Goal: Information Seeking & Learning: Learn about a topic

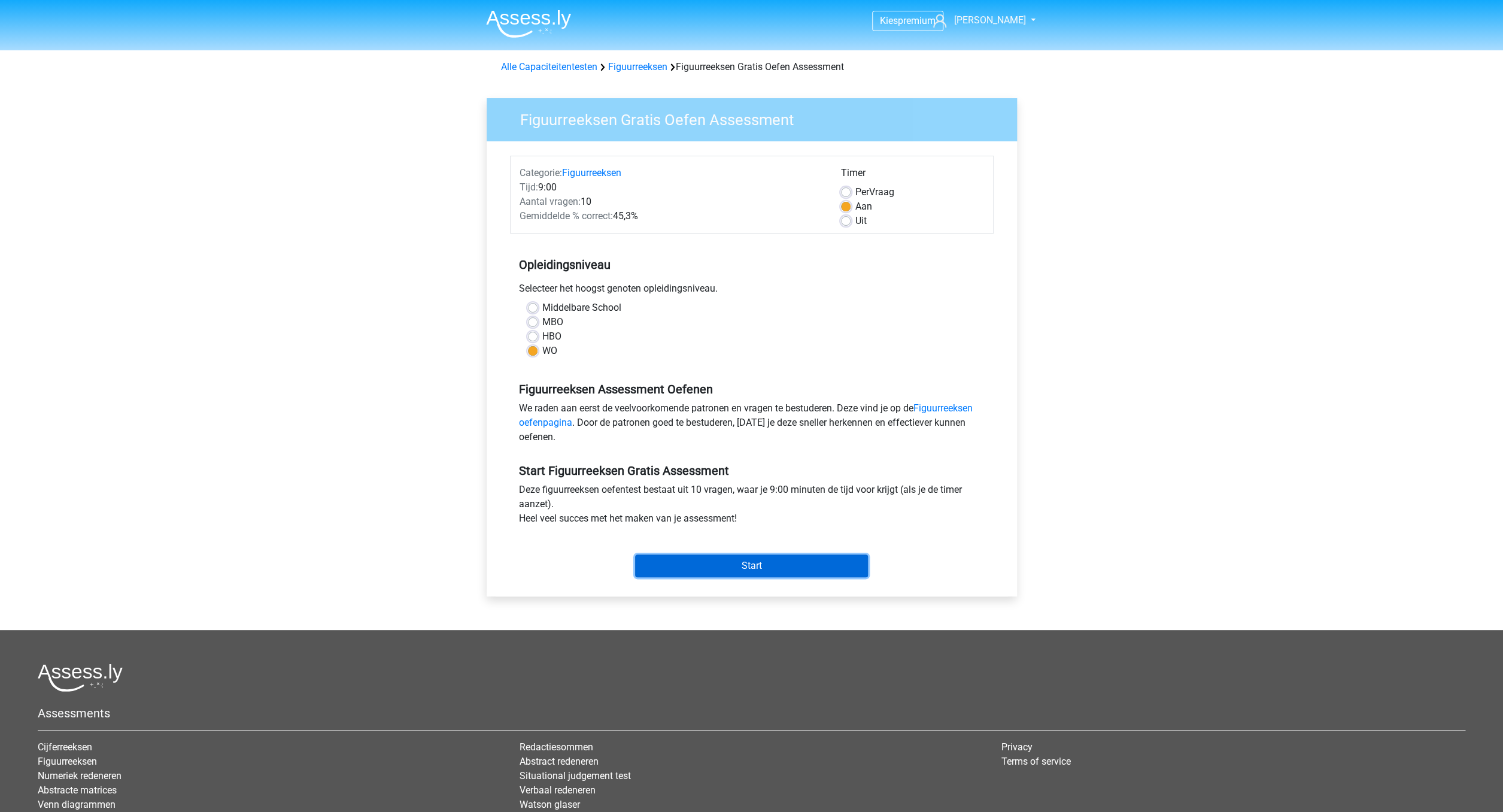
click at [762, 565] on input "Start" at bounding box center [751, 566] width 233 height 23
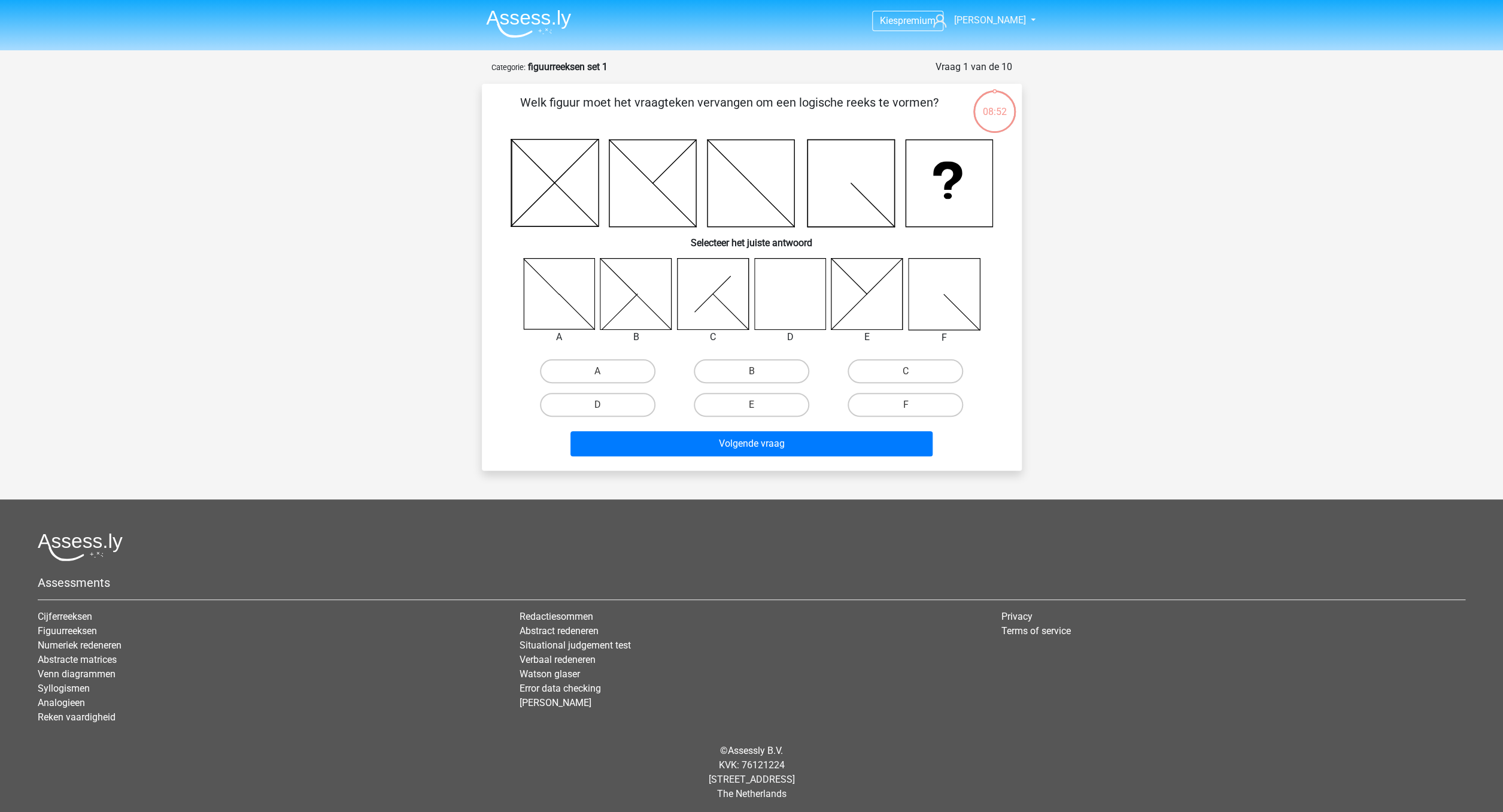
click at [787, 286] on icon at bounding box center [789, 293] width 72 height 72
drag, startPoint x: 585, startPoint y: 401, endPoint x: 672, endPoint y: 432, distance: 92.4
click at [586, 401] on label "D" at bounding box center [598, 405] width 115 height 24
click at [598, 405] on input "D" at bounding box center [601, 408] width 8 height 8
radio input "true"
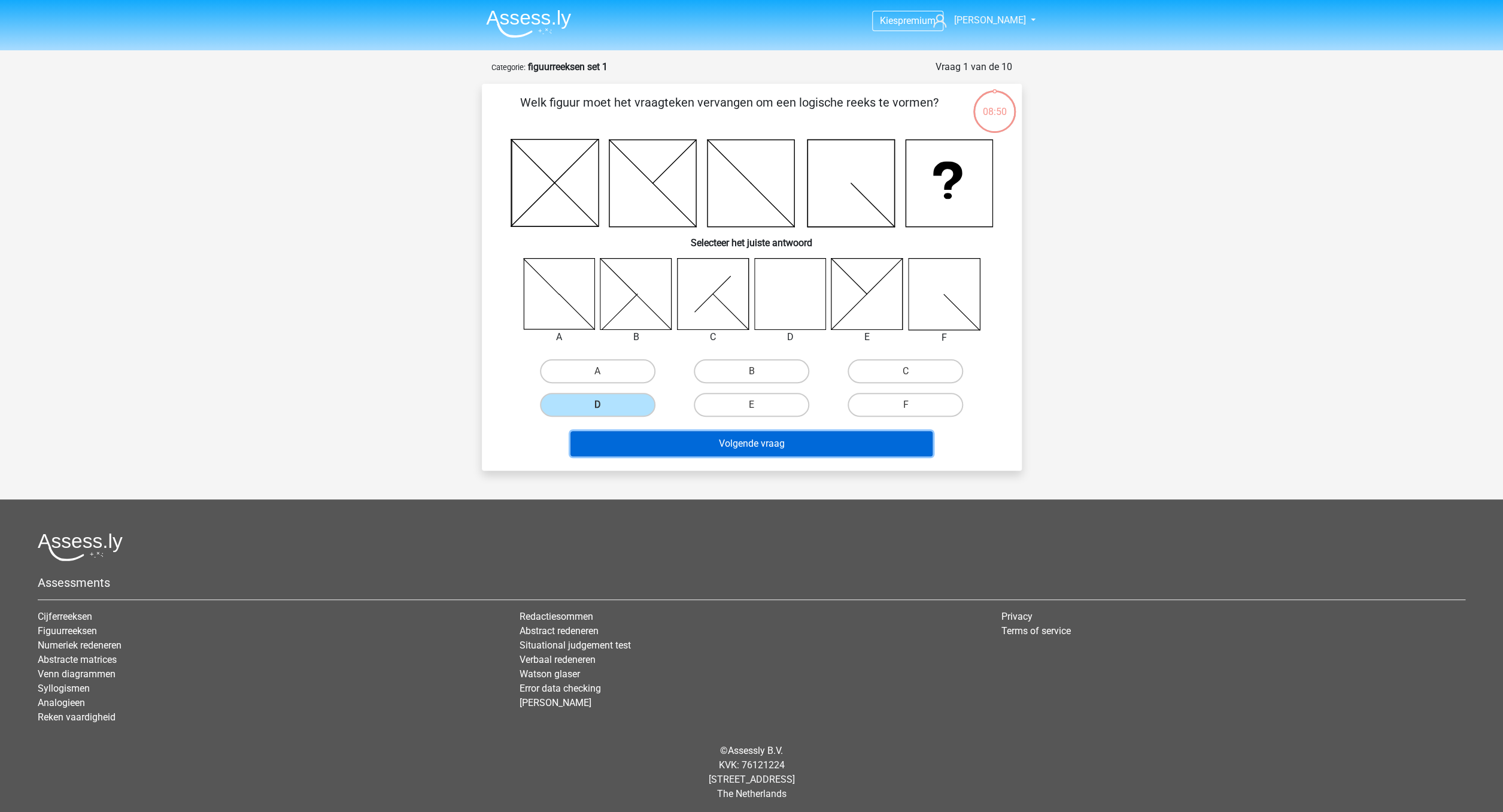
click at [695, 440] on button "Volgende vraag" at bounding box center [752, 444] width 362 height 25
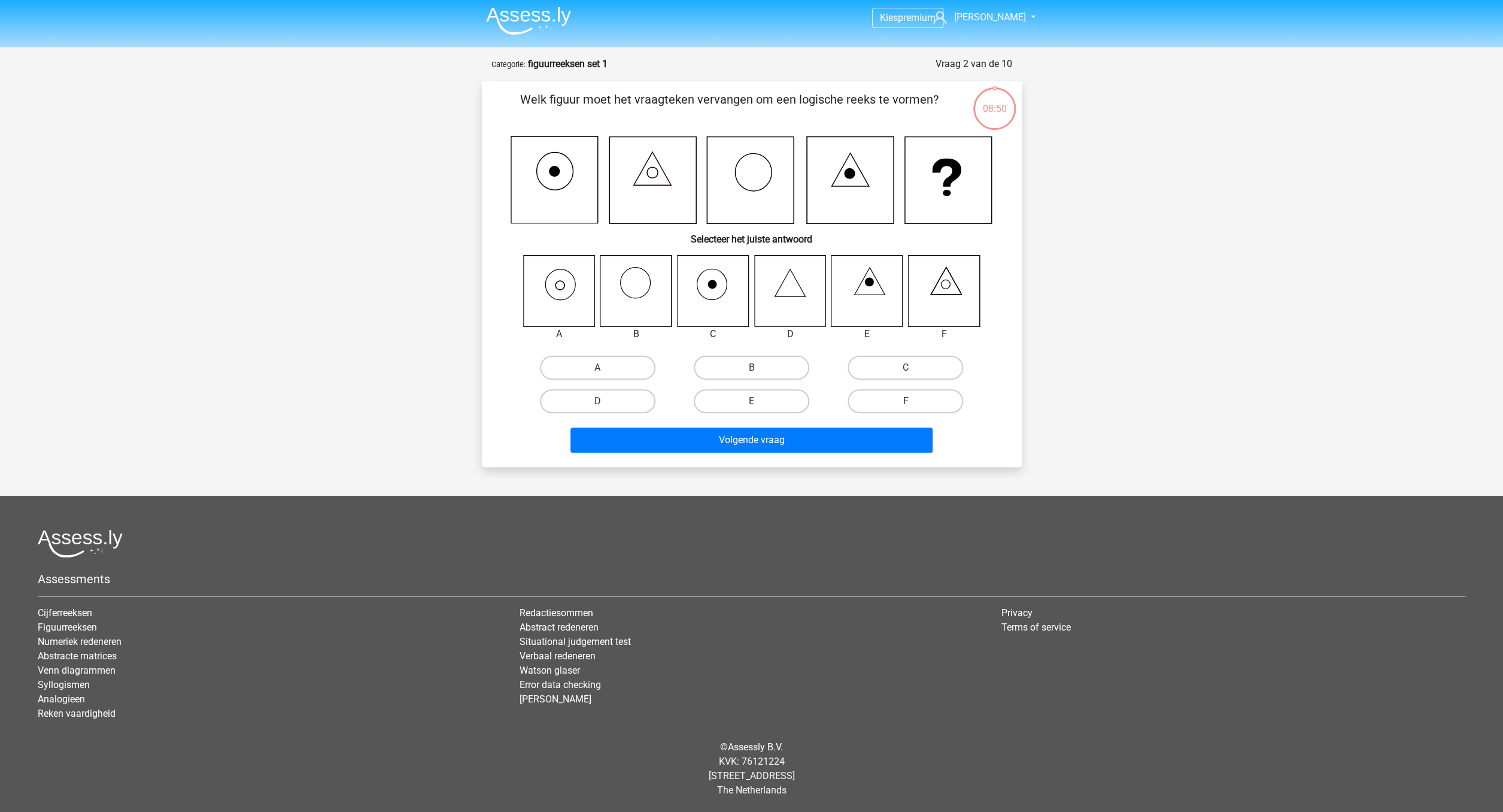
scroll to position [4, 0]
click at [574, 369] on label "A" at bounding box center [598, 367] width 115 height 24
click at [598, 369] on input "A" at bounding box center [601, 371] width 8 height 8
radio input "true"
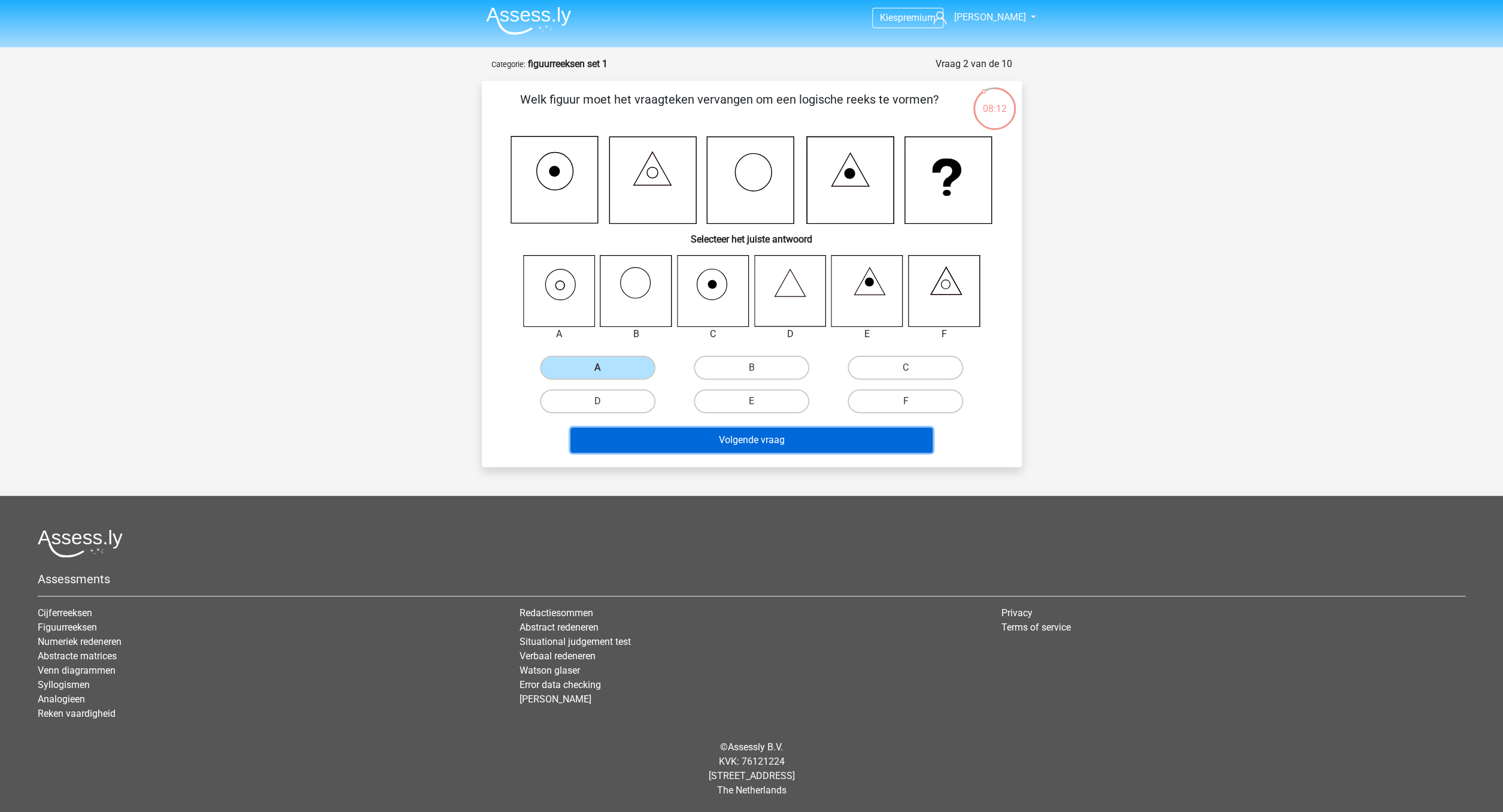
click at [736, 440] on button "Volgende vraag" at bounding box center [752, 440] width 362 height 25
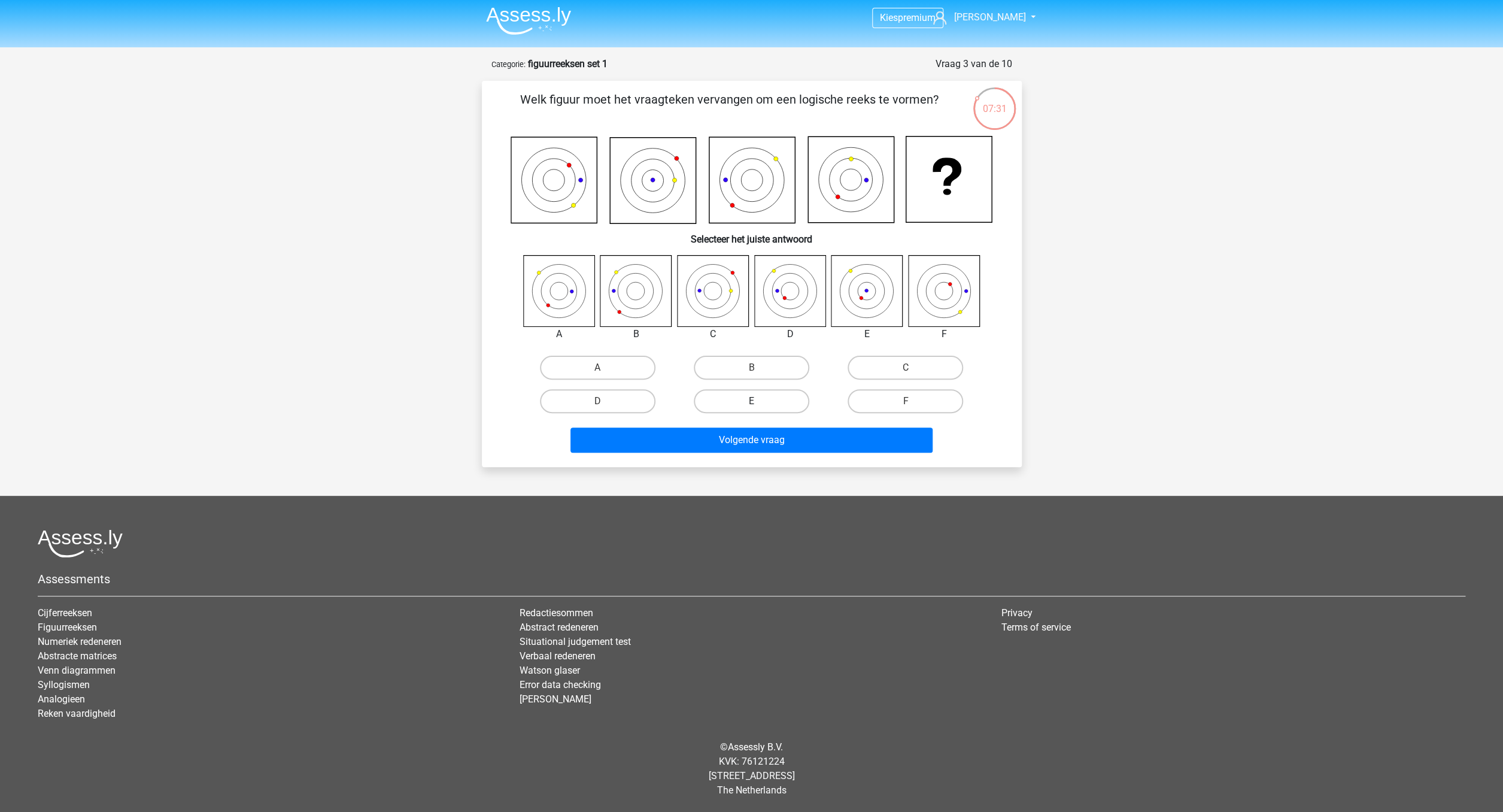
drag, startPoint x: 753, startPoint y: 403, endPoint x: 757, endPoint y: 409, distance: 7.2
click at [753, 403] on input "E" at bounding box center [755, 405] width 8 height 8
radio input "true"
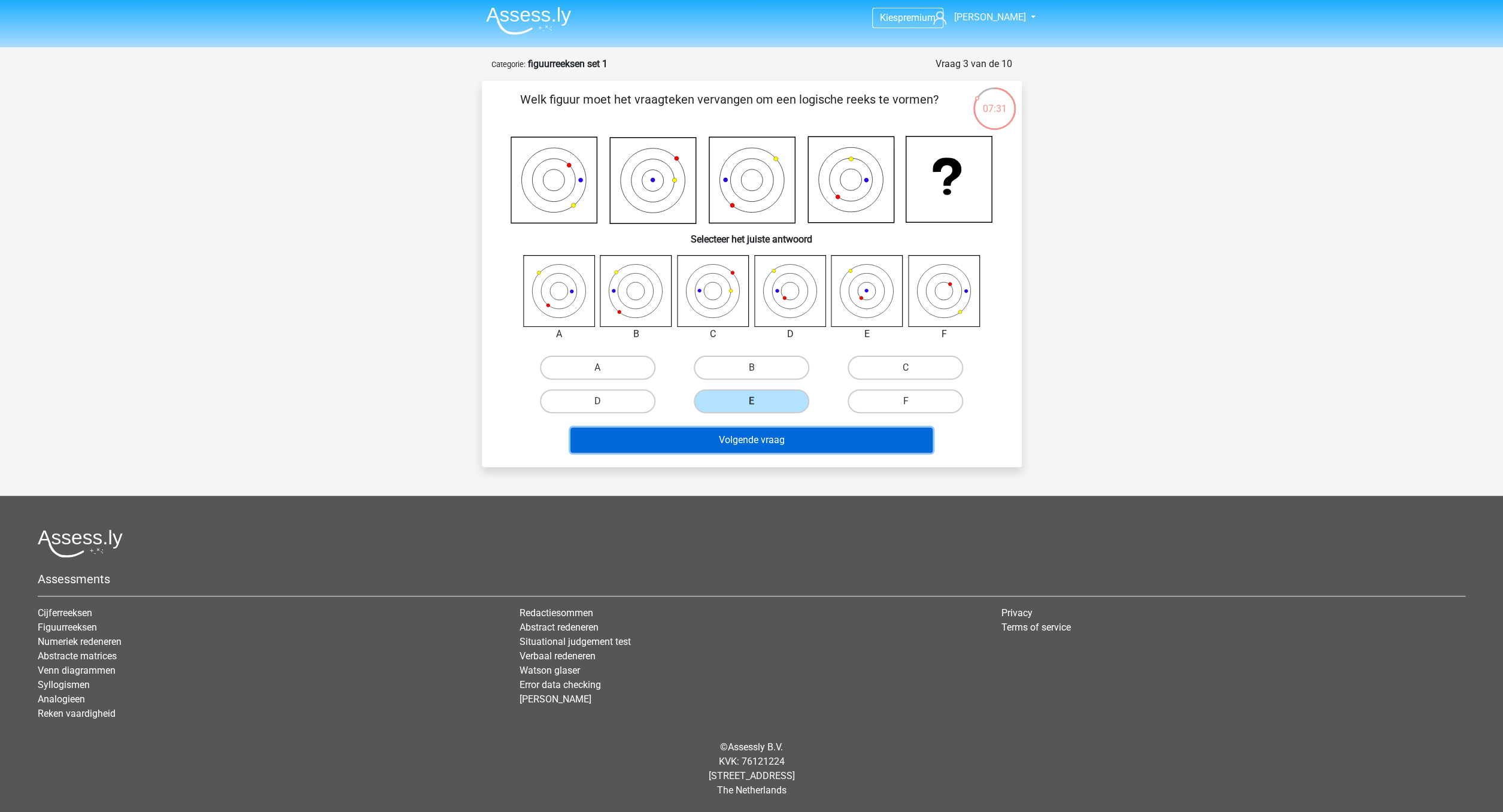
click at [760, 439] on button "Volgende vraag" at bounding box center [752, 440] width 362 height 25
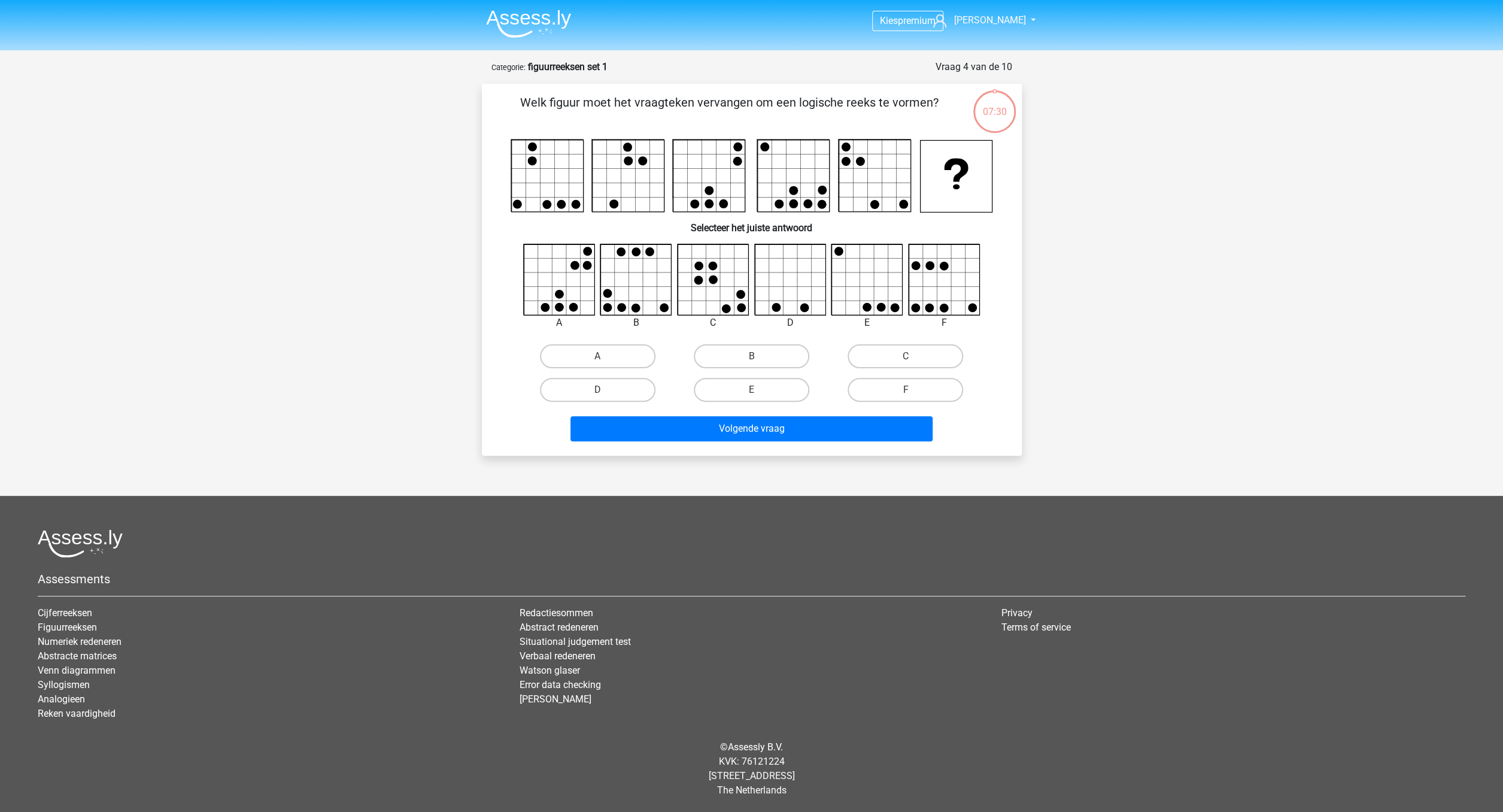
scroll to position [0, 0]
click at [758, 352] on label "B" at bounding box center [751, 356] width 115 height 24
click at [758, 356] on input "B" at bounding box center [755, 360] width 8 height 8
radio input "true"
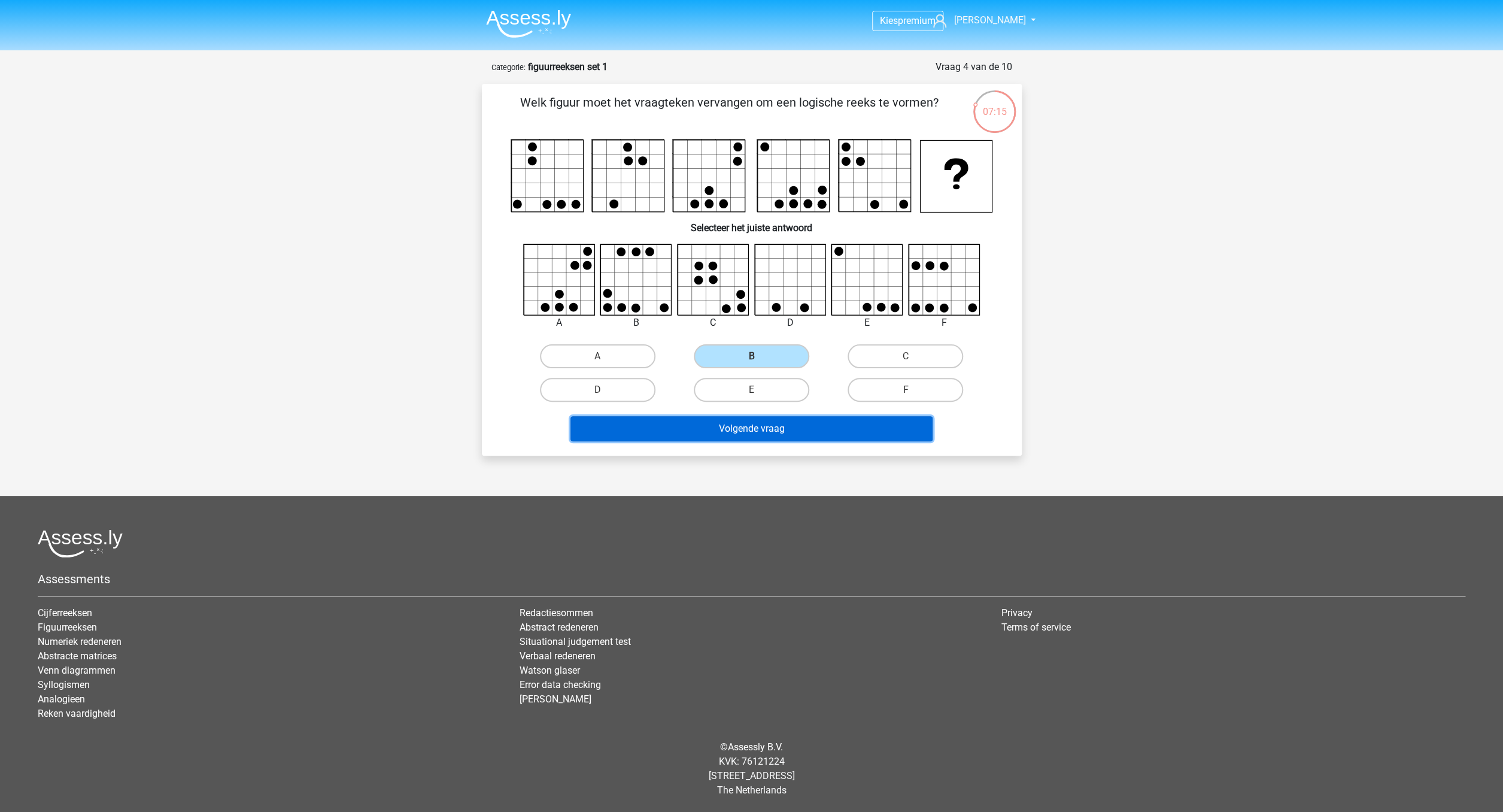
click at [770, 436] on button "Volgende vraag" at bounding box center [752, 429] width 362 height 25
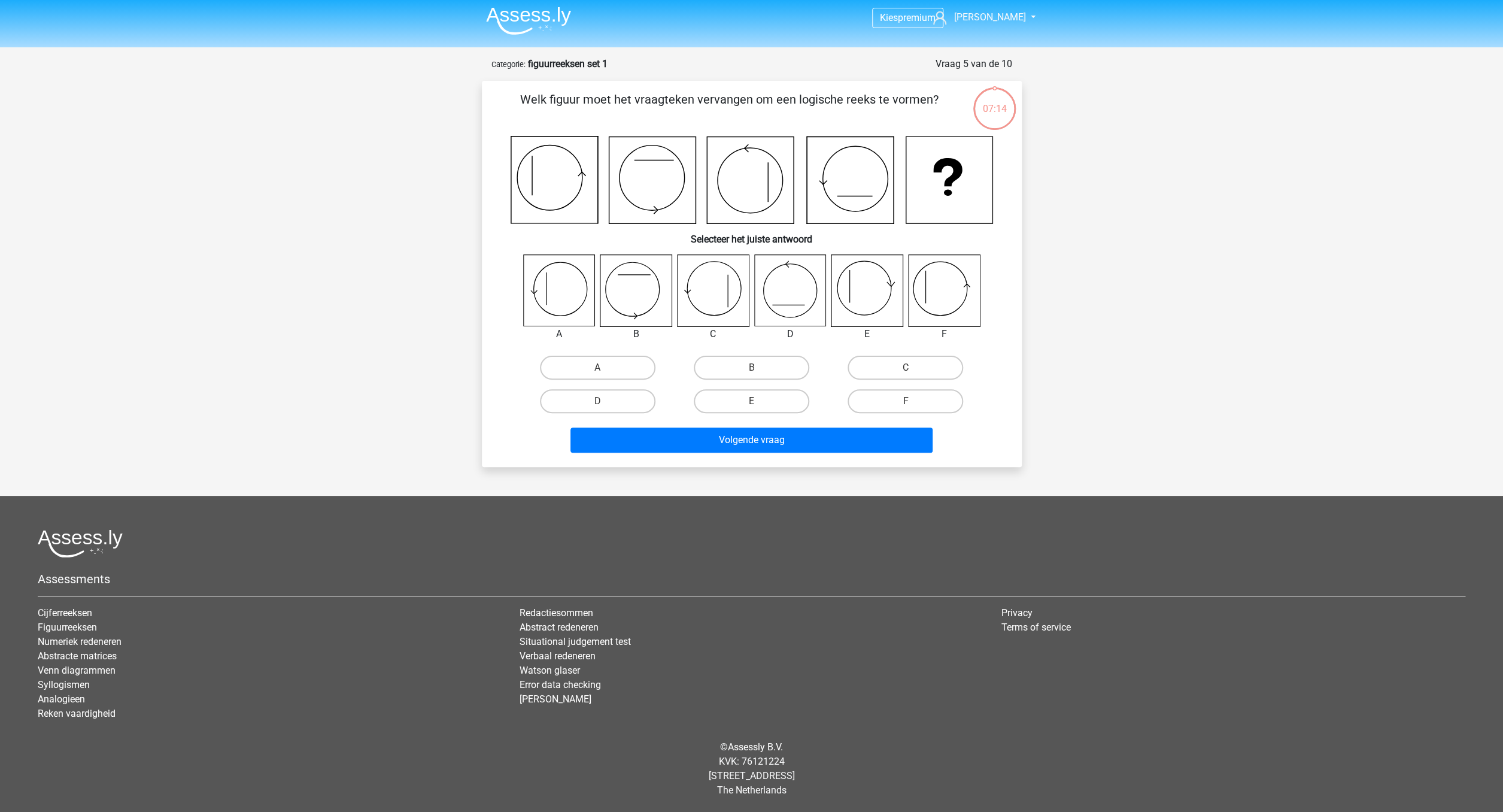
scroll to position [3, 0]
click at [913, 394] on label "F" at bounding box center [905, 401] width 115 height 24
click at [910, 398] on label "F" at bounding box center [905, 401] width 115 height 24
click at [910, 401] on input "F" at bounding box center [909, 405] width 8 height 8
radio input "true"
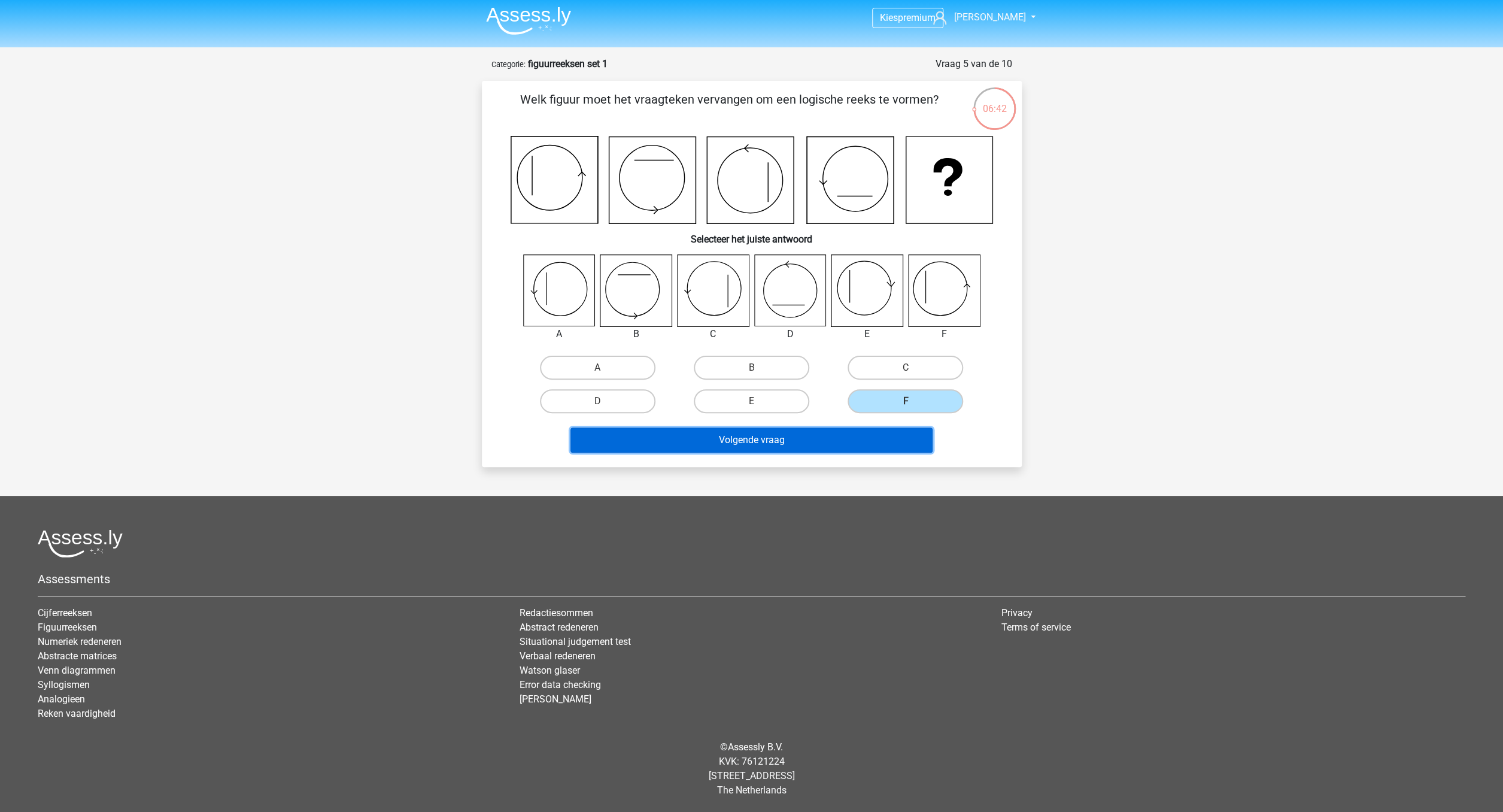
click at [894, 434] on button "Volgende vraag" at bounding box center [752, 440] width 362 height 25
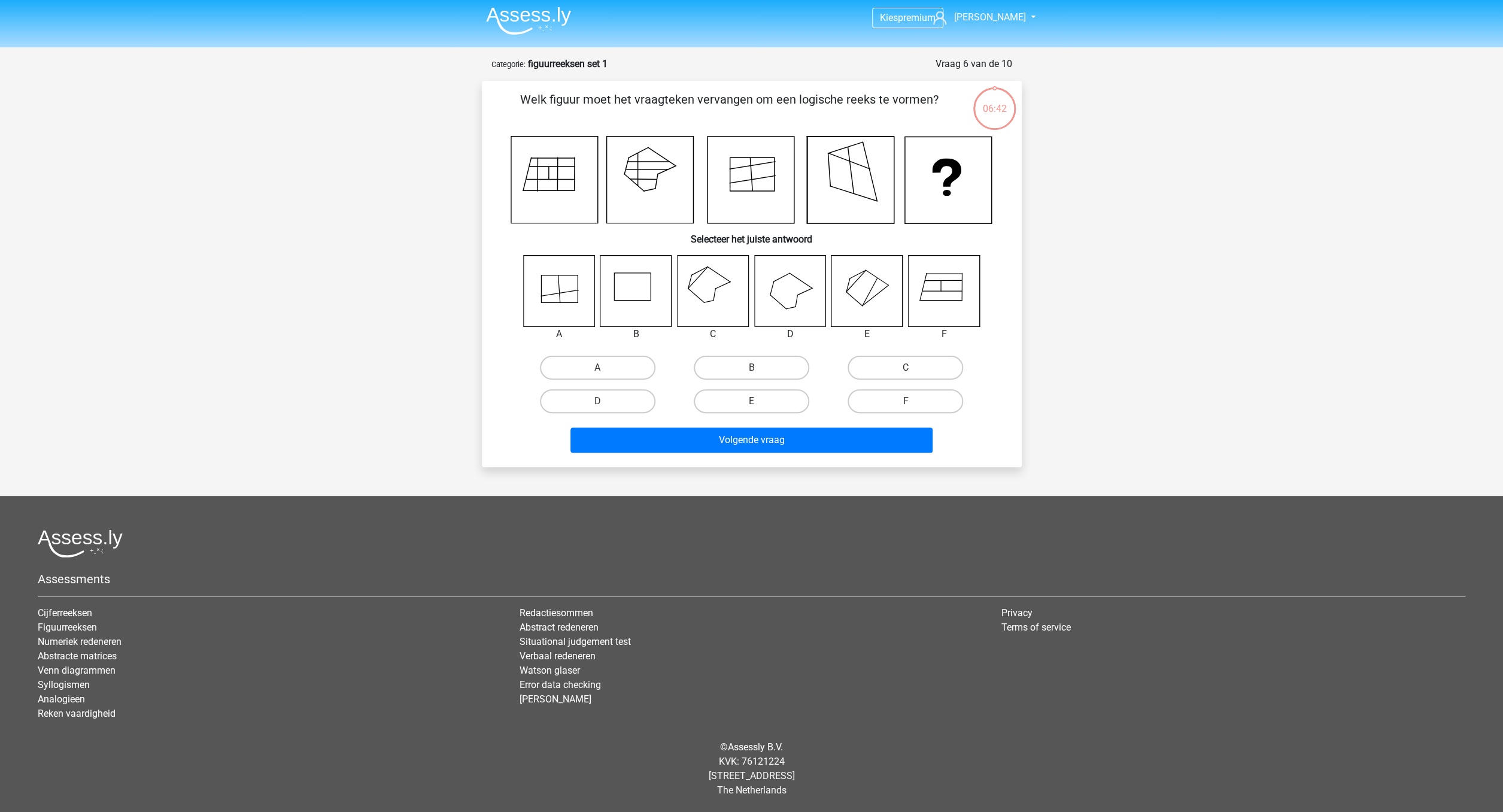
scroll to position [4, 0]
drag, startPoint x: 602, startPoint y: 401, endPoint x: 612, endPoint y: 408, distance: 12.2
click at [602, 401] on input "D" at bounding box center [601, 405] width 8 height 8
radio input "true"
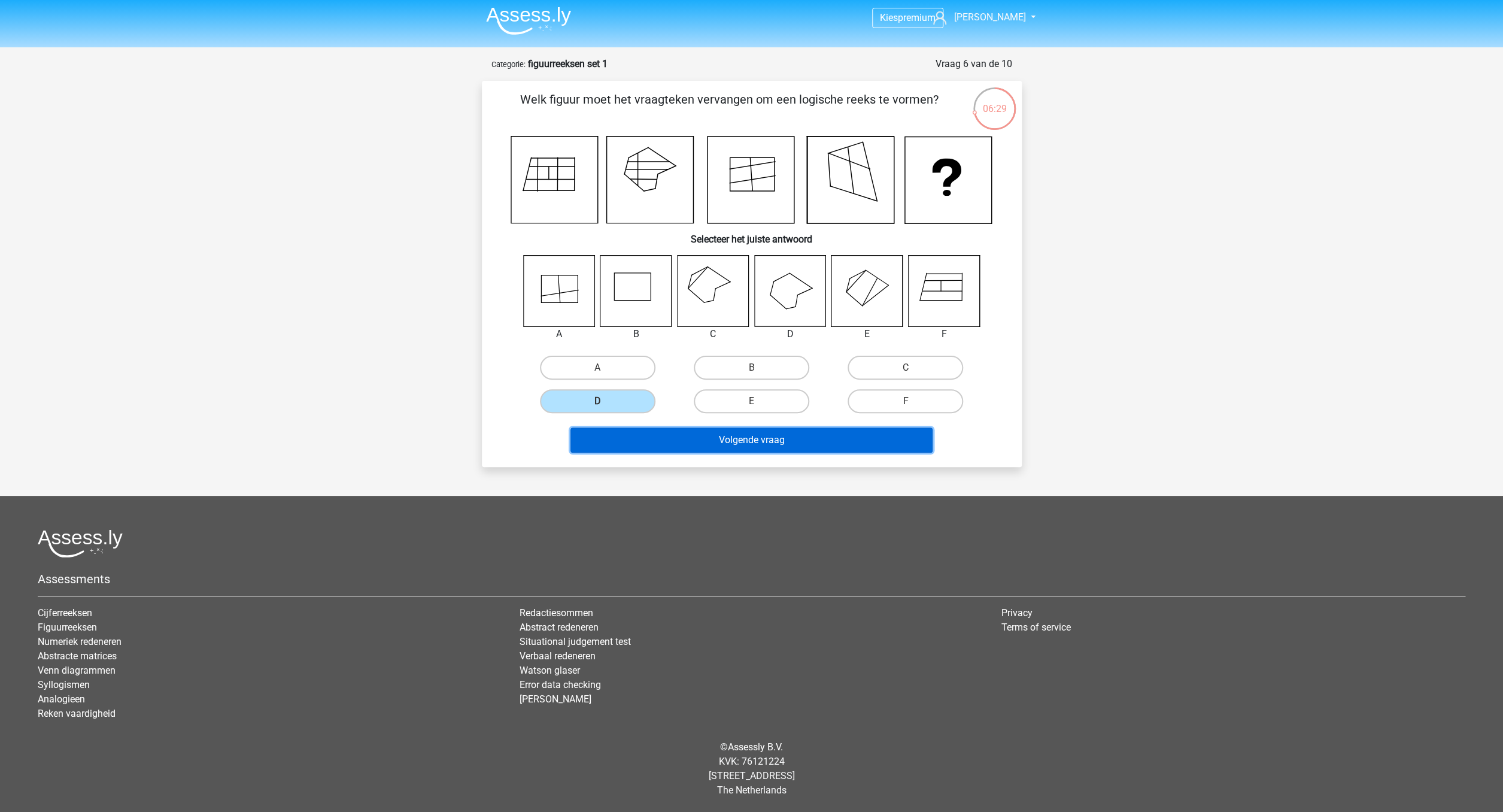
click at [697, 451] on button "Volgende vraag" at bounding box center [752, 440] width 362 height 25
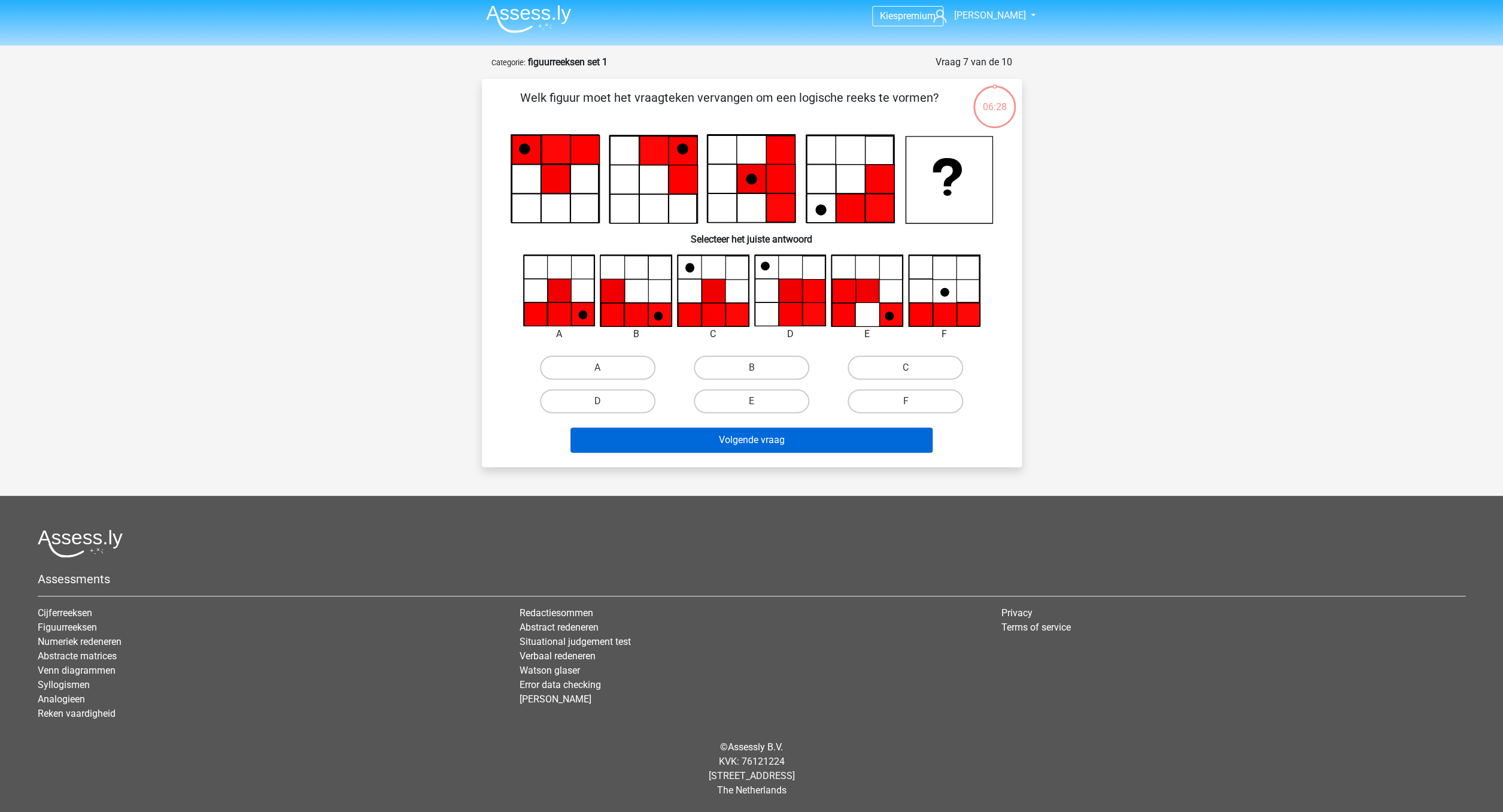
scroll to position [5, 0]
click at [719, 297] on icon at bounding box center [713, 290] width 23 height 23
click at [904, 374] on label "C" at bounding box center [905, 367] width 115 height 24
click at [905, 374] on input "C" at bounding box center [909, 371] width 8 height 8
radio input "true"
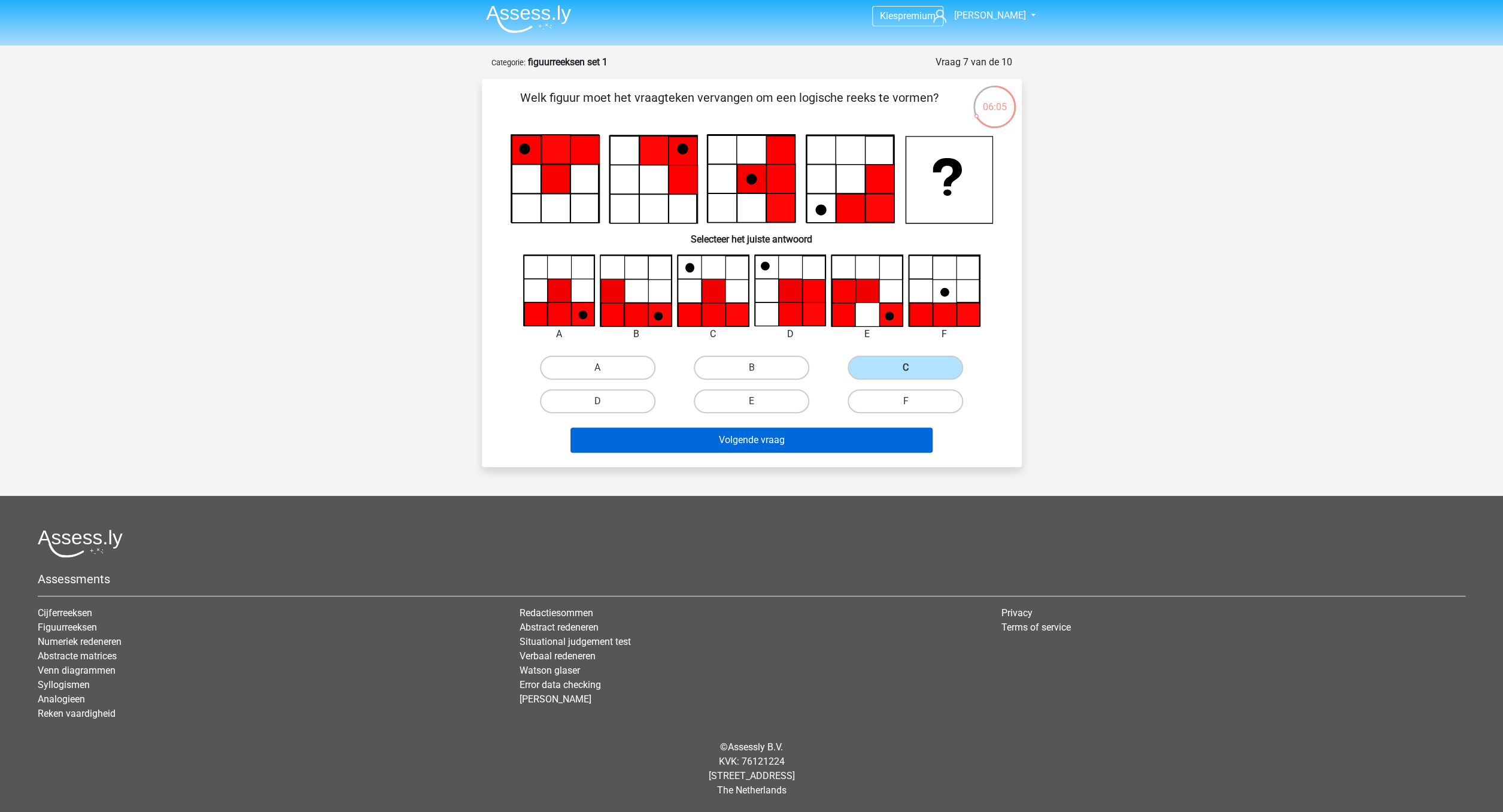
click at [818, 452] on div "Volgende vraag" at bounding box center [752, 442] width 462 height 30
click at [767, 440] on button "Volgende vraag" at bounding box center [752, 440] width 362 height 25
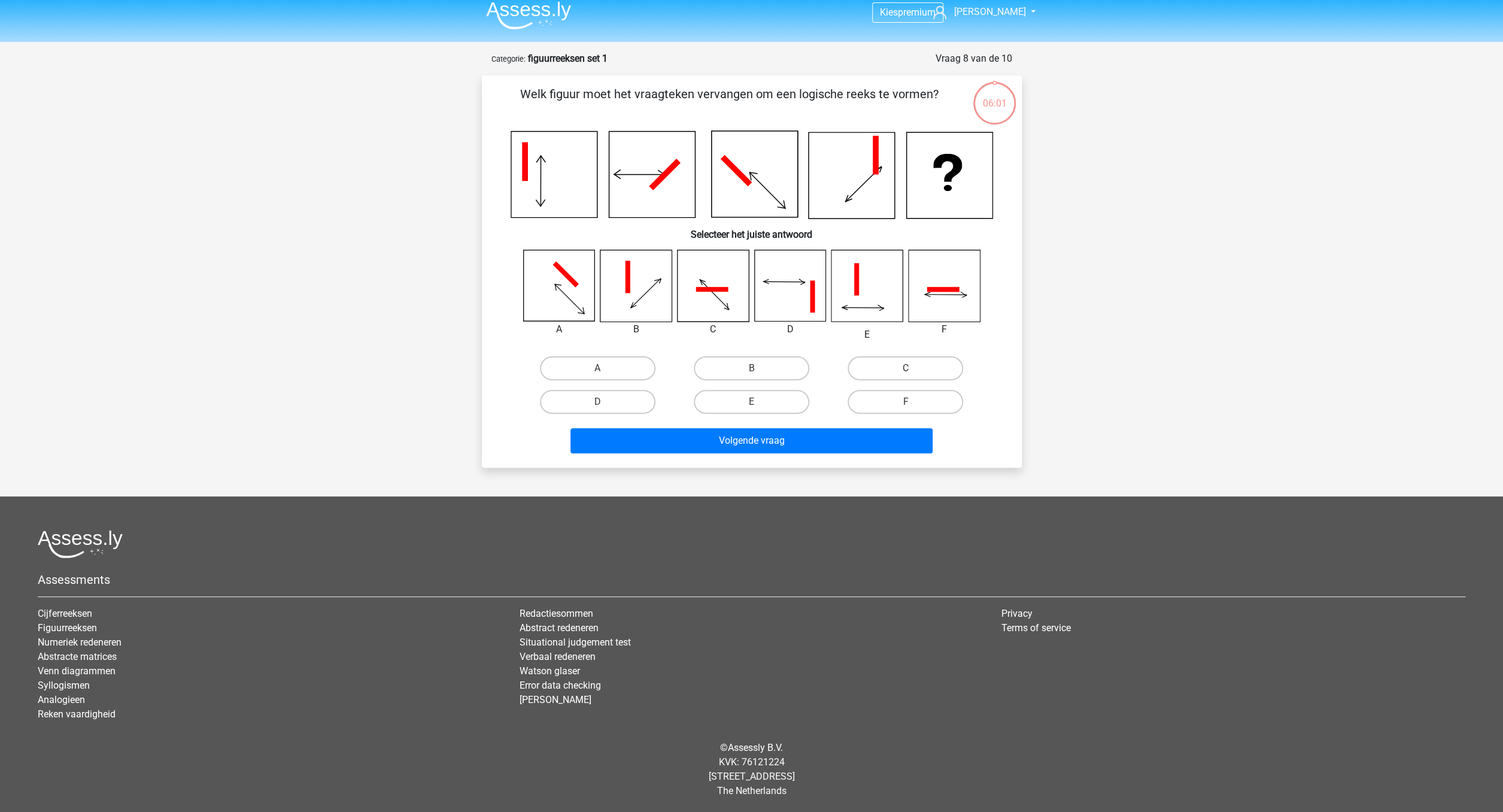
scroll to position [9, 0]
click at [922, 399] on label "F" at bounding box center [905, 401] width 115 height 24
click at [913, 401] on input "F" at bounding box center [909, 405] width 8 height 8
radio input "true"
click at [870, 447] on button "Volgende vraag" at bounding box center [752, 440] width 362 height 25
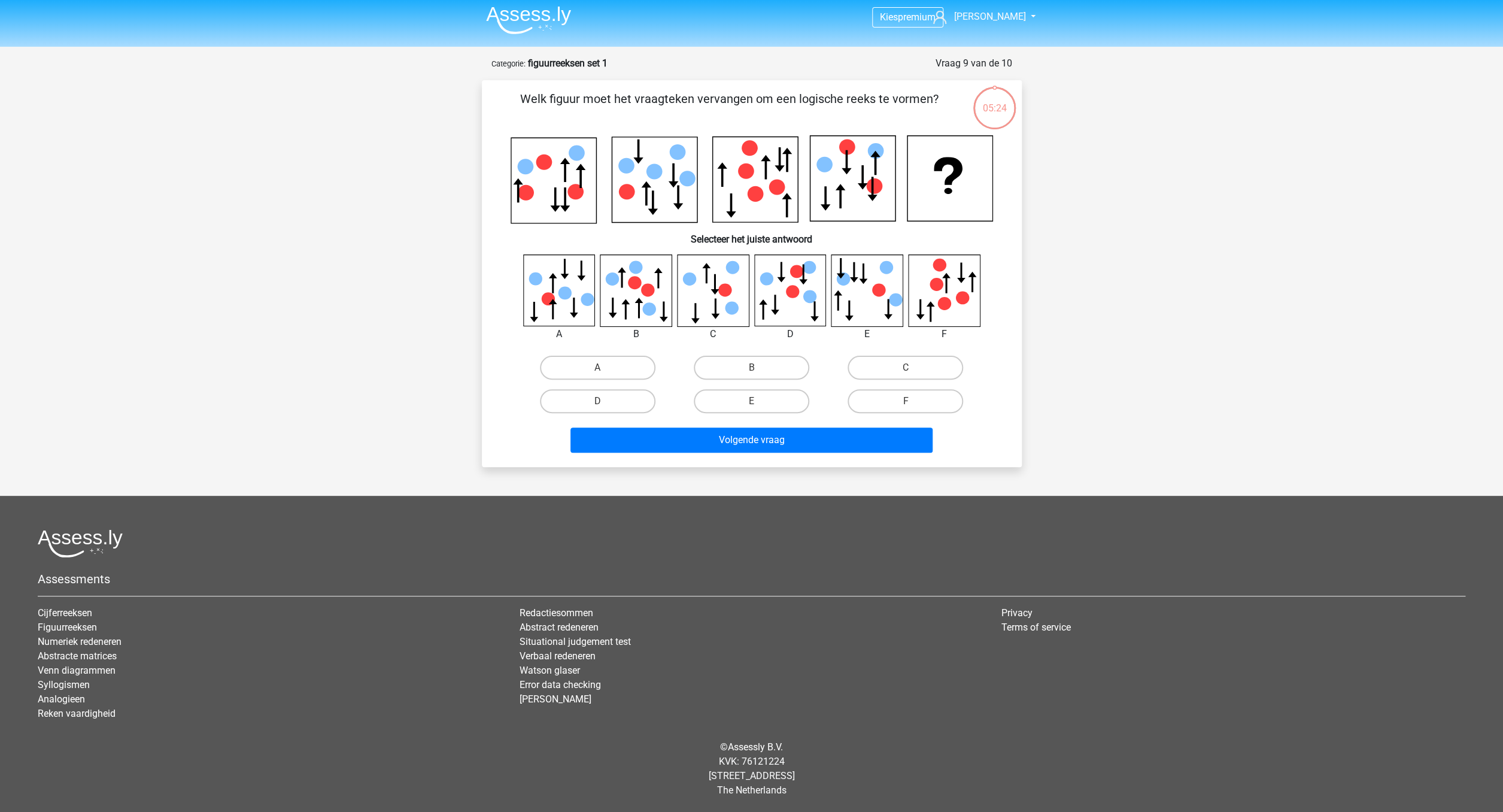
scroll to position [4, 0]
click at [772, 397] on label "E" at bounding box center [751, 401] width 115 height 24
click at [759, 401] on input "E" at bounding box center [755, 405] width 8 height 8
radio input "true"
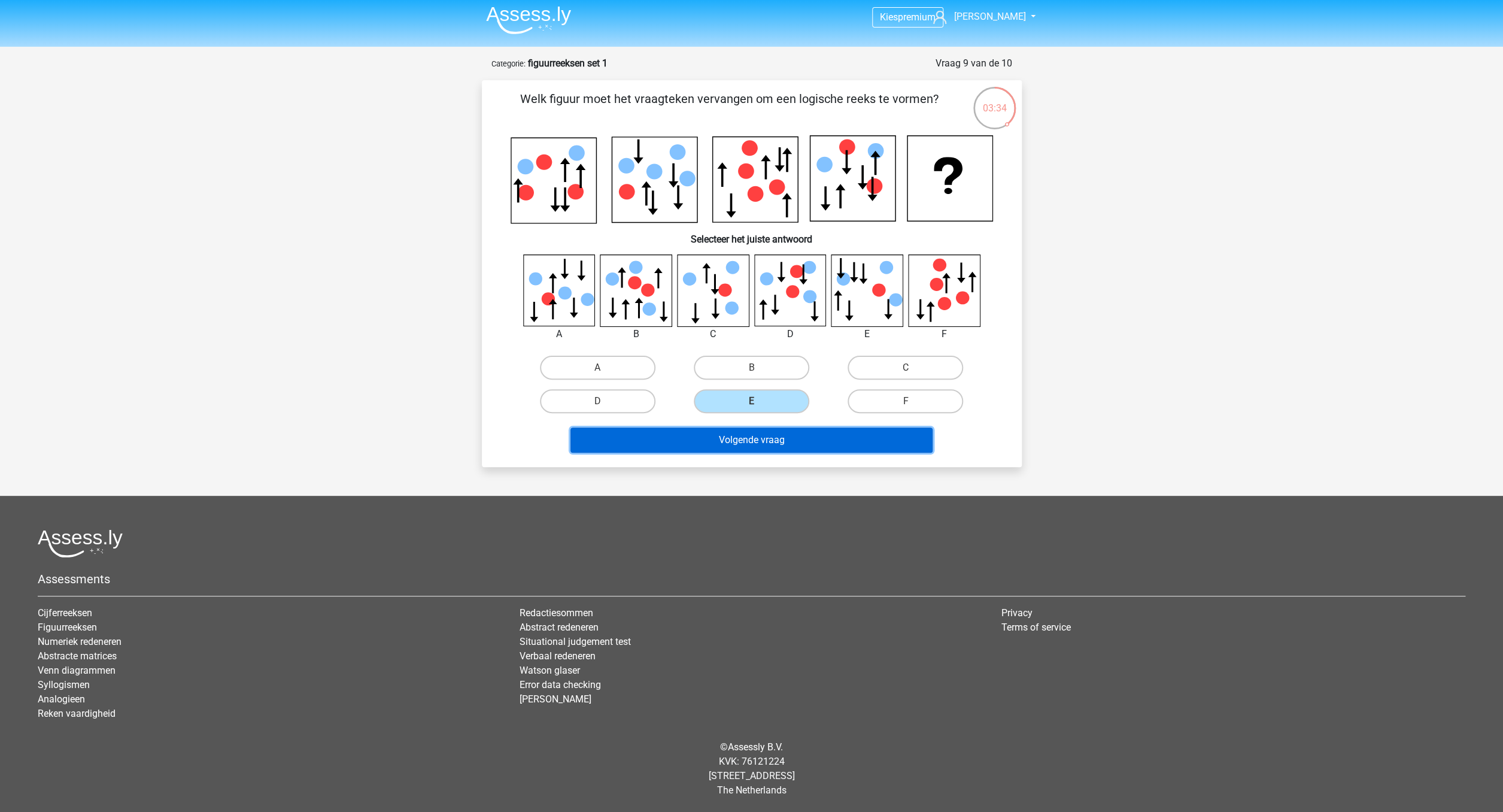
click at [767, 440] on button "Volgende vraag" at bounding box center [752, 440] width 362 height 25
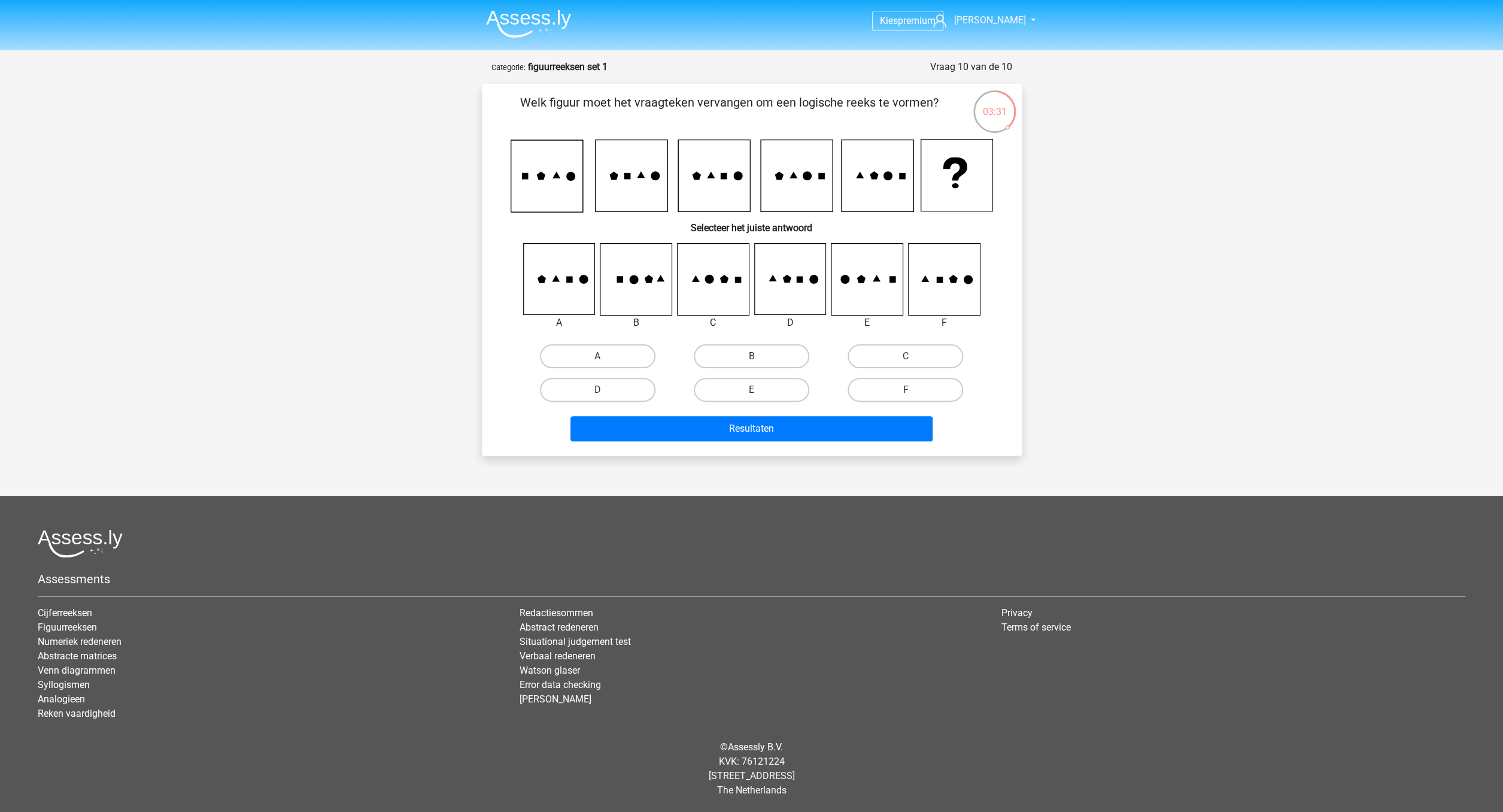
click at [936, 266] on icon at bounding box center [944, 279] width 72 height 72
click at [922, 391] on label "F" at bounding box center [905, 390] width 115 height 24
click at [913, 391] on input "F" at bounding box center [909, 393] width 8 height 8
radio input "true"
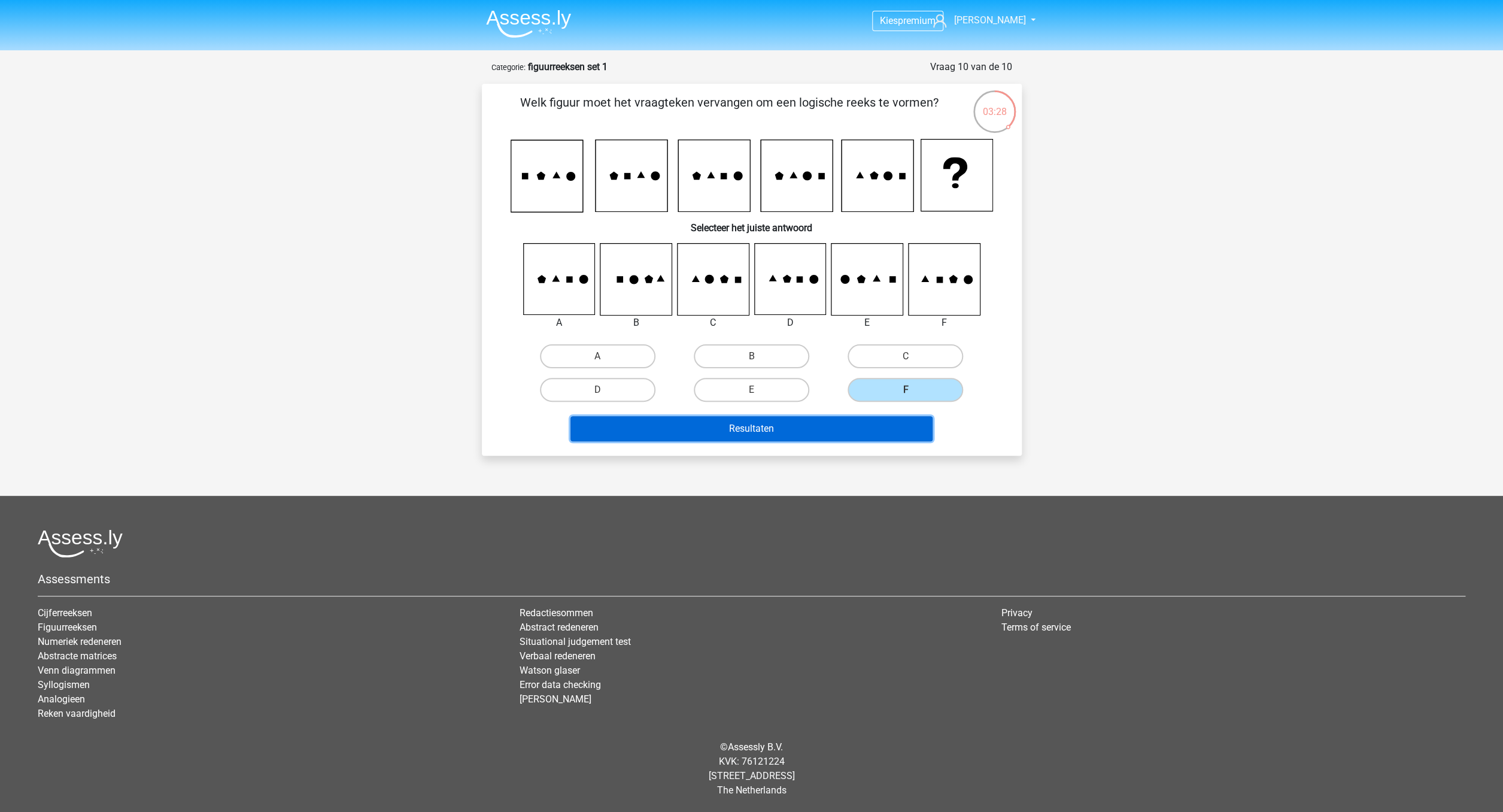
click at [852, 422] on button "Resultaten" at bounding box center [752, 429] width 362 height 25
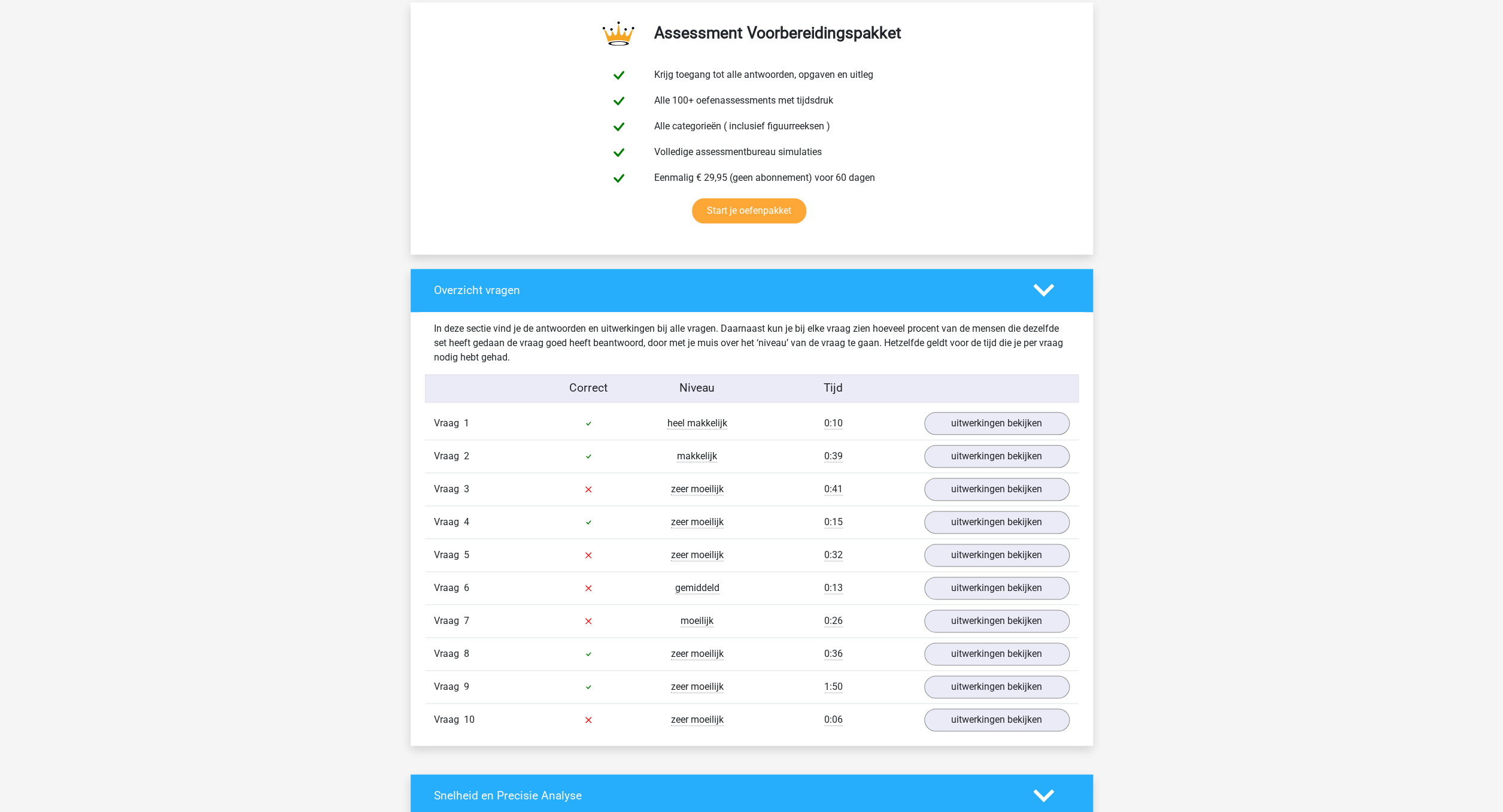
scroll to position [634, 0]
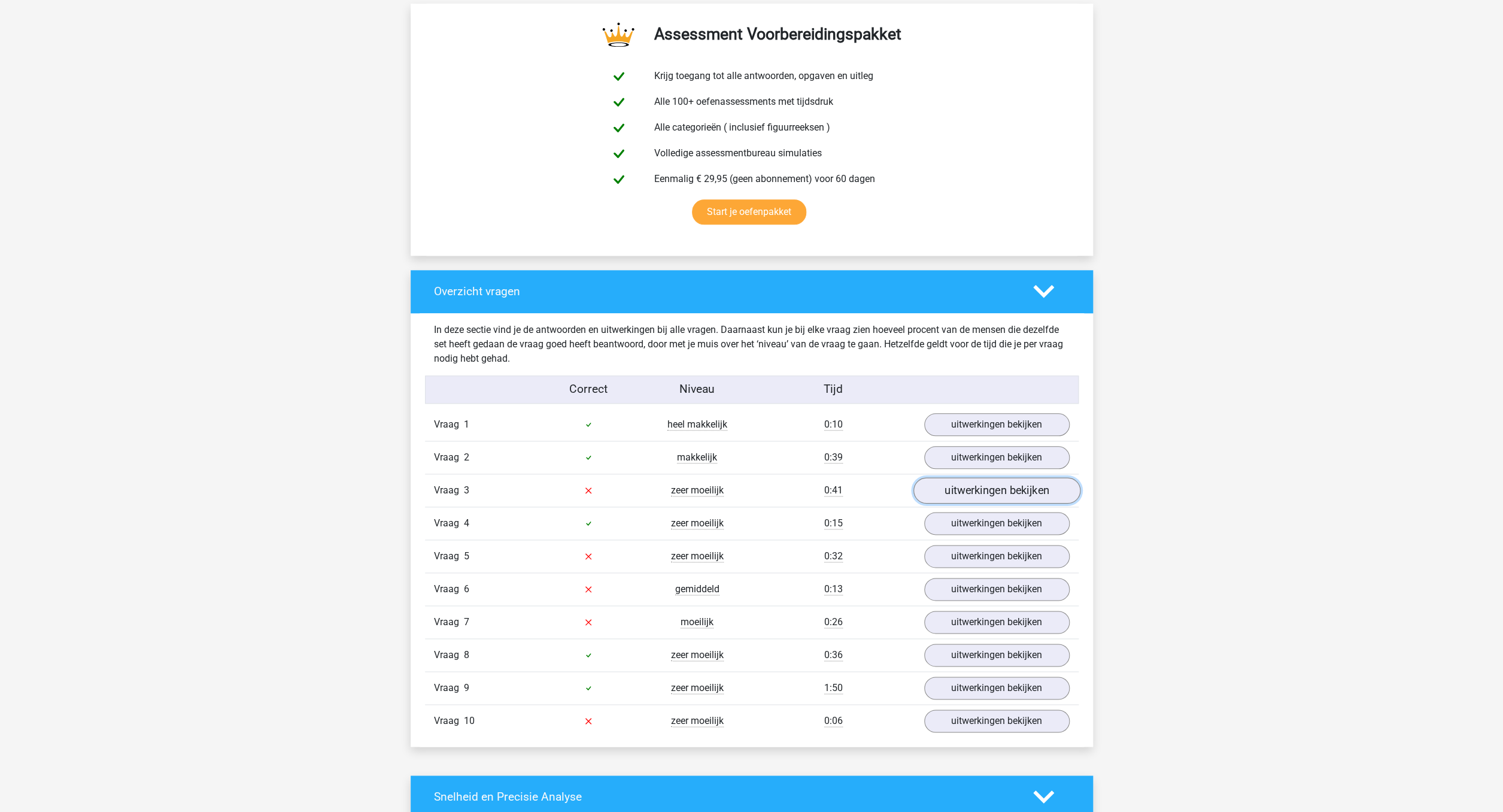
click at [983, 492] on link "uitwerkingen bekijken" at bounding box center [996, 490] width 167 height 26
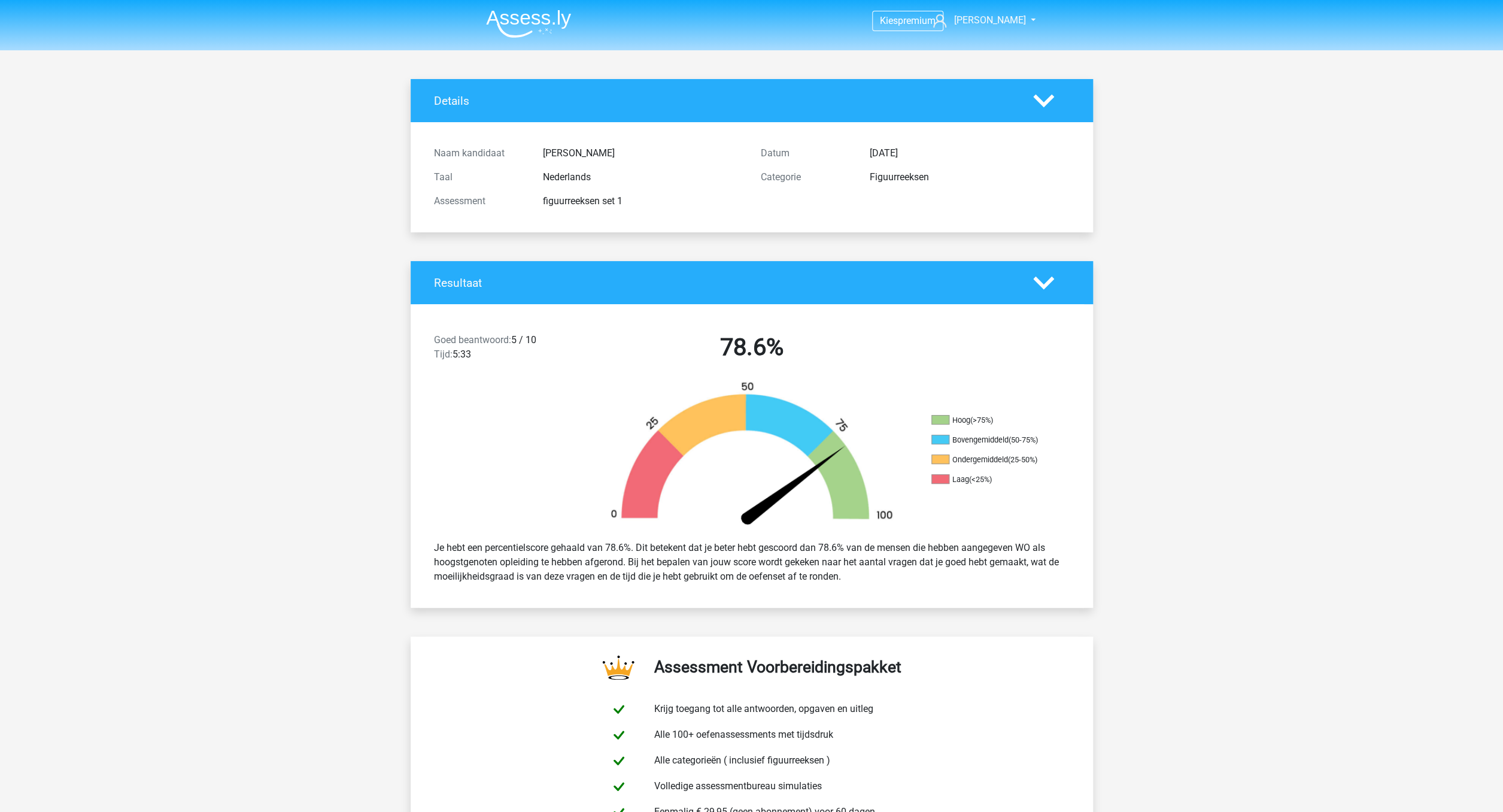
scroll to position [1, 0]
click at [537, 20] on img at bounding box center [529, 23] width 85 height 28
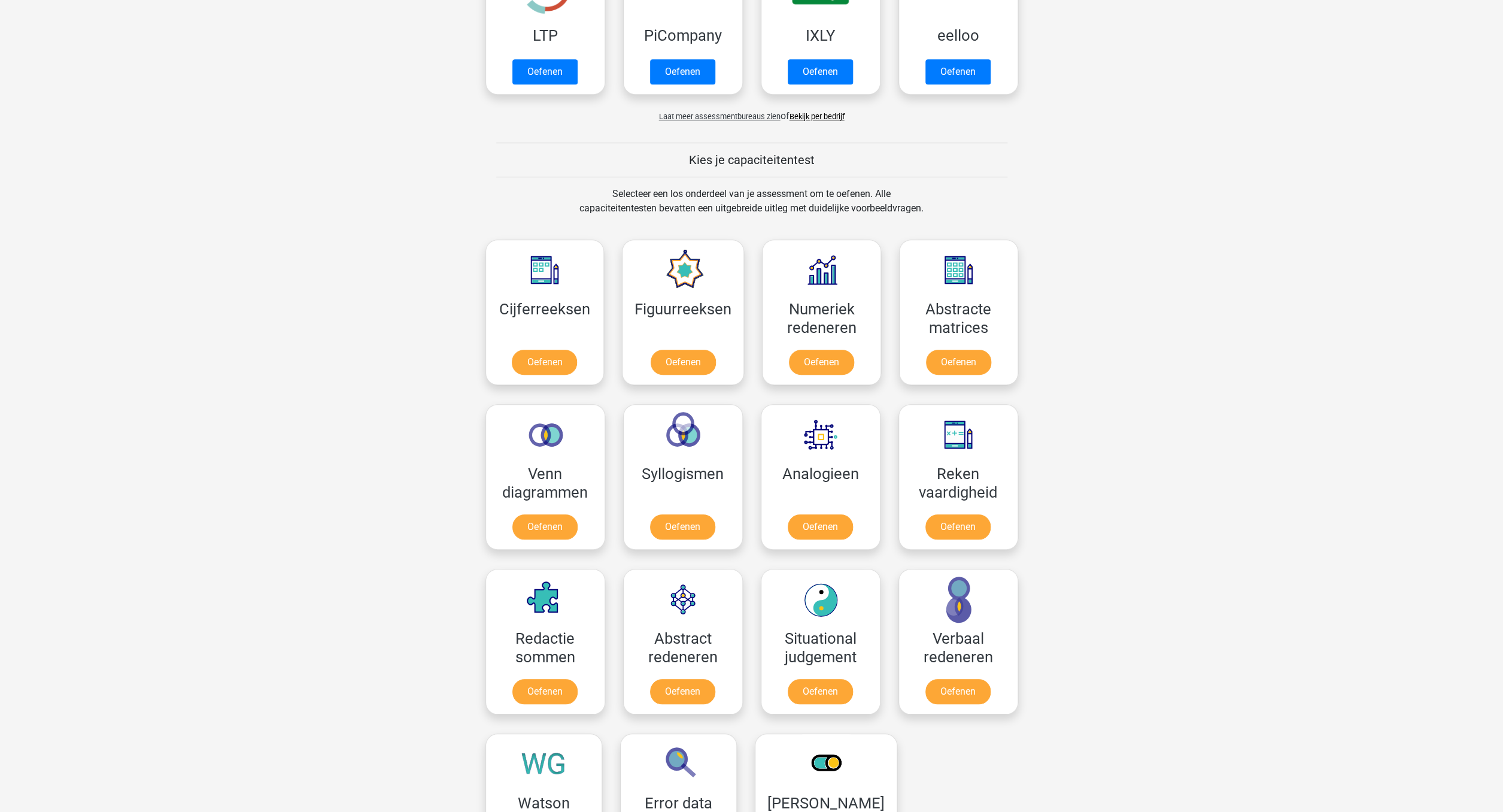
scroll to position [324, 0]
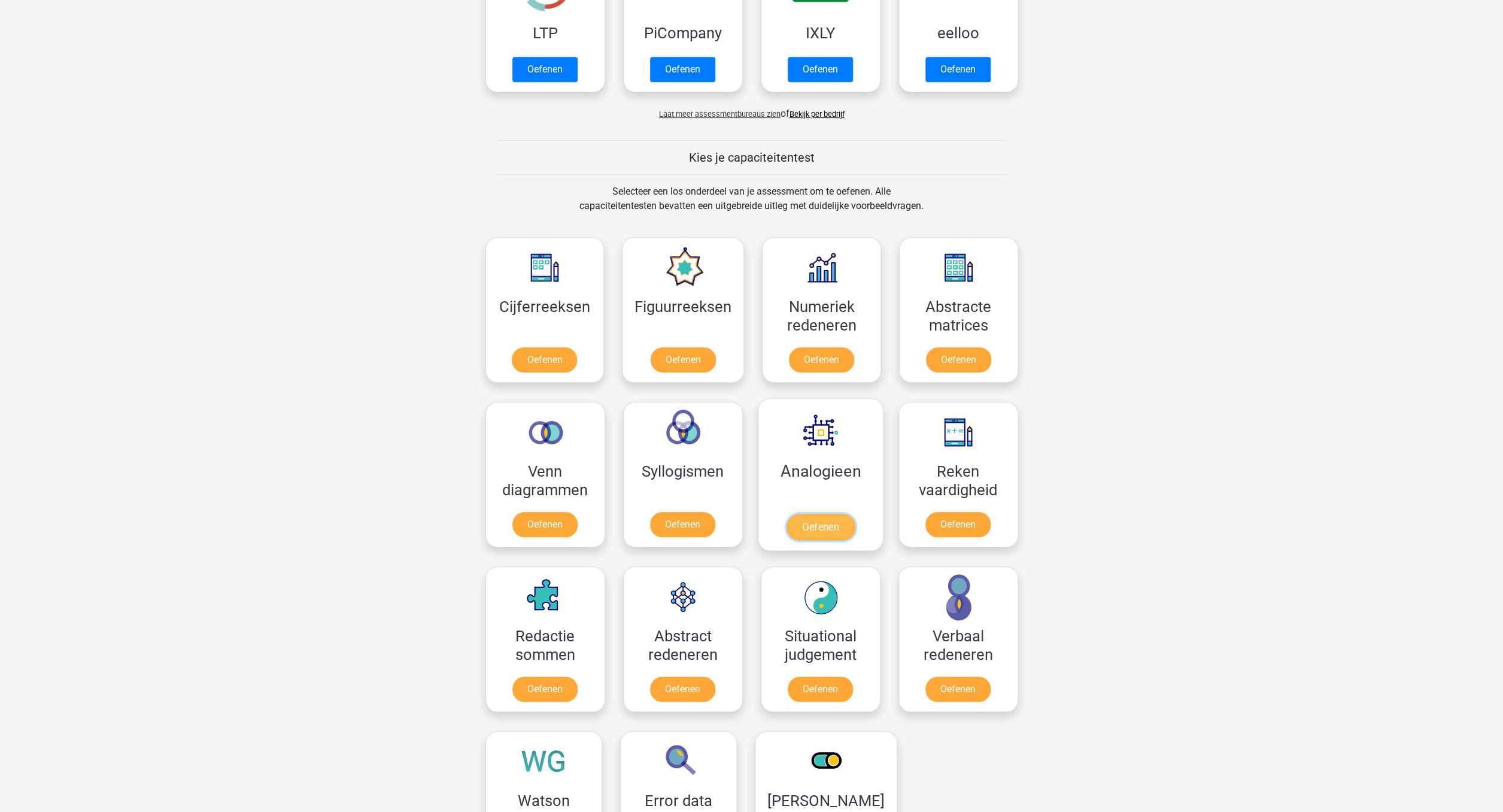
click at [832, 525] on link "Oefenen" at bounding box center [820, 526] width 68 height 26
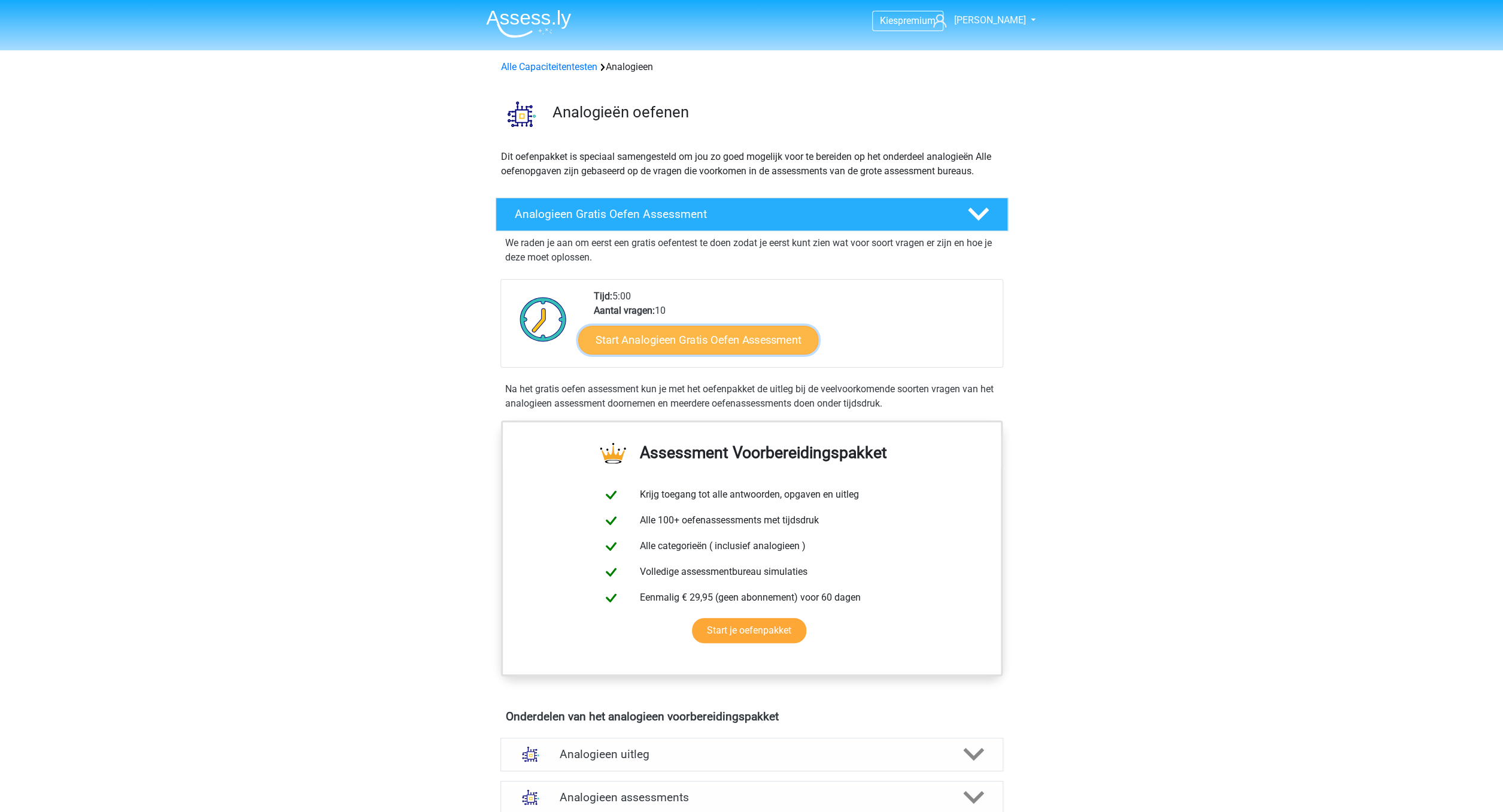
click at [733, 339] on link "Start Analogieen Gratis Oefen Assessment" at bounding box center [698, 339] width 240 height 29
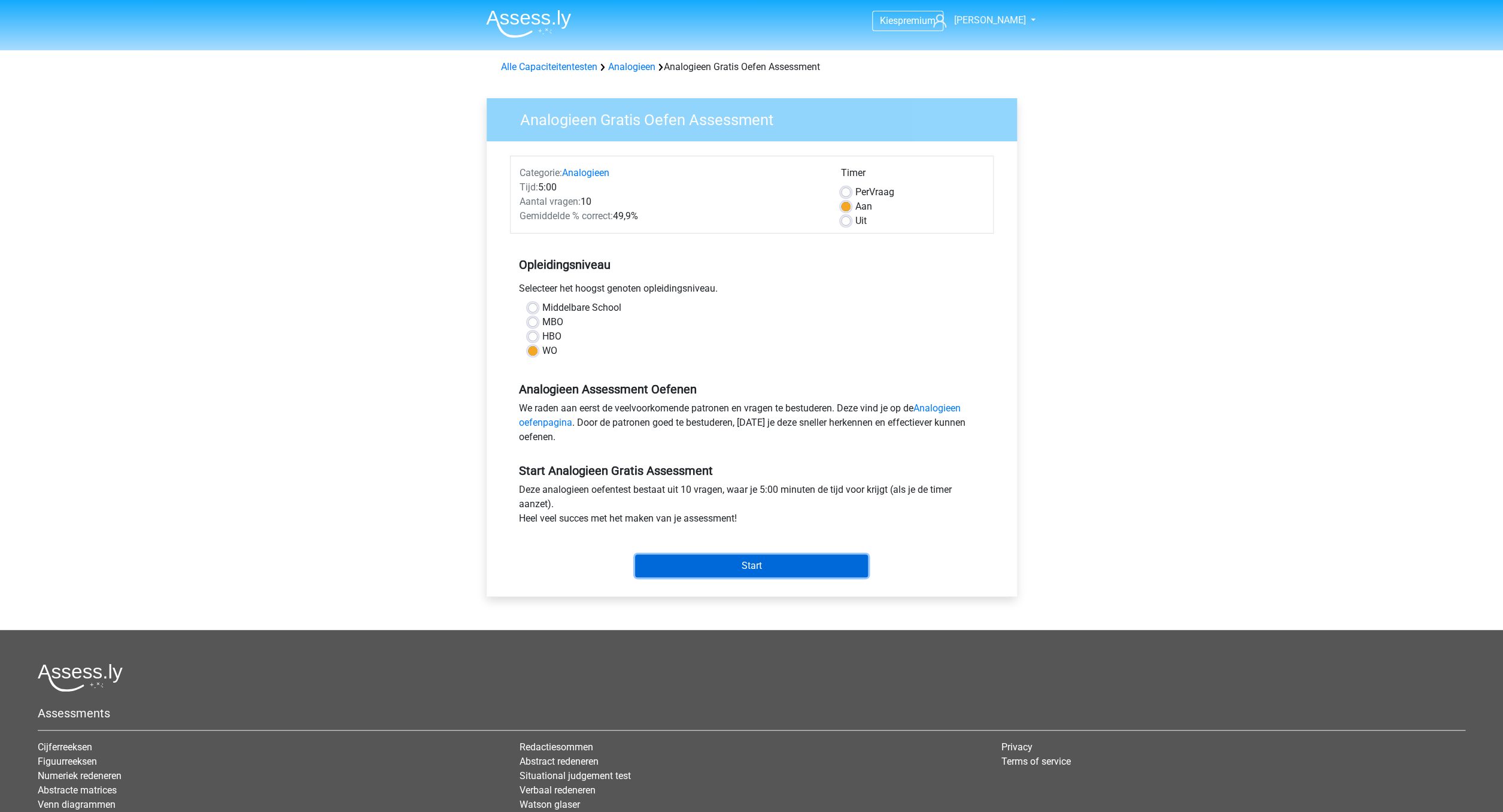
click at [752, 571] on input "Start" at bounding box center [751, 566] width 233 height 23
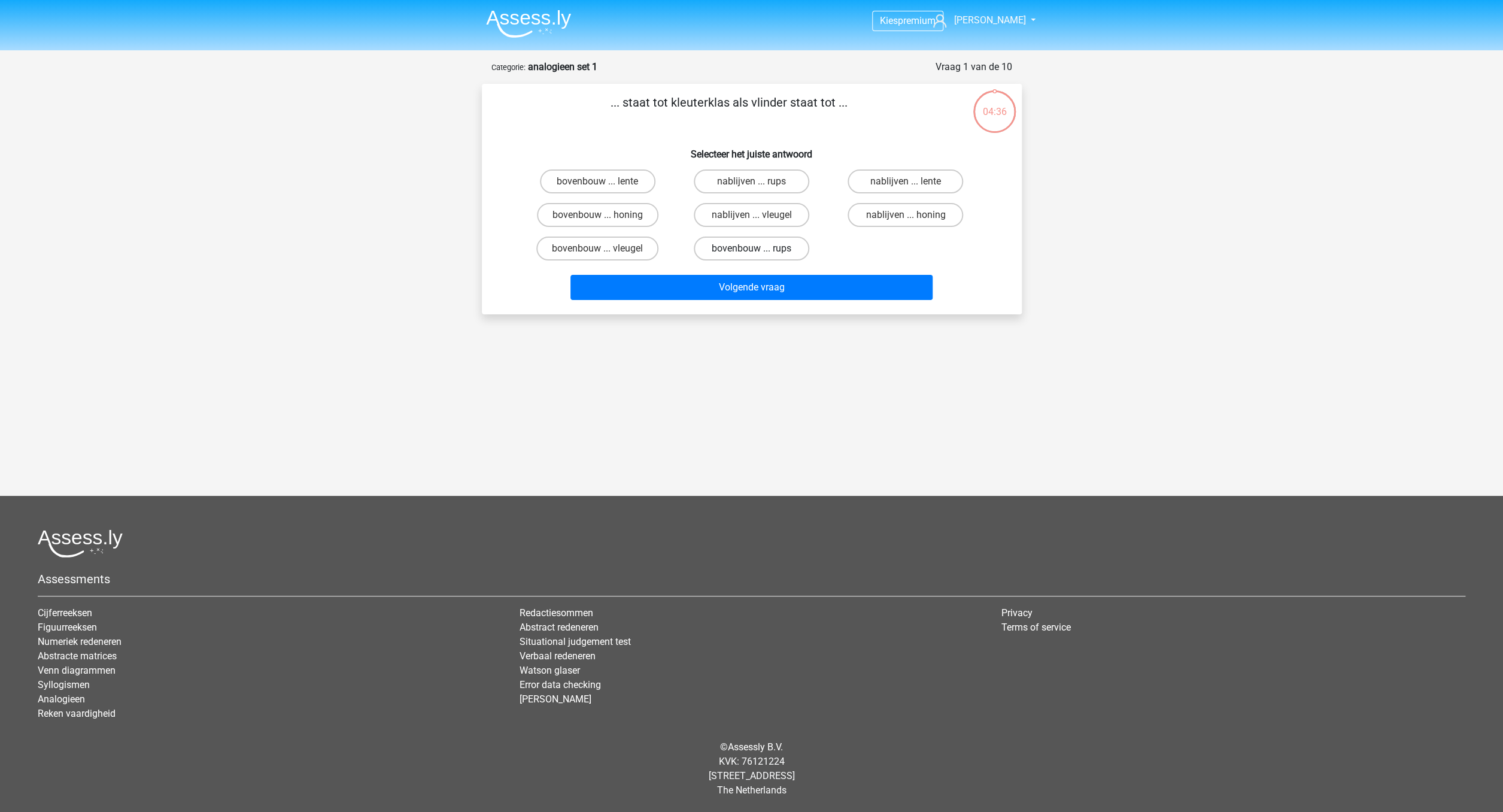
click at [733, 250] on label "bovenbouw ... rups" at bounding box center [751, 248] width 115 height 24
click at [751, 251] on label "bovenbouw ... rups" at bounding box center [751, 248] width 115 height 24
click at [751, 251] on input "bovenbouw ... rups" at bounding box center [755, 252] width 8 height 8
radio input "true"
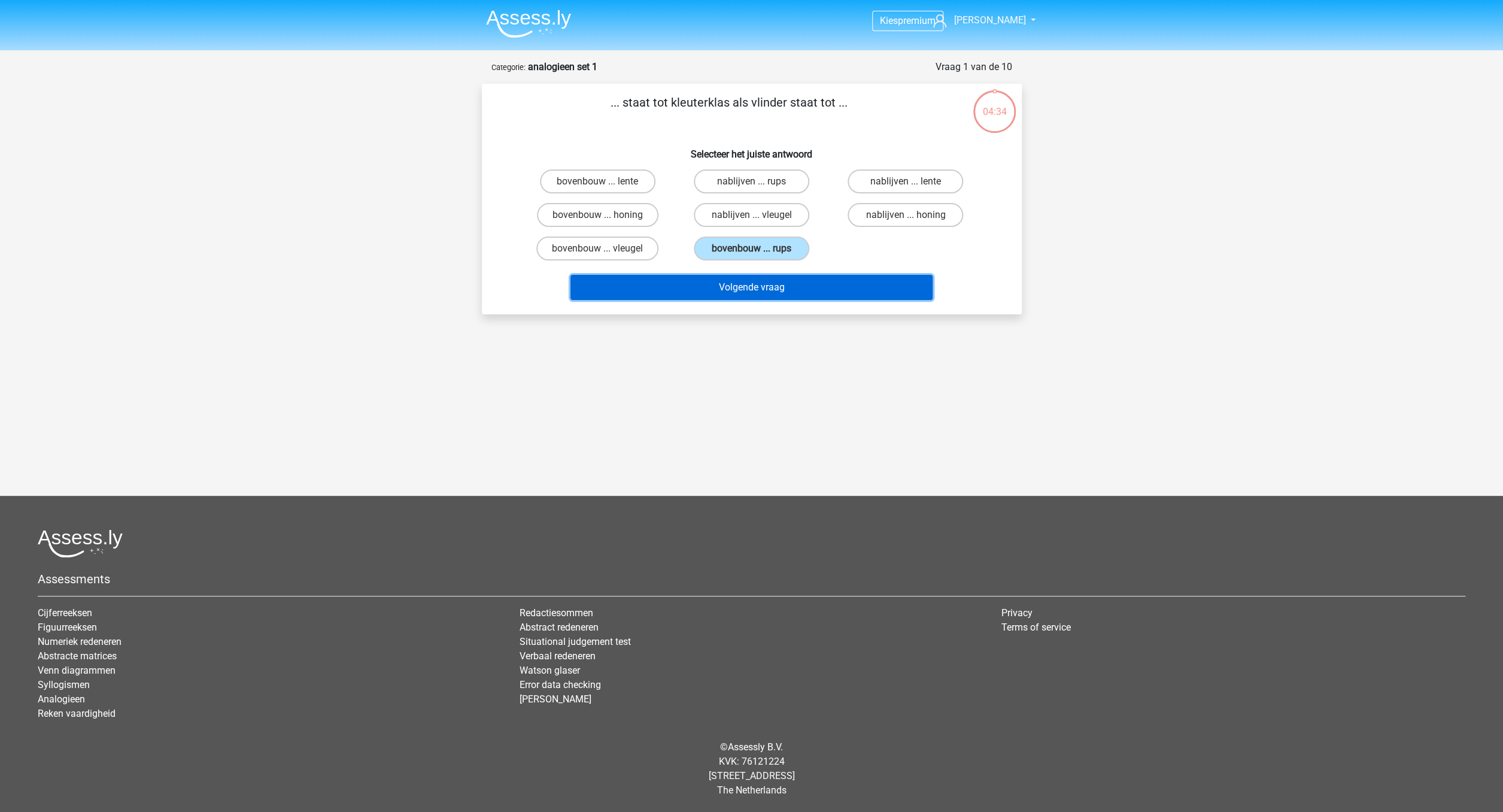
click at [745, 286] on button "Volgende vraag" at bounding box center [752, 287] width 362 height 25
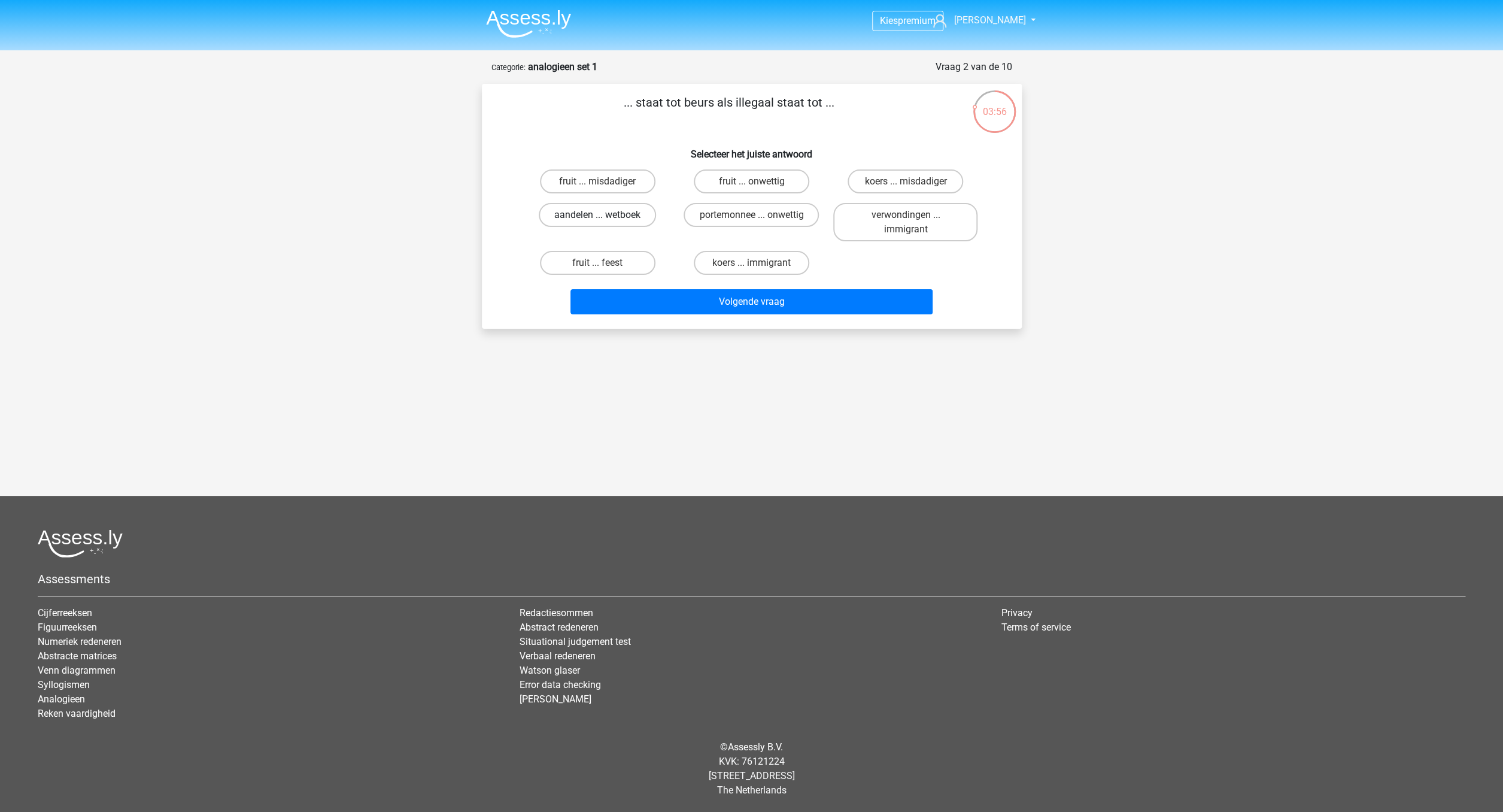
click at [623, 216] on label "aandelen ... wetboek" at bounding box center [598, 215] width 118 height 24
click at [605, 216] on input "aandelen ... wetboek" at bounding box center [601, 219] width 8 height 8
radio input "true"
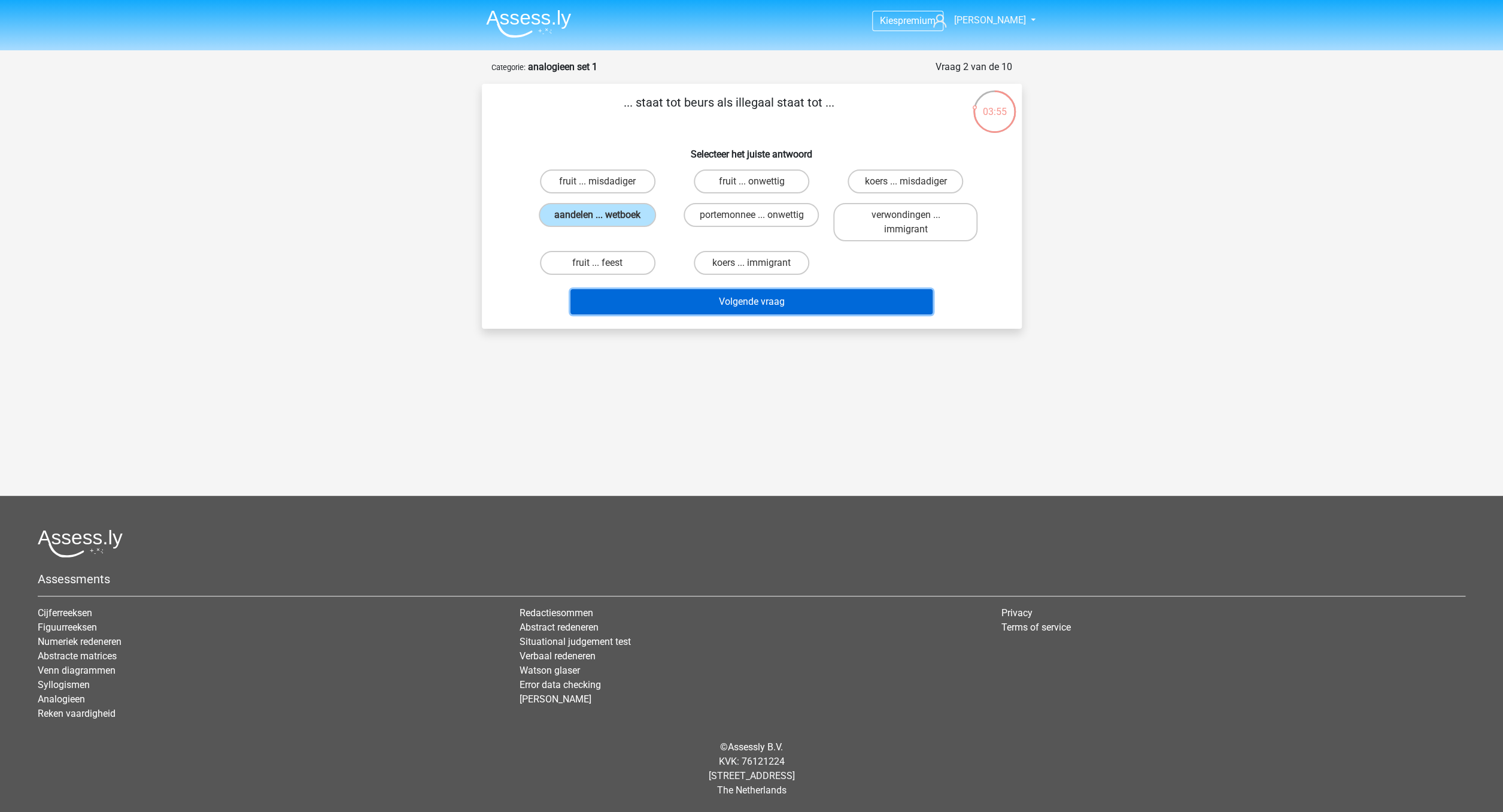
click at [692, 304] on button "Volgende vraag" at bounding box center [752, 302] width 362 height 25
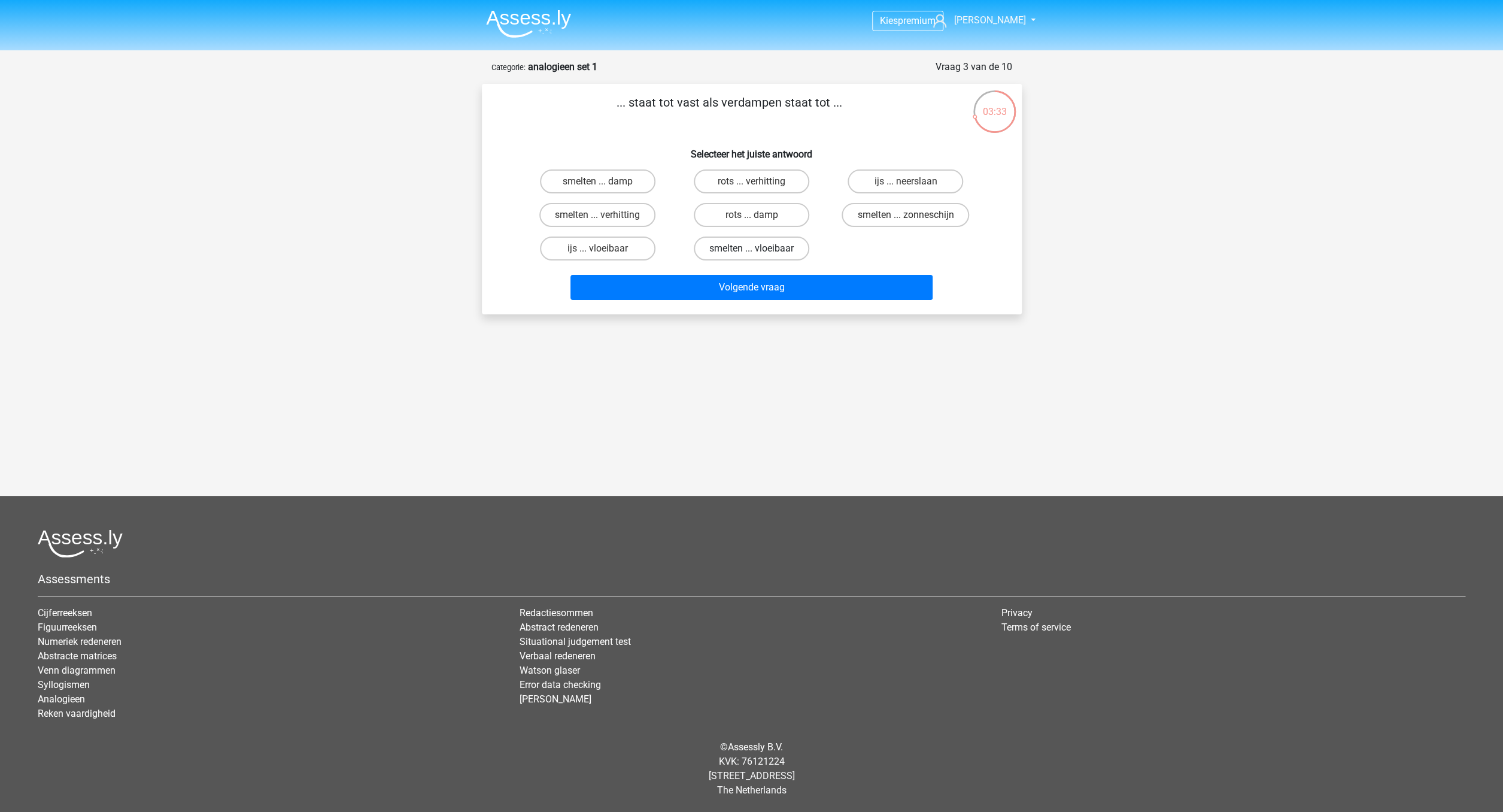
click at [728, 251] on label "smelten ... vloeibaar" at bounding box center [751, 248] width 115 height 24
click at [751, 251] on input "smelten ... vloeibaar" at bounding box center [755, 252] width 8 height 8
radio input "true"
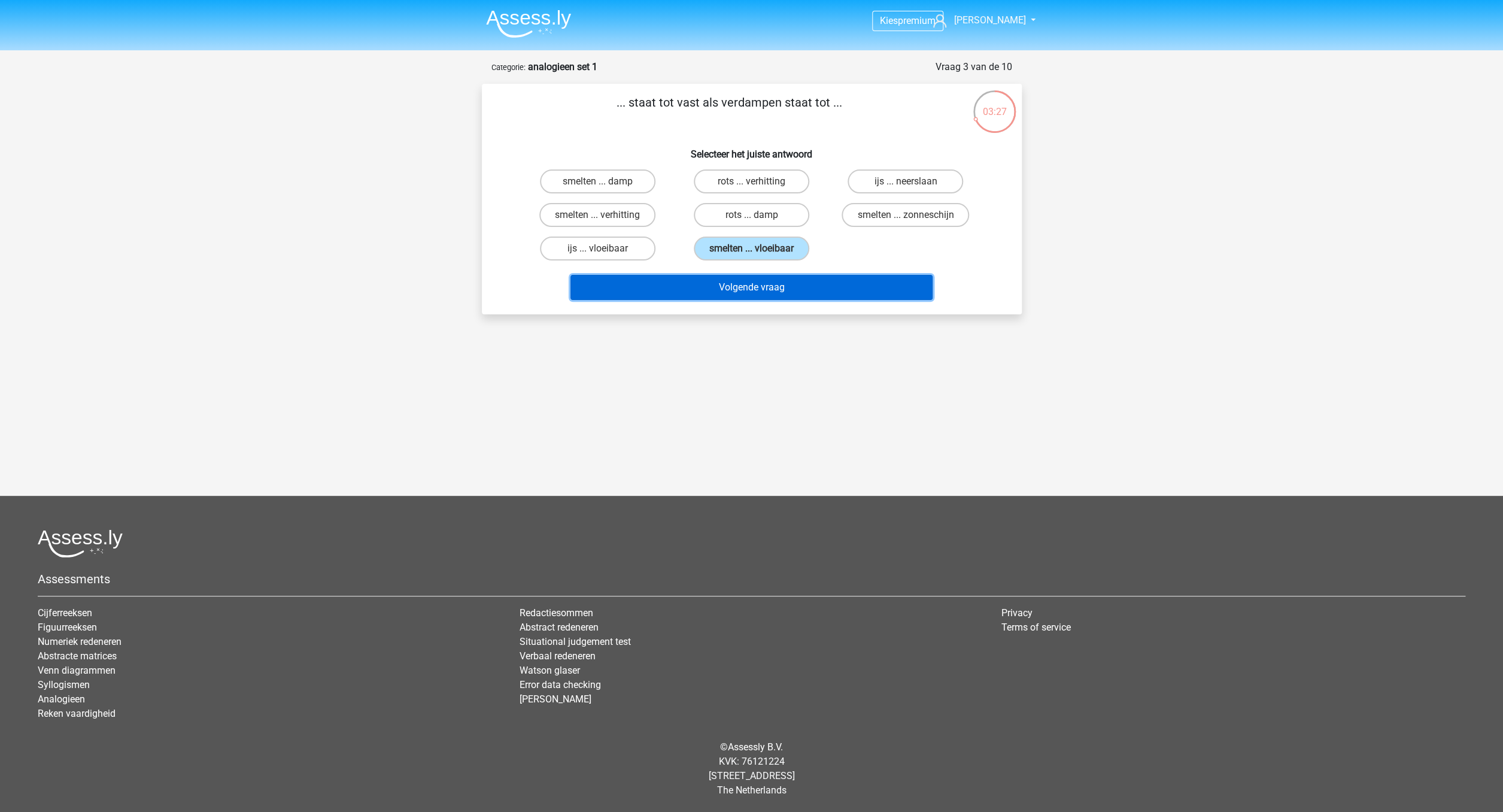
click at [752, 292] on button "Volgende vraag" at bounding box center [752, 287] width 362 height 25
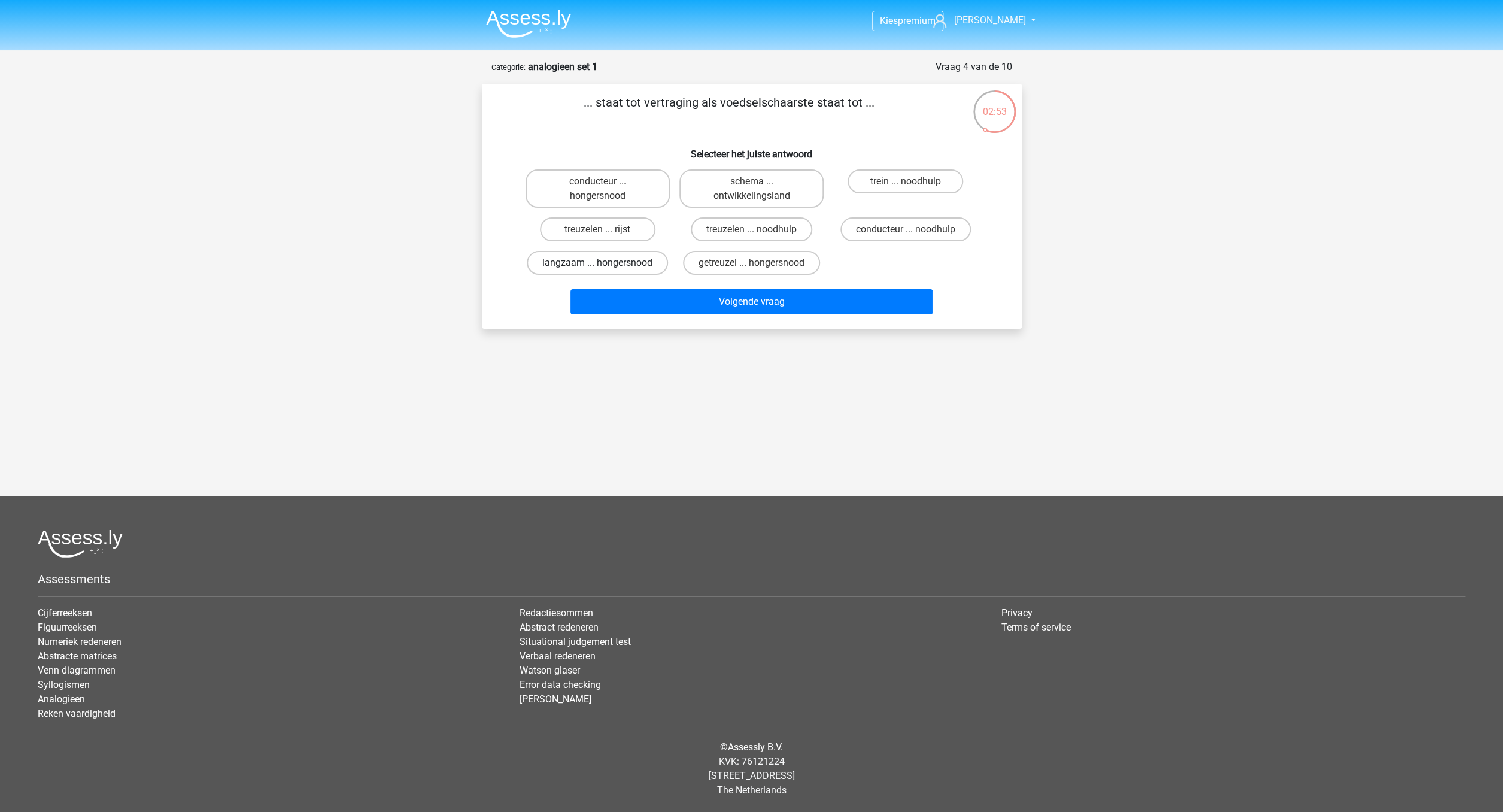
click at [620, 265] on label "langzaam ... hongersnood" at bounding box center [598, 263] width 142 height 24
click at [605, 265] on input "langzaam ... hongersnood" at bounding box center [601, 266] width 8 height 8
radio input "true"
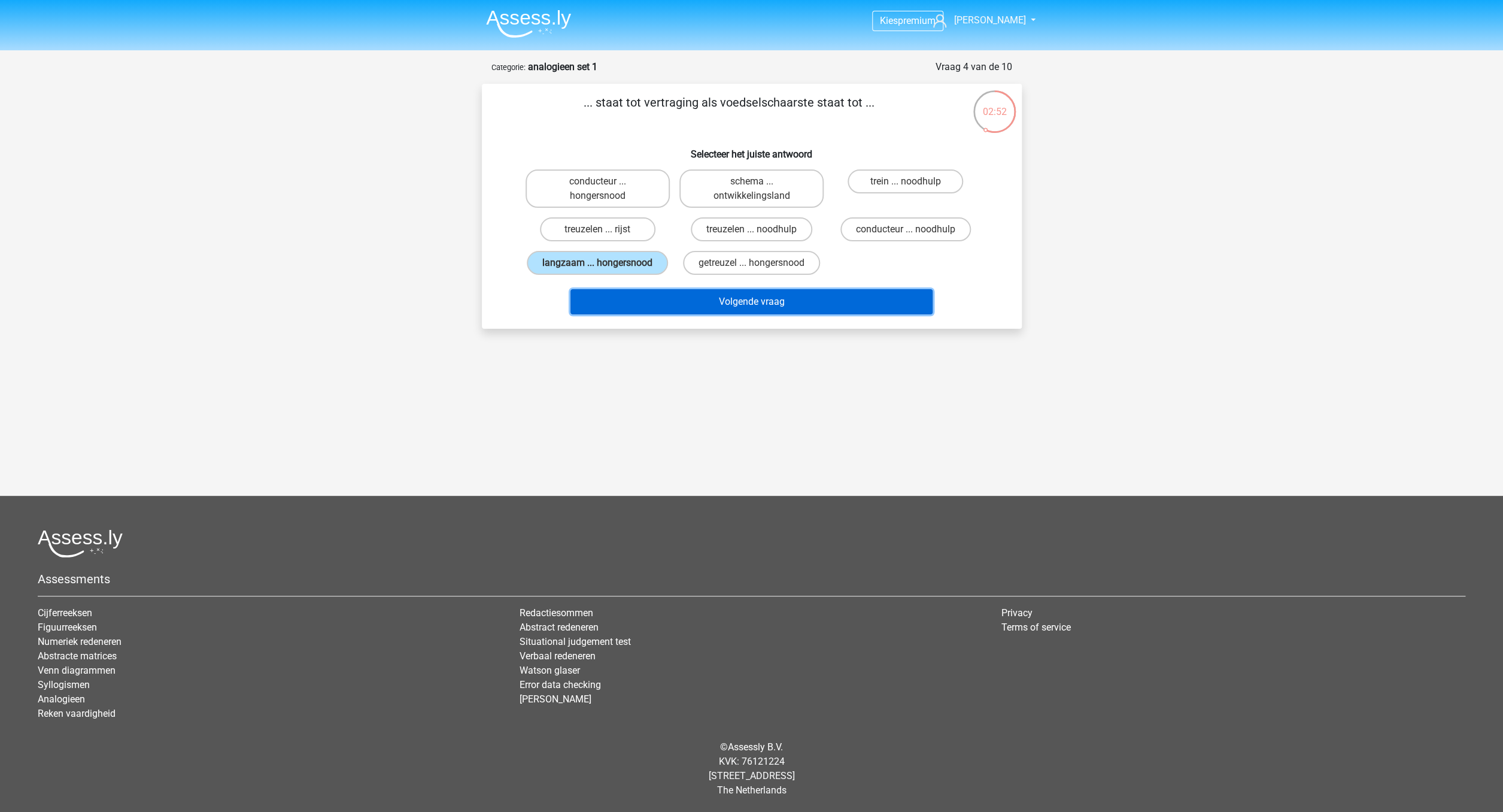
click at [744, 312] on button "Volgende vraag" at bounding box center [752, 302] width 362 height 25
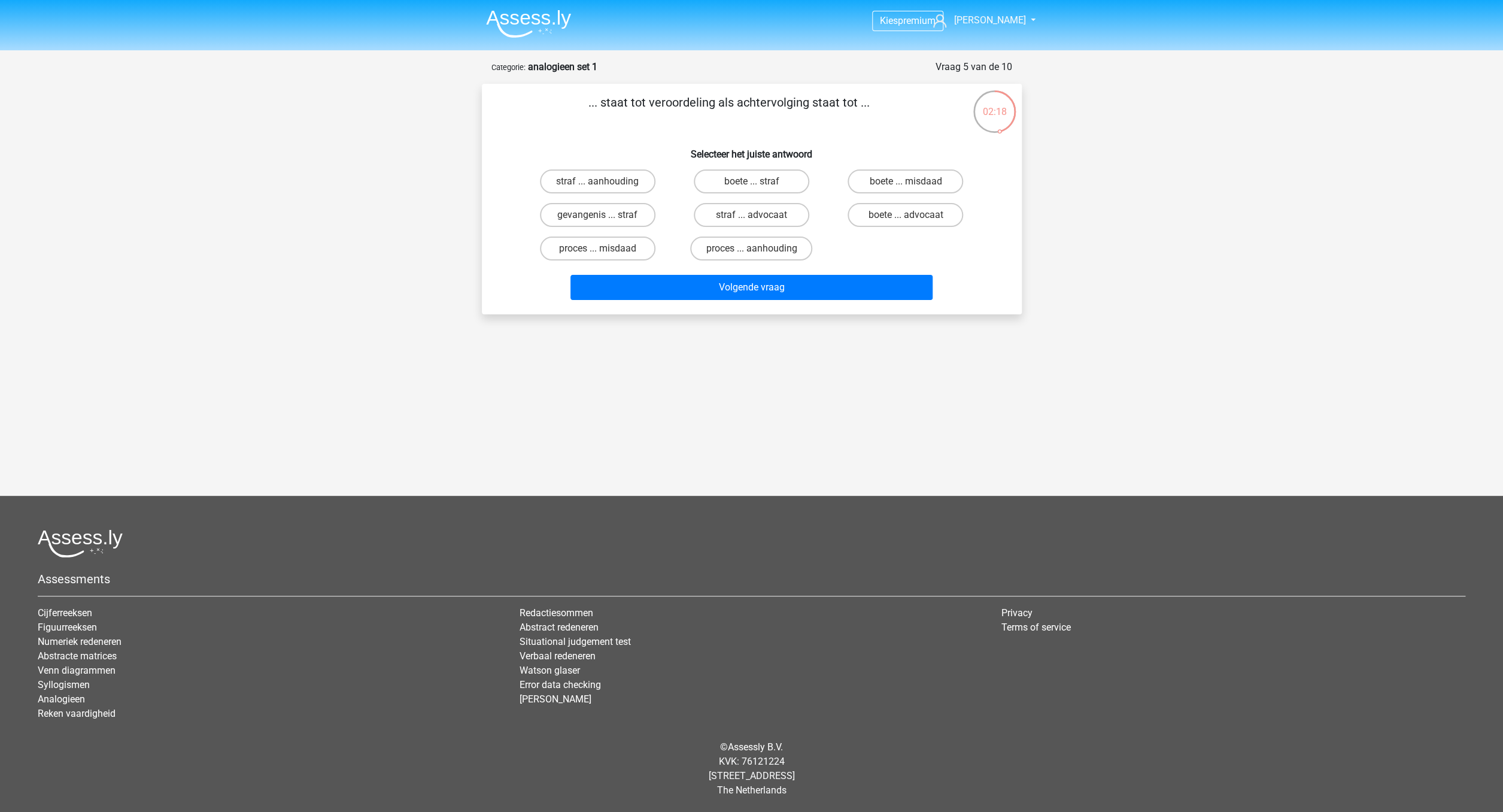
drag, startPoint x: 772, startPoint y: 178, endPoint x: 770, endPoint y: 202, distance: 24.1
click at [772, 178] on label "boete ... straf" at bounding box center [751, 181] width 115 height 24
click at [759, 181] on input "boete ... straf" at bounding box center [755, 185] width 8 height 8
radio input "true"
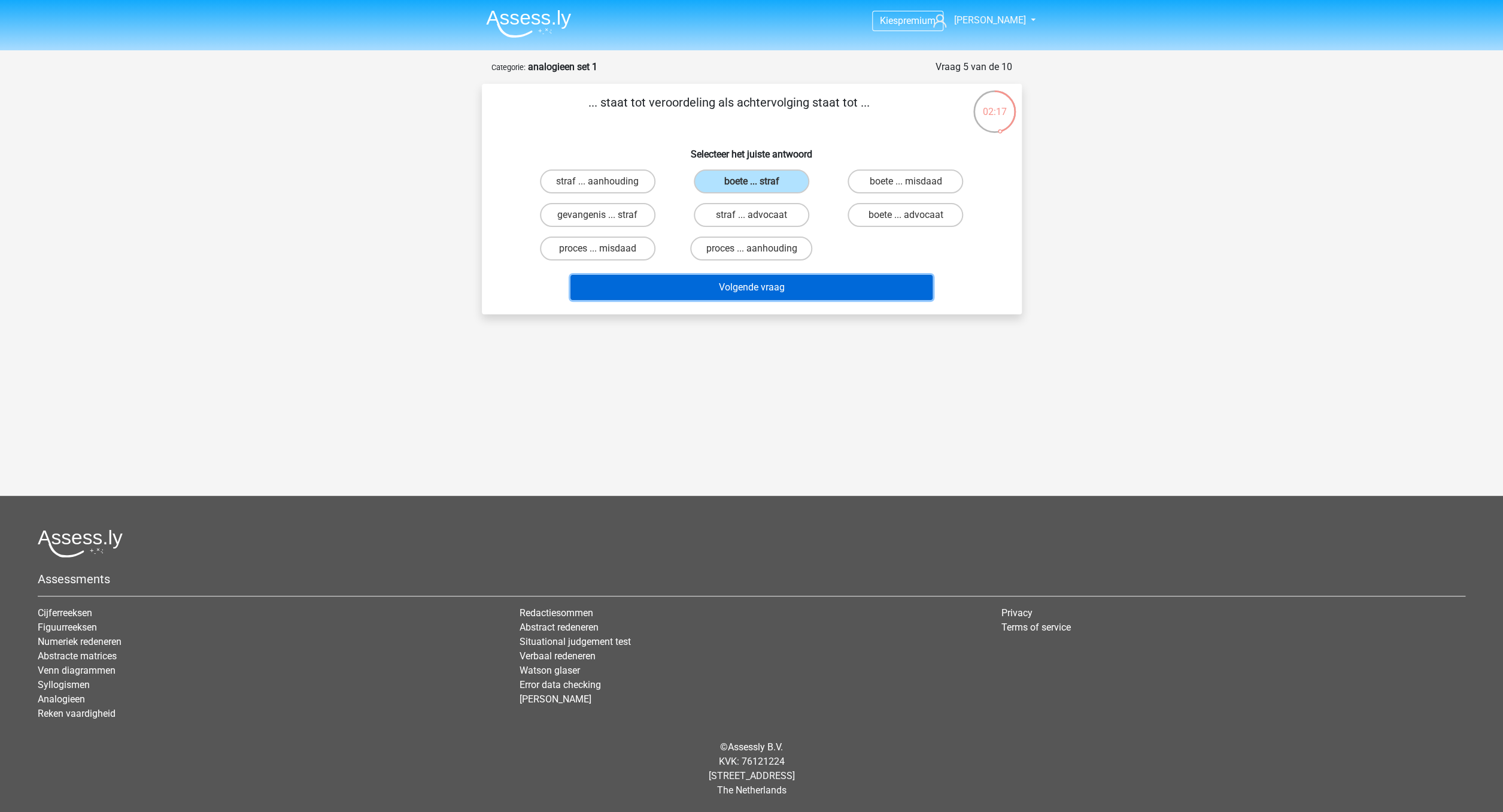
click at [767, 292] on button "Volgende vraag" at bounding box center [752, 287] width 362 height 25
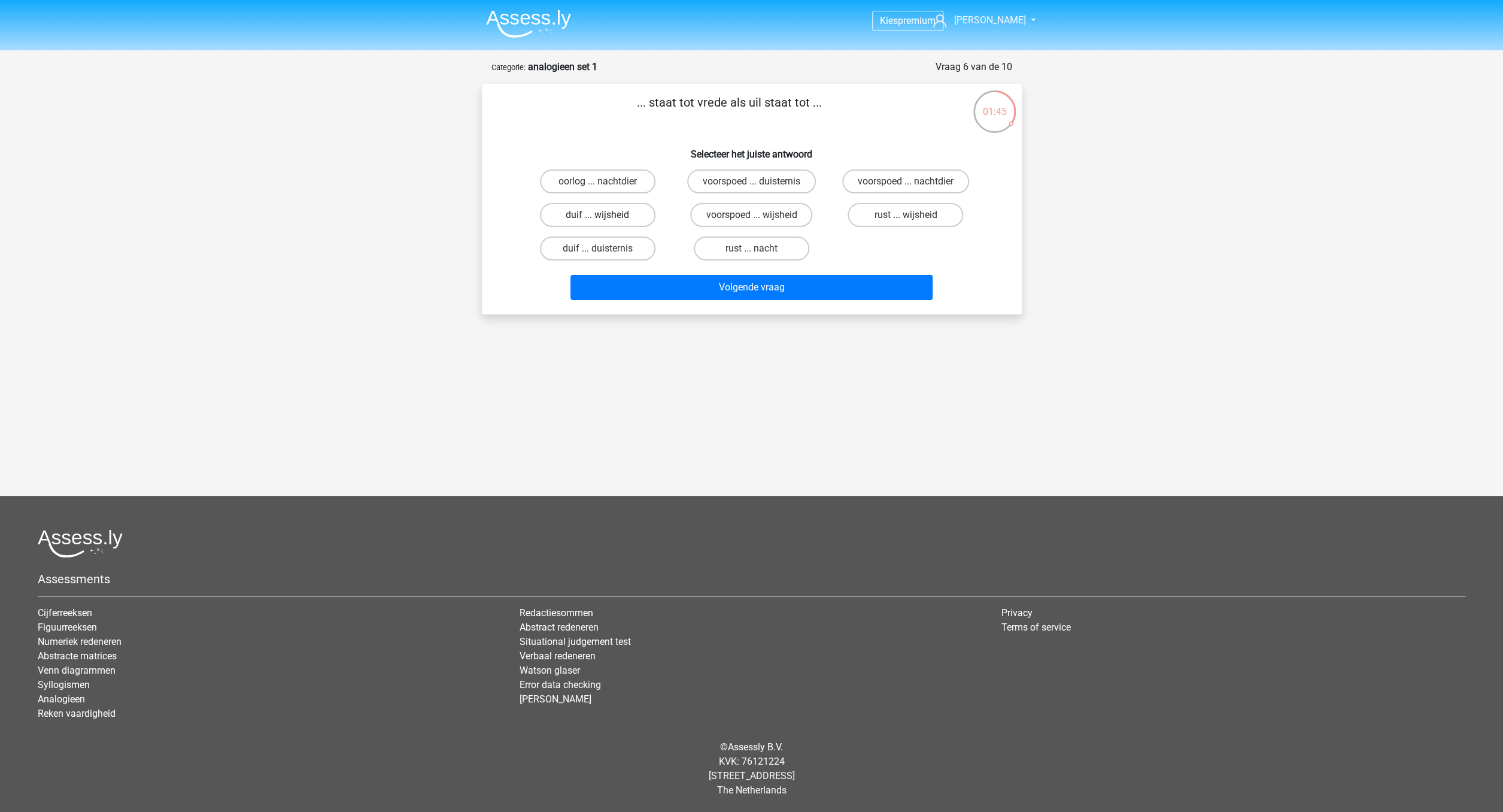
click at [629, 214] on label "duif ... wijsheid" at bounding box center [598, 215] width 115 height 24
click at [605, 215] on input "duif ... wijsheid" at bounding box center [601, 219] width 8 height 8
radio input "true"
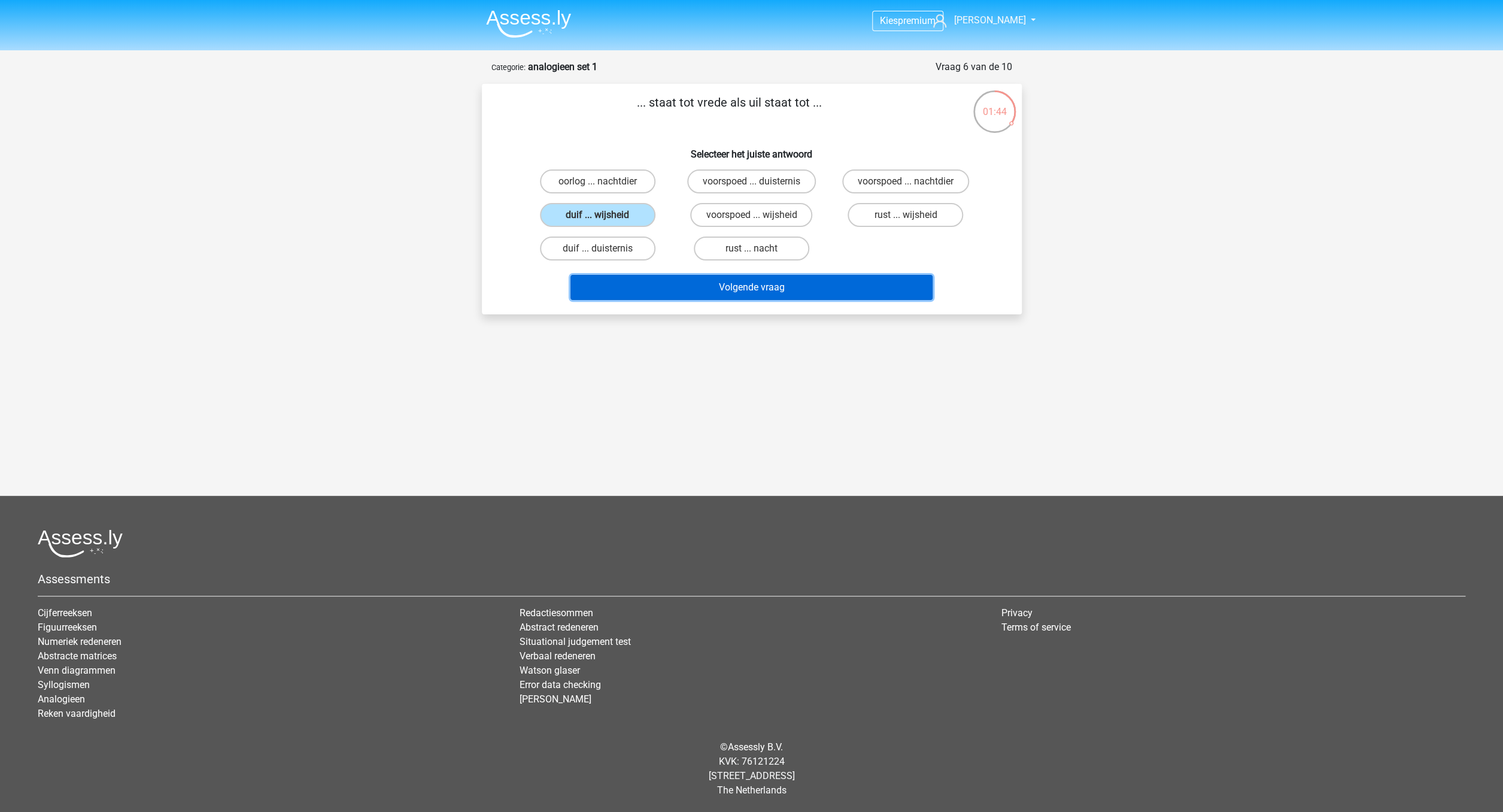
click at [738, 291] on button "Volgende vraag" at bounding box center [752, 287] width 362 height 25
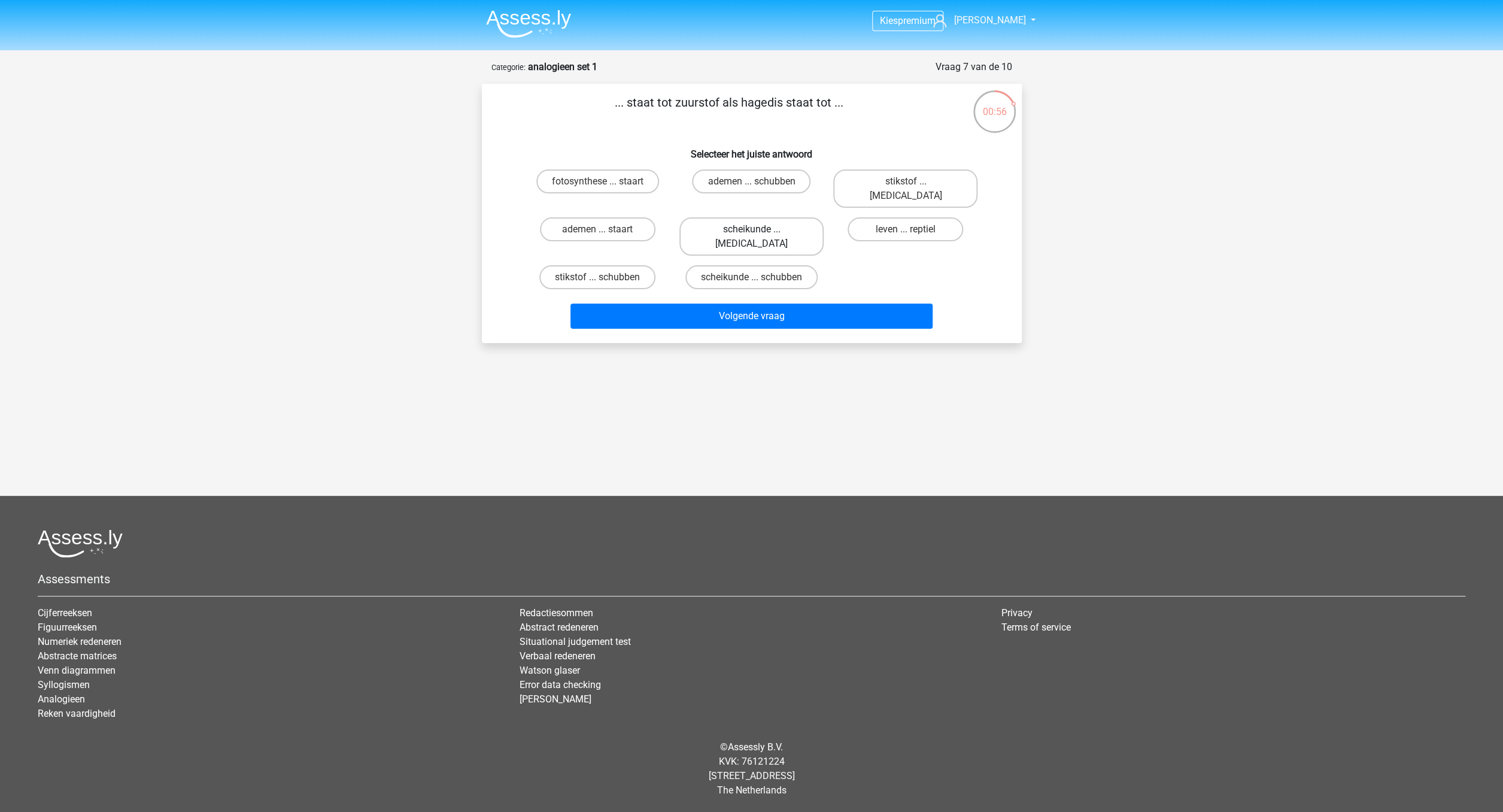
click at [752, 217] on label "scheikunde ... krokodil" at bounding box center [752, 236] width 144 height 38
click at [752, 229] on input "scheikunde ... krokodil" at bounding box center [755, 233] width 8 height 8
radio input "true"
click at [755, 294] on div "Volgende vraag" at bounding box center [752, 314] width 502 height 40
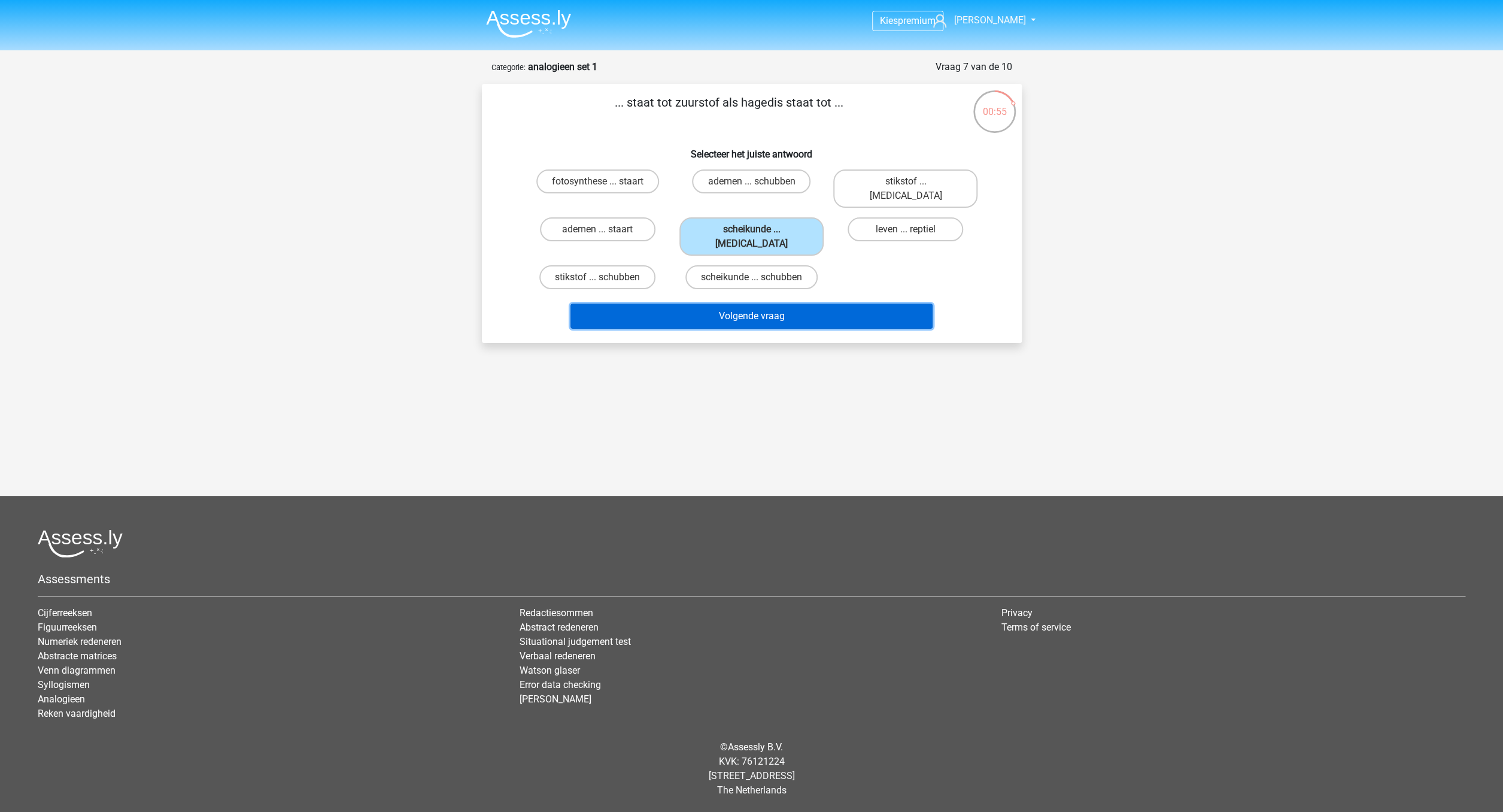
click at [755, 304] on button "Volgende vraag" at bounding box center [752, 316] width 362 height 25
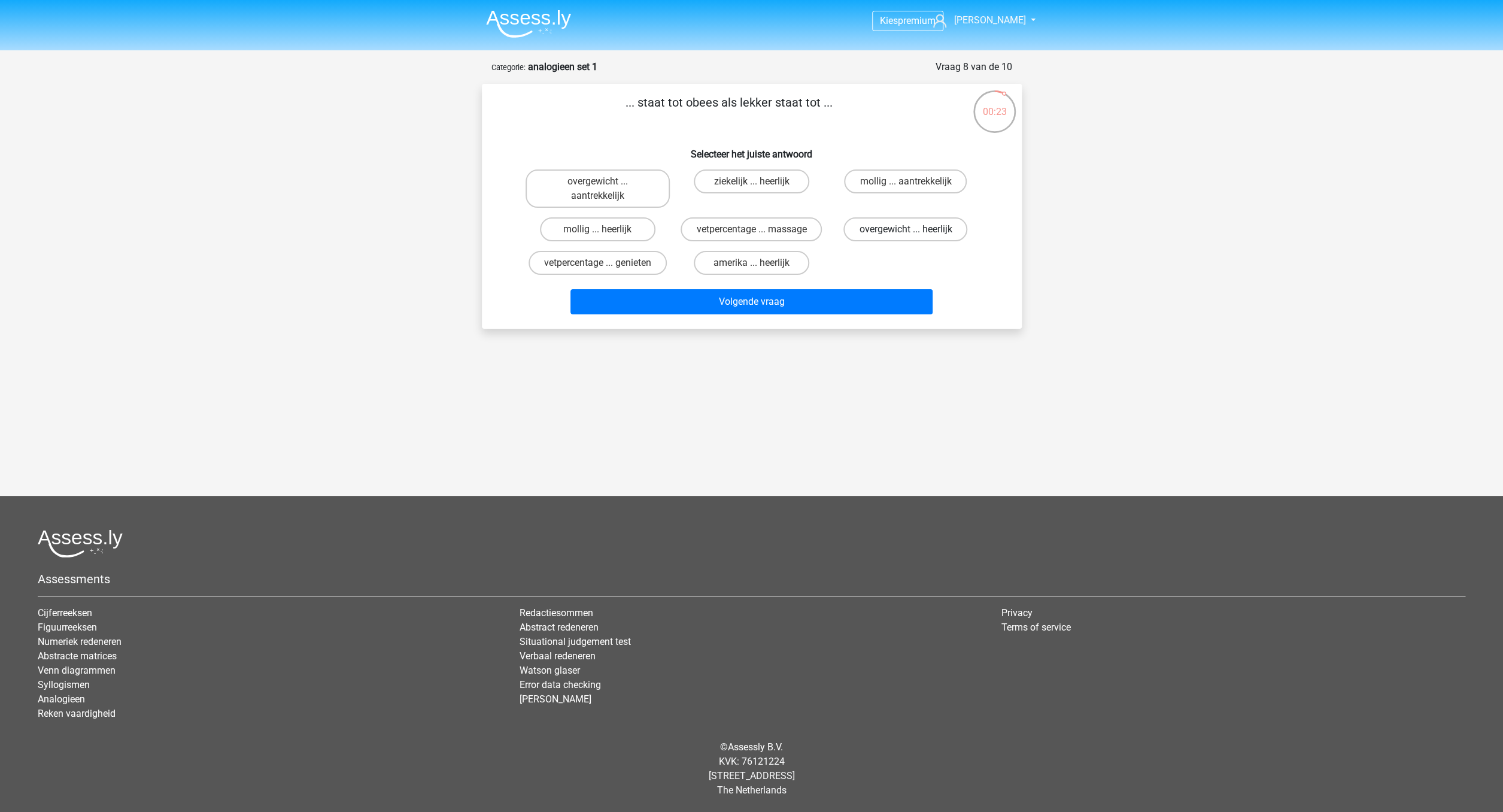
click at [905, 229] on label "overgewicht ... heerlijk" at bounding box center [905, 229] width 124 height 24
click at [905, 229] on input "overgewicht ... heerlijk" at bounding box center [909, 233] width 8 height 8
radio input "true"
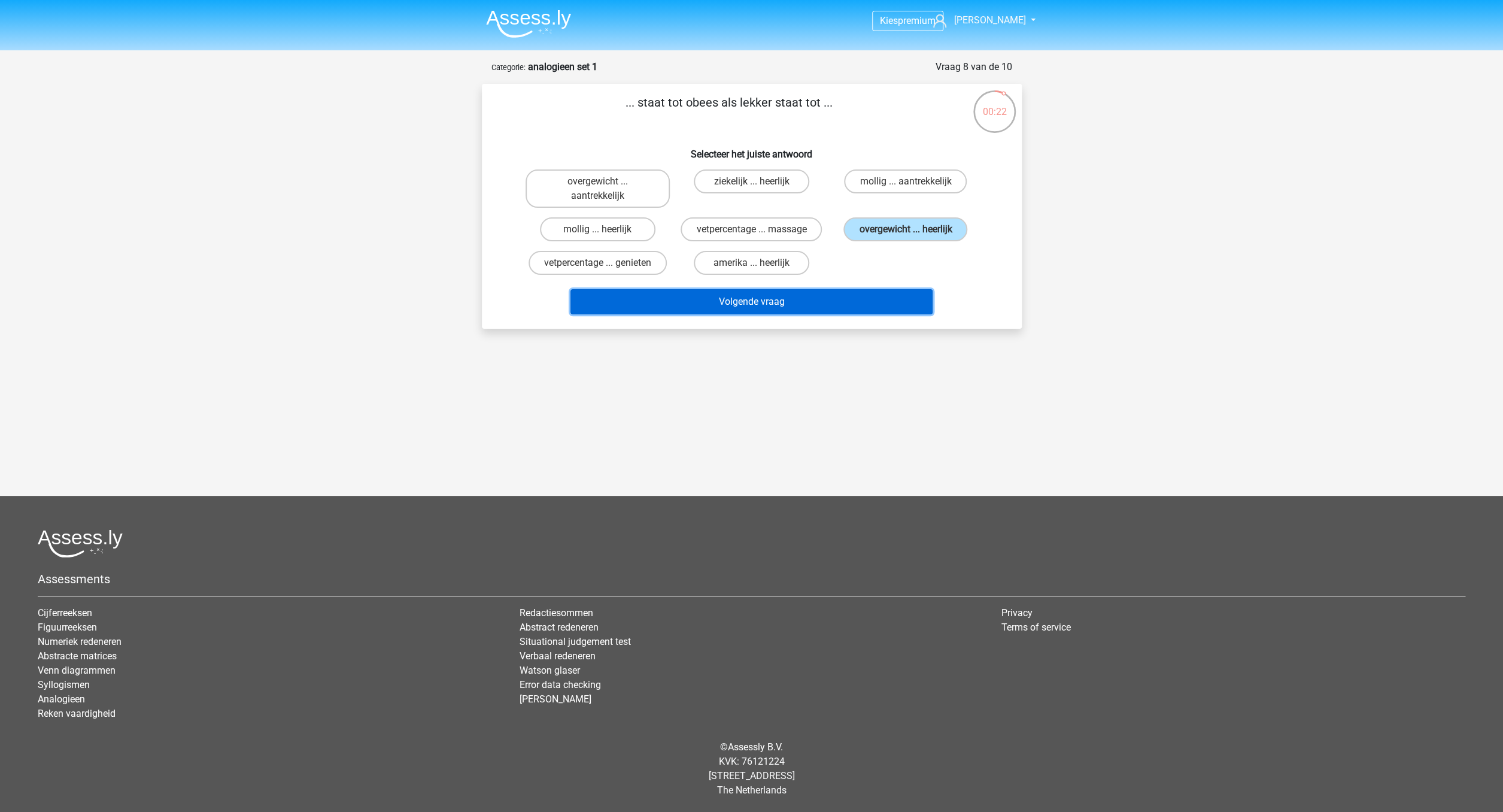
click at [850, 305] on button "Volgende vraag" at bounding box center [752, 302] width 362 height 25
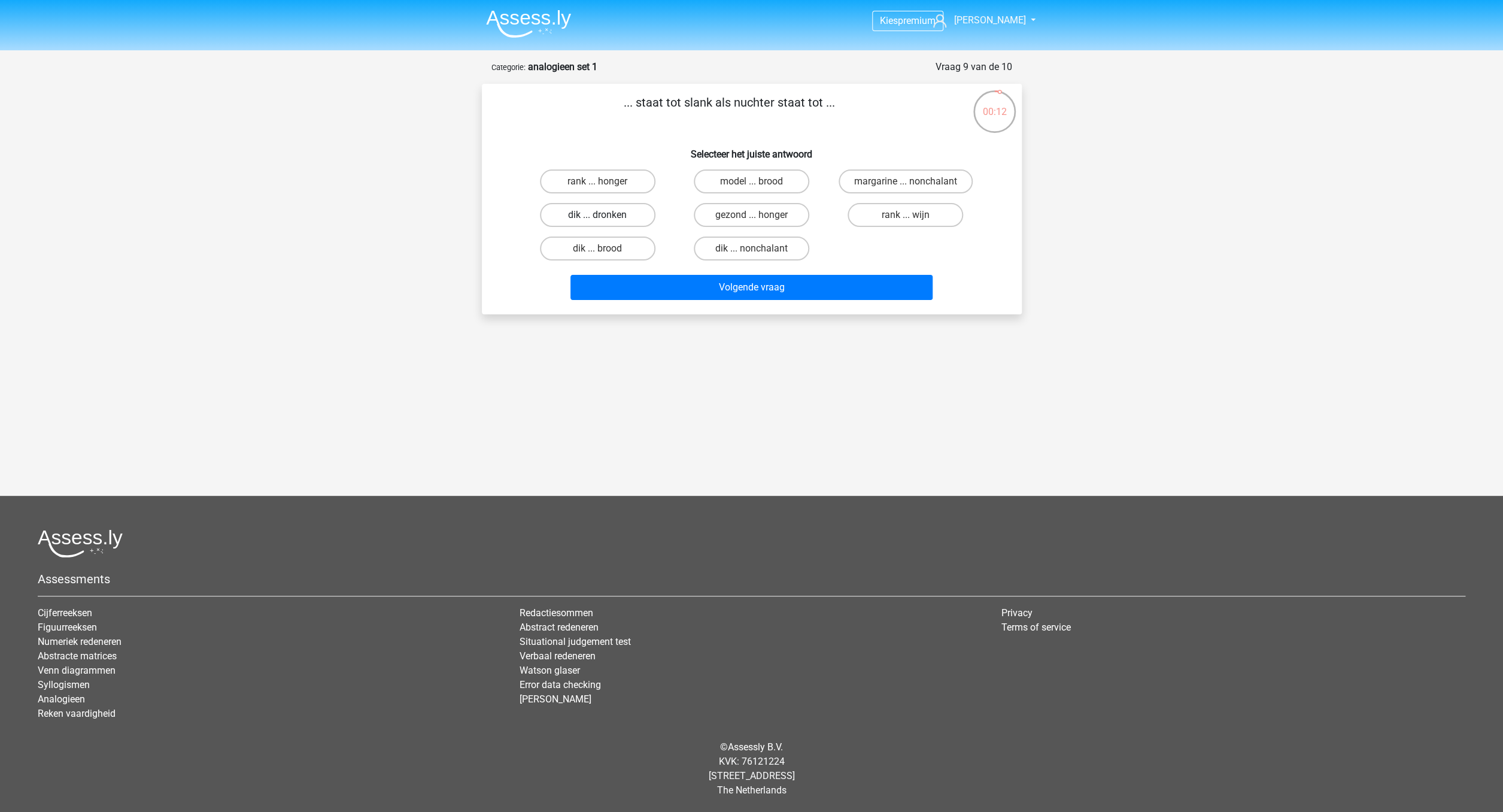
click at [611, 216] on label "dik ... dronken" at bounding box center [598, 215] width 115 height 24
click at [605, 216] on input "dik ... dronken" at bounding box center [601, 219] width 8 height 8
radio input "true"
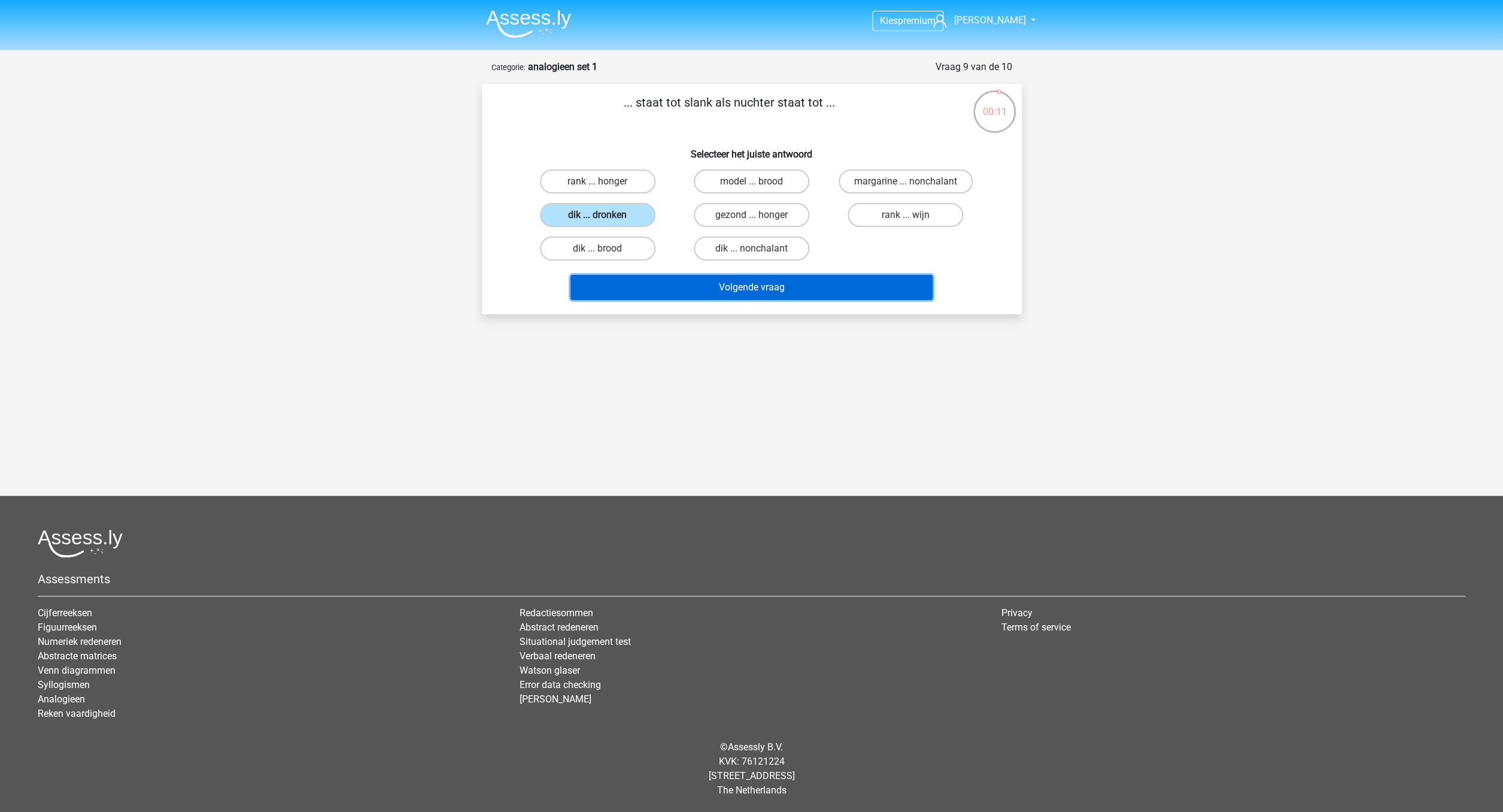
click at [791, 287] on button "Volgende vraag" at bounding box center [752, 287] width 362 height 25
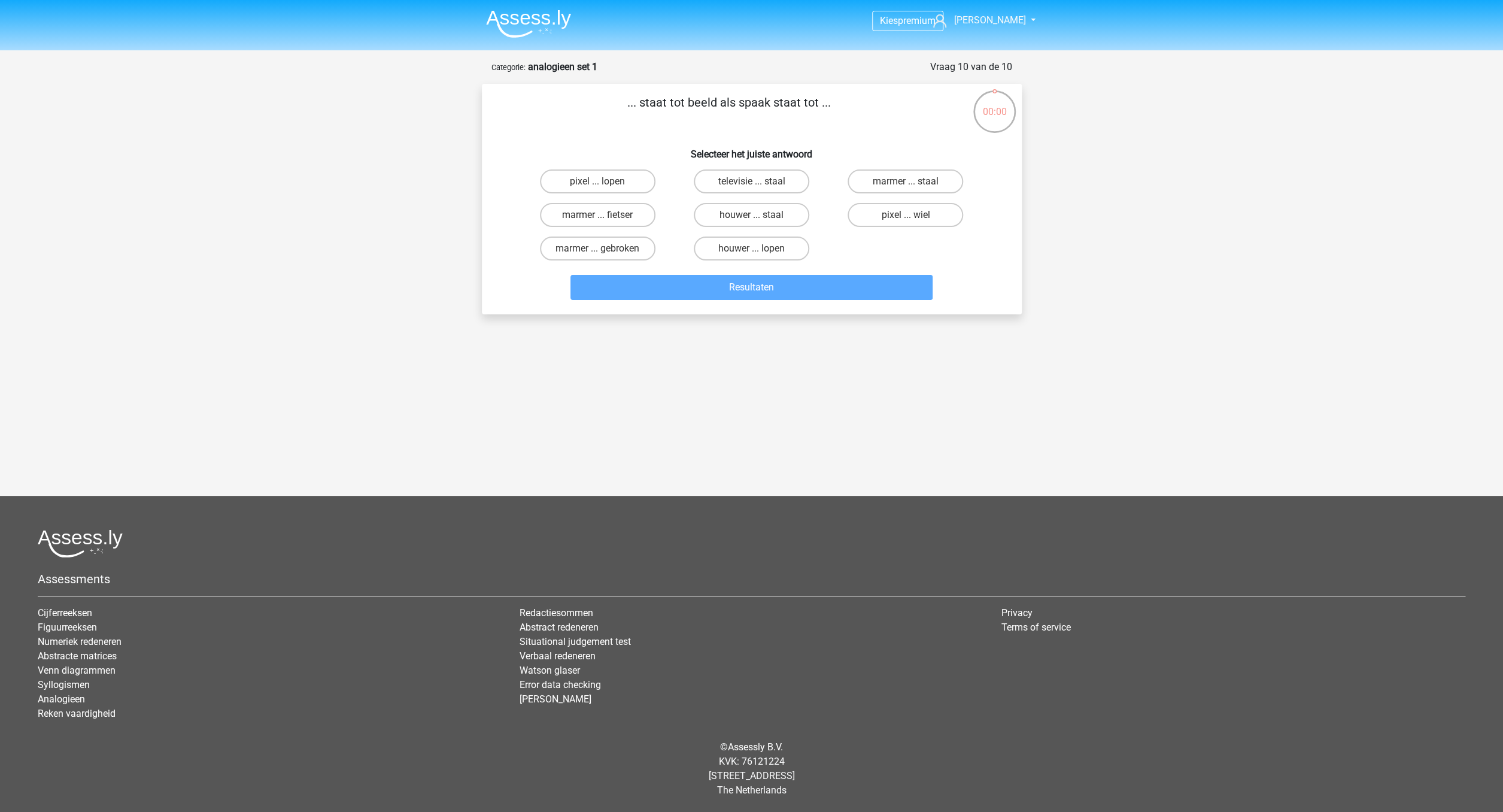
click at [905, 221] on input "pixel ... wiel" at bounding box center [909, 219] width 8 height 8
radio input "true"
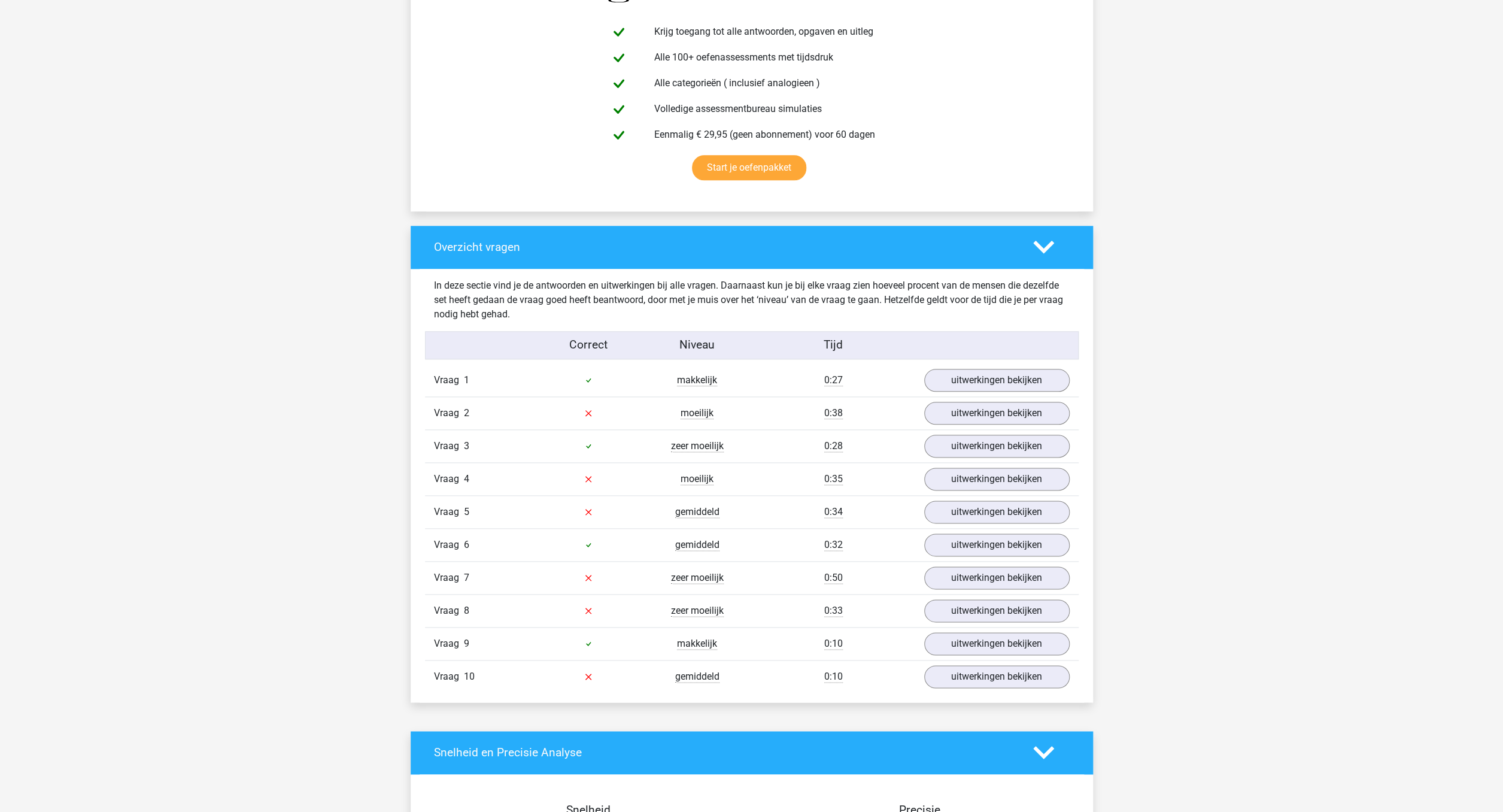
scroll to position [680, 0]
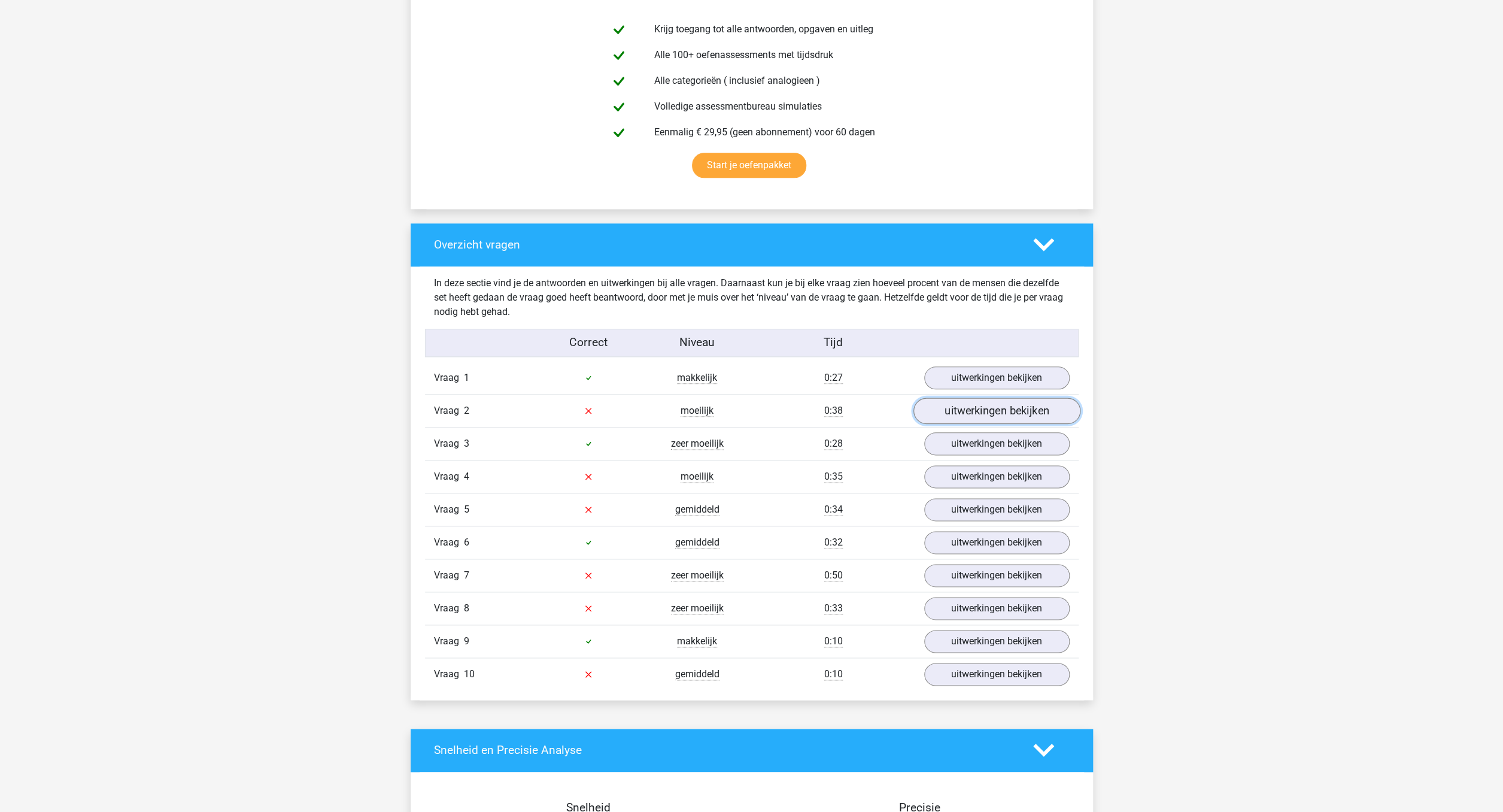
click at [1000, 413] on link "uitwerkingen bekijken" at bounding box center [996, 410] width 167 height 26
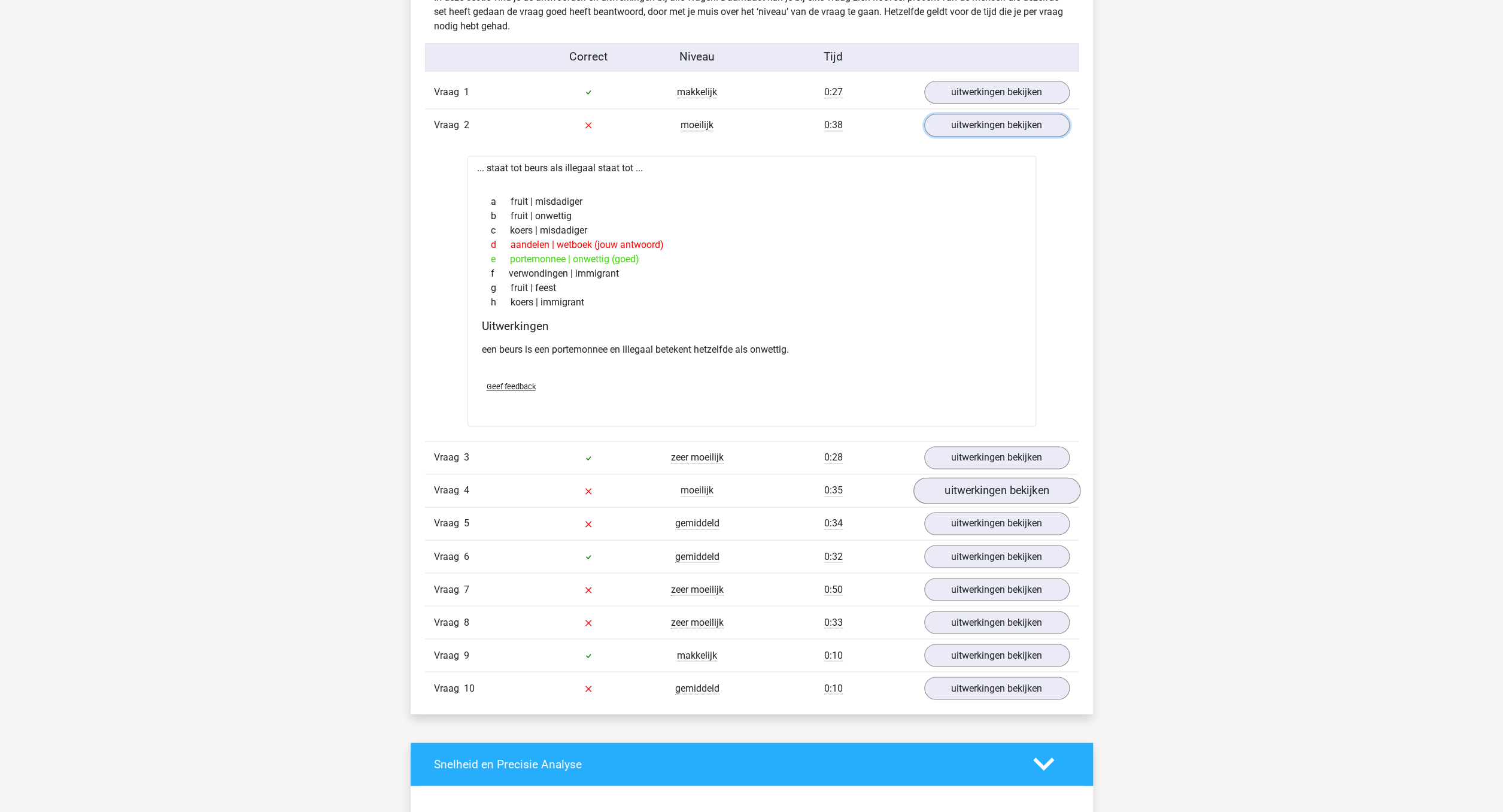
scroll to position [966, 0]
click at [992, 486] on link "uitwerkingen bekijken" at bounding box center [996, 489] width 167 height 26
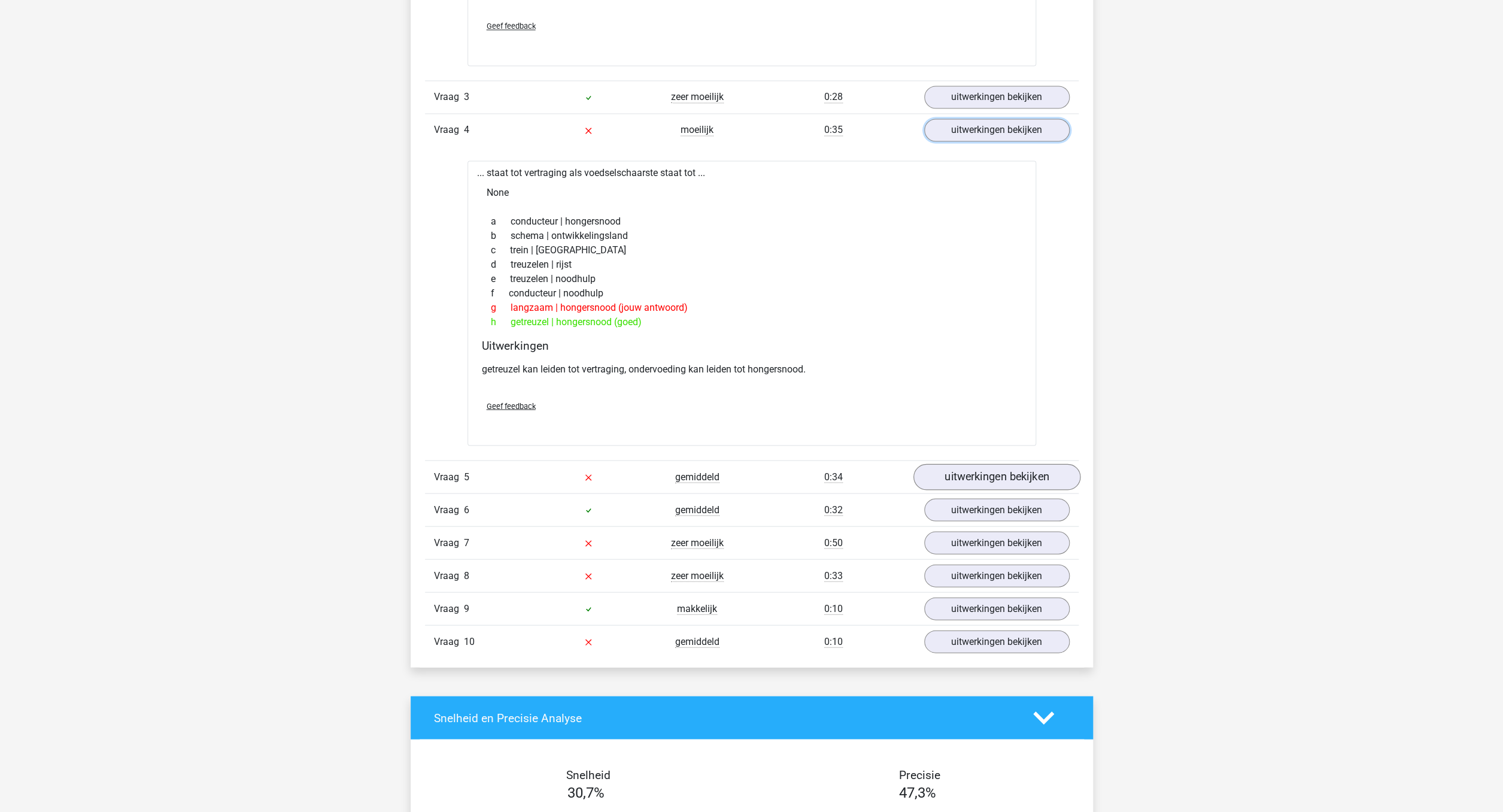
scroll to position [1327, 0]
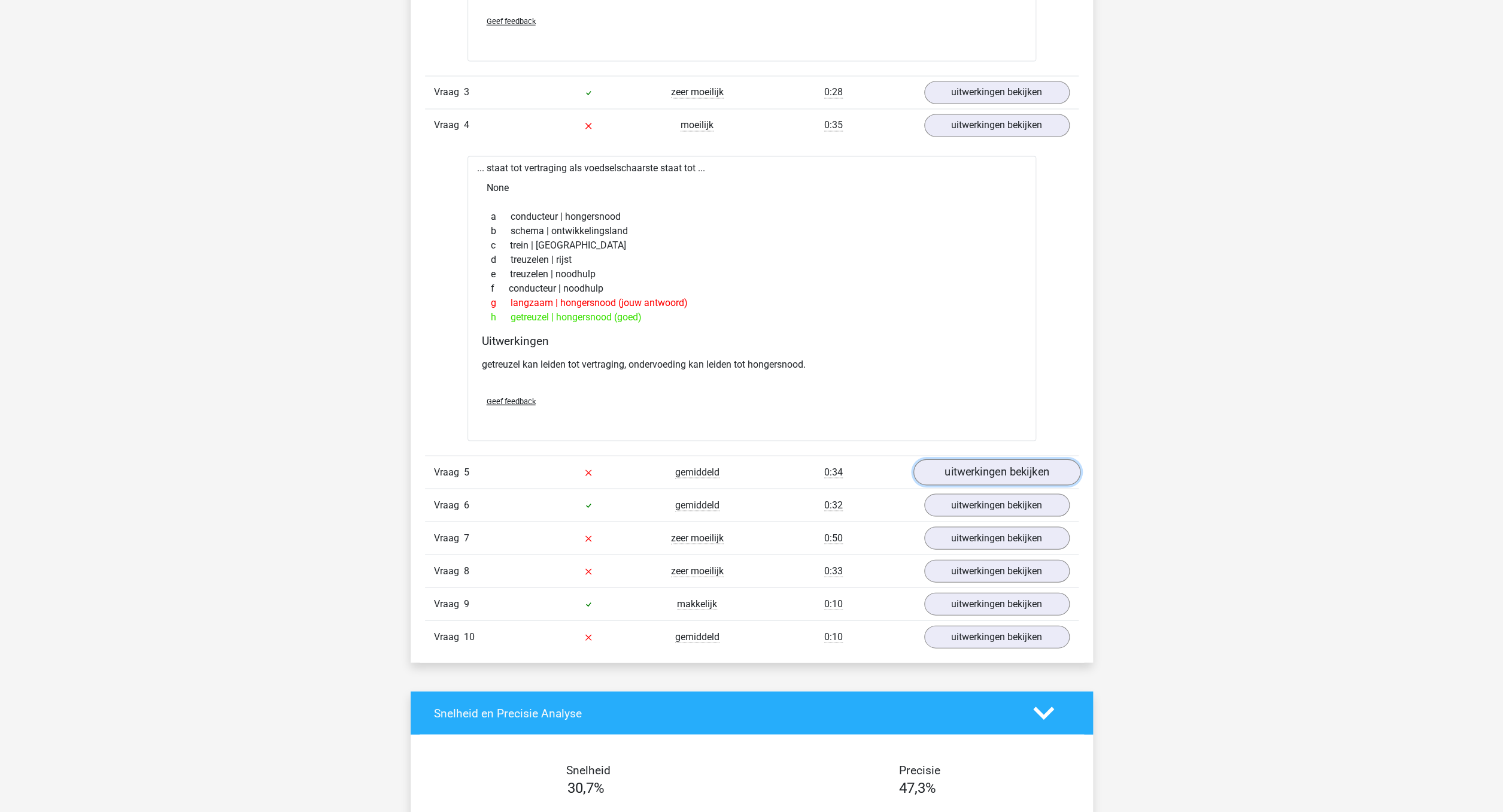
click at [1036, 479] on link "uitwerkingen bekijken" at bounding box center [996, 471] width 167 height 26
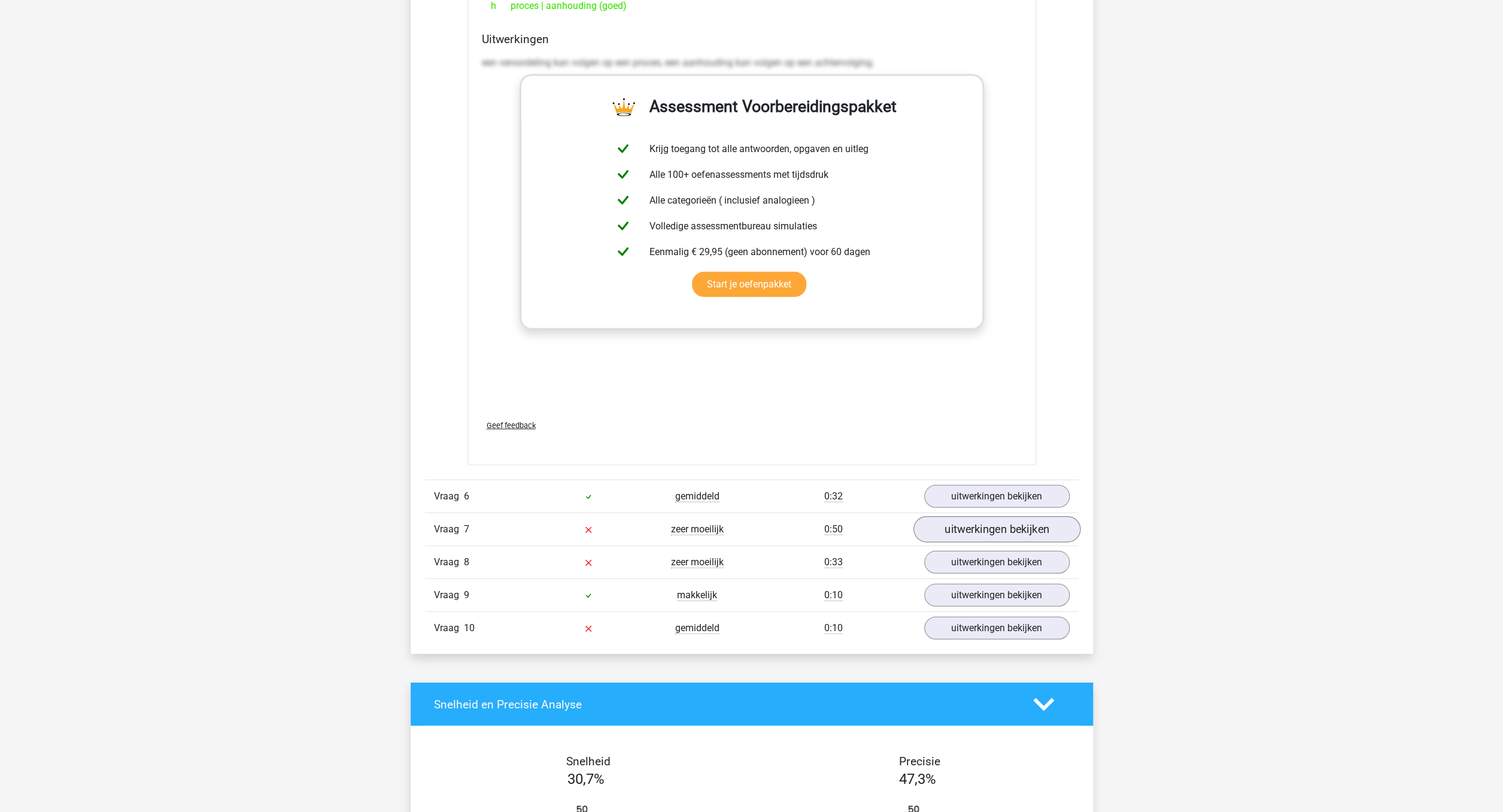
scroll to position [1974, 0]
click at [985, 533] on link "uitwerkingen bekijken" at bounding box center [996, 528] width 167 height 26
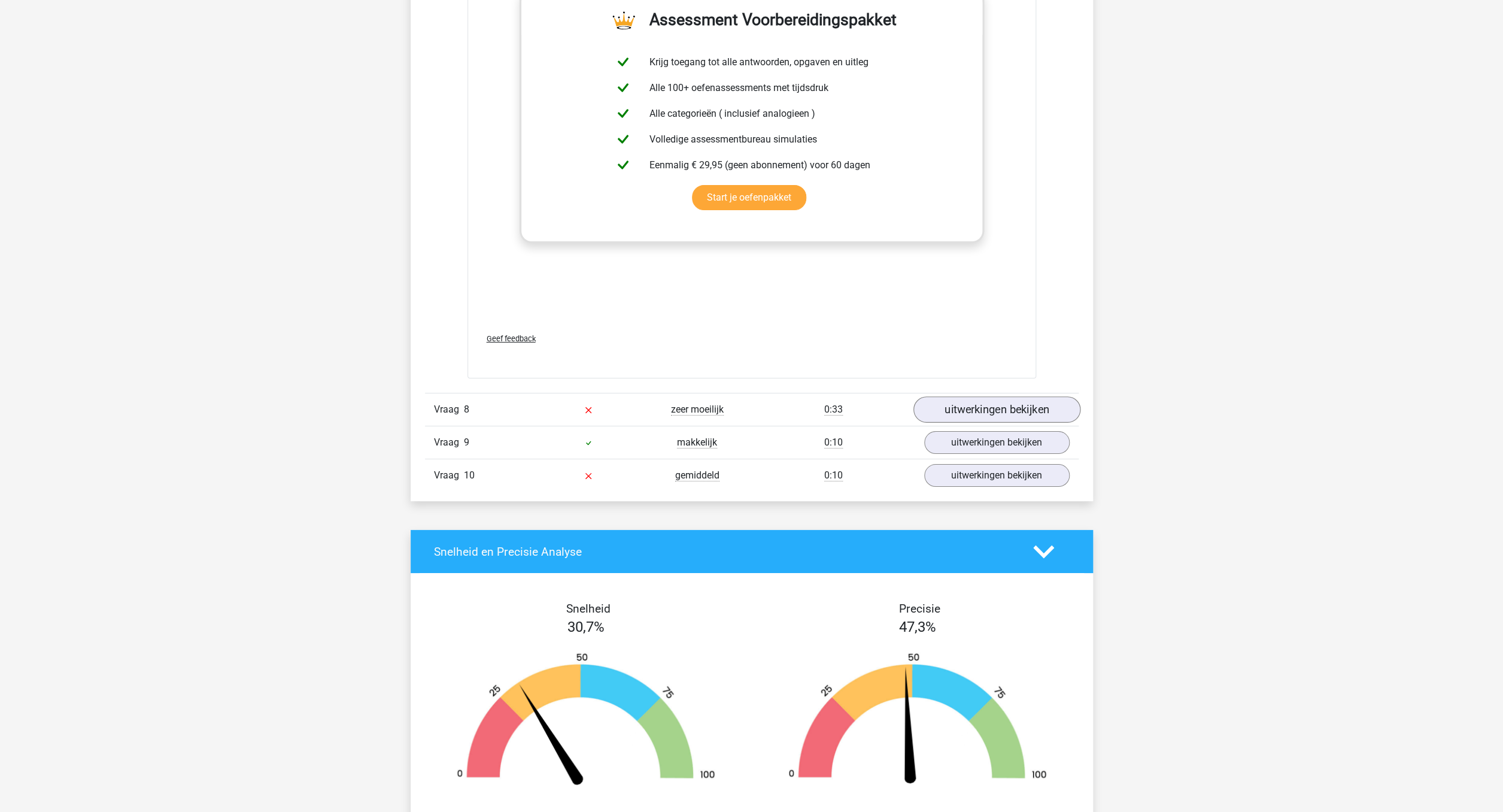
scroll to position [2761, 0]
click at [1015, 414] on link "uitwerkingen bekijken" at bounding box center [996, 409] width 167 height 26
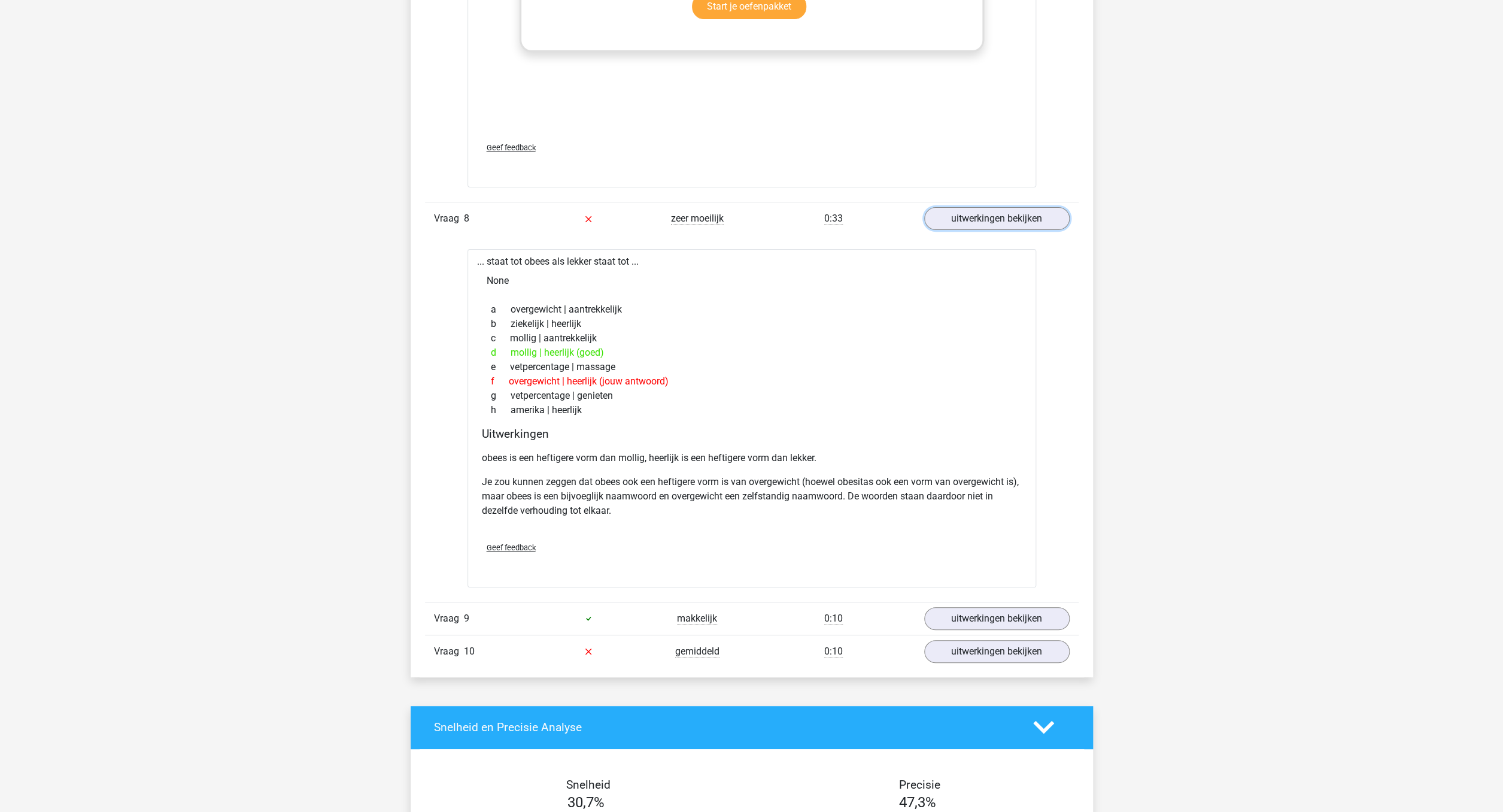
scroll to position [2978, 0]
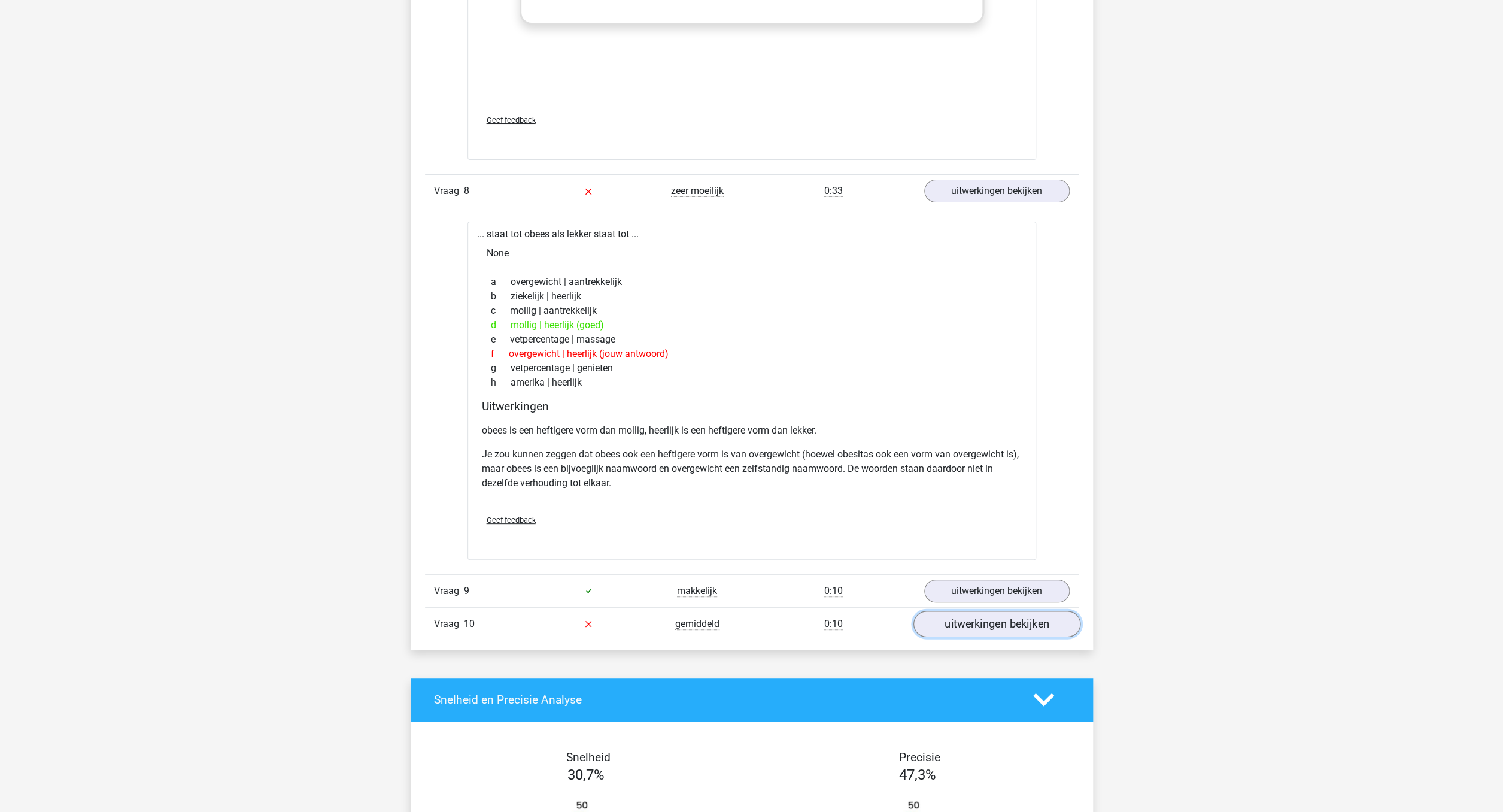
click at [988, 624] on link "uitwerkingen bekijken" at bounding box center [996, 623] width 167 height 26
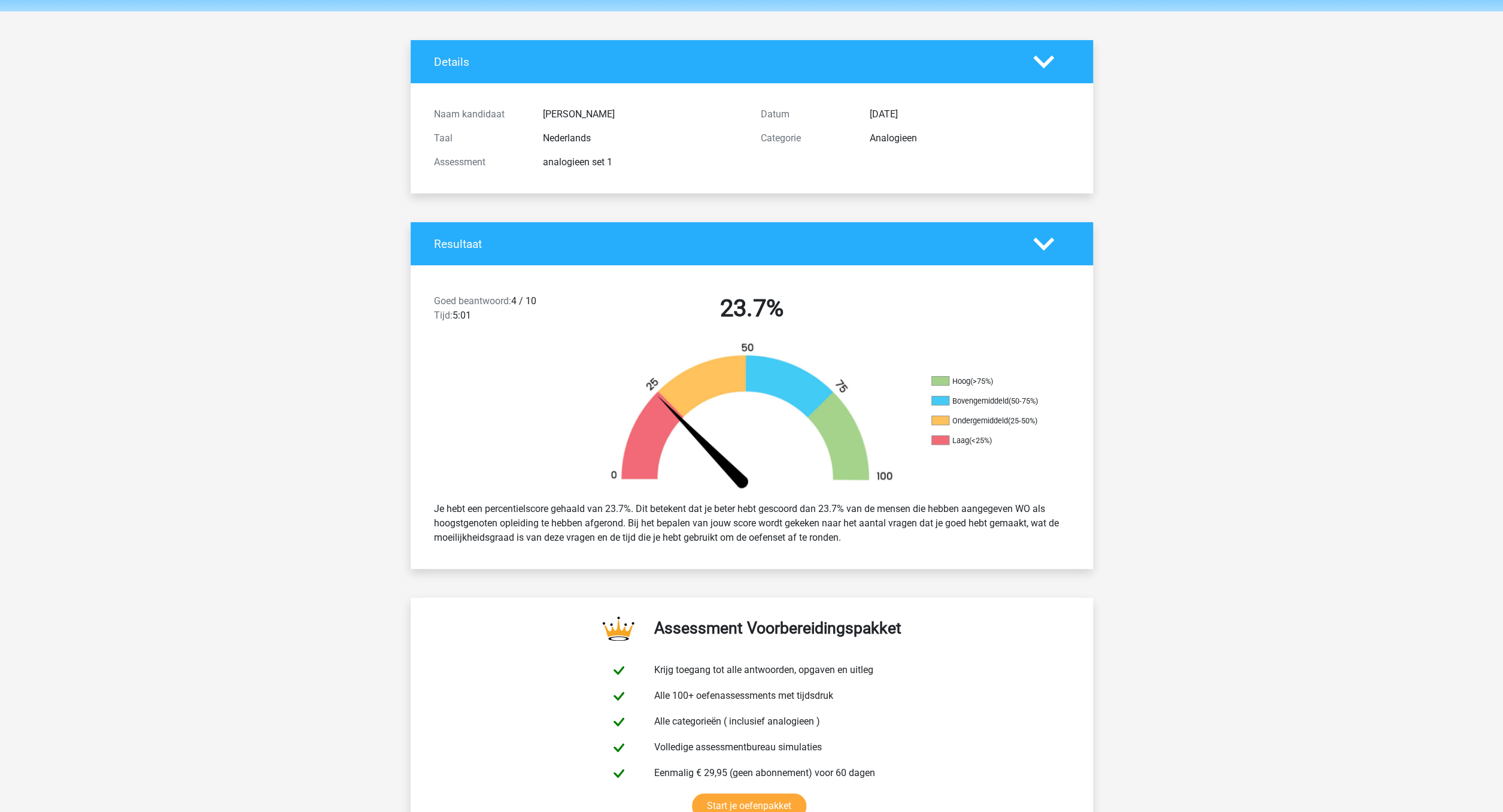
scroll to position [0, 0]
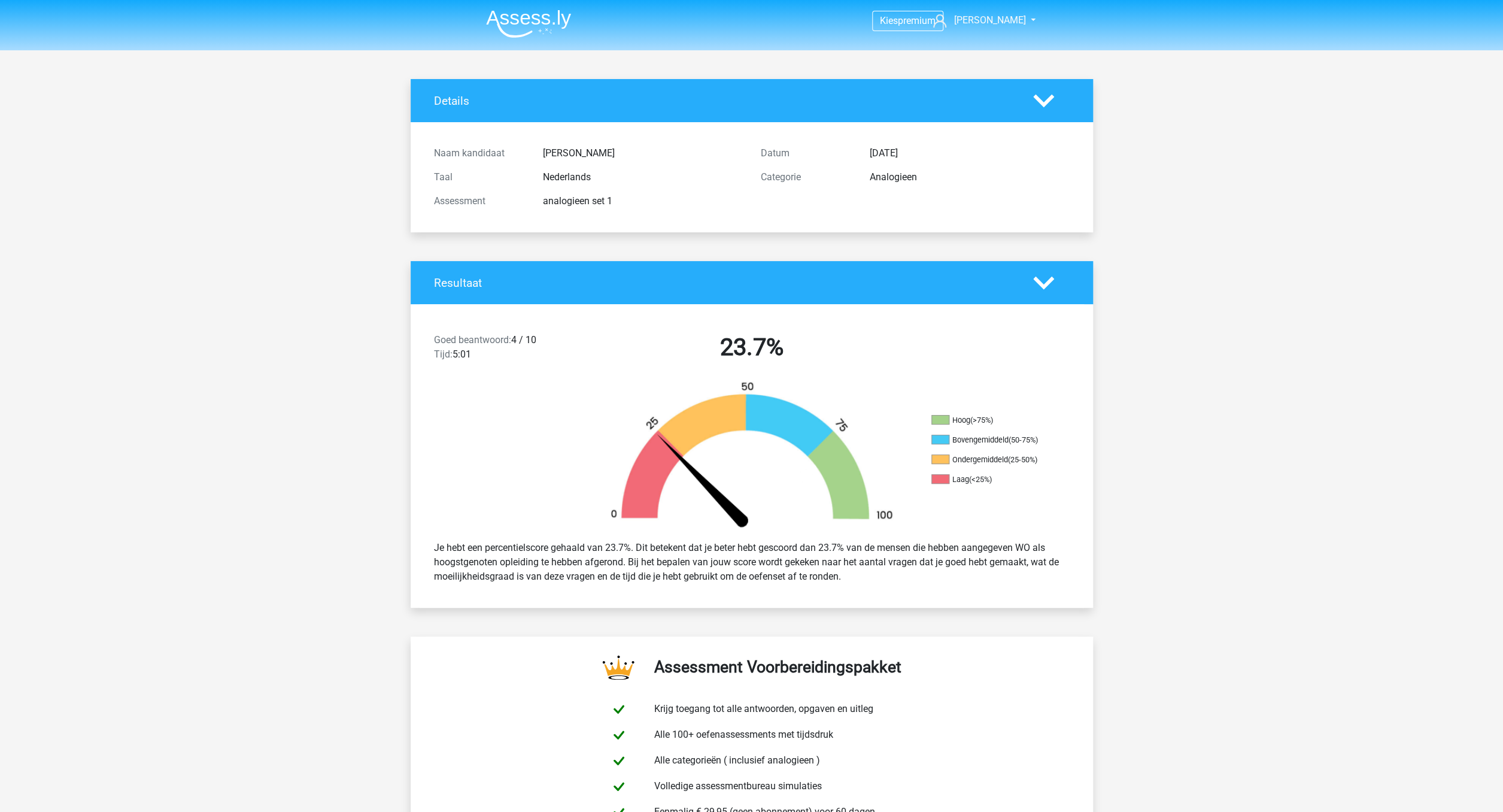
click at [548, 24] on img at bounding box center [529, 24] width 85 height 28
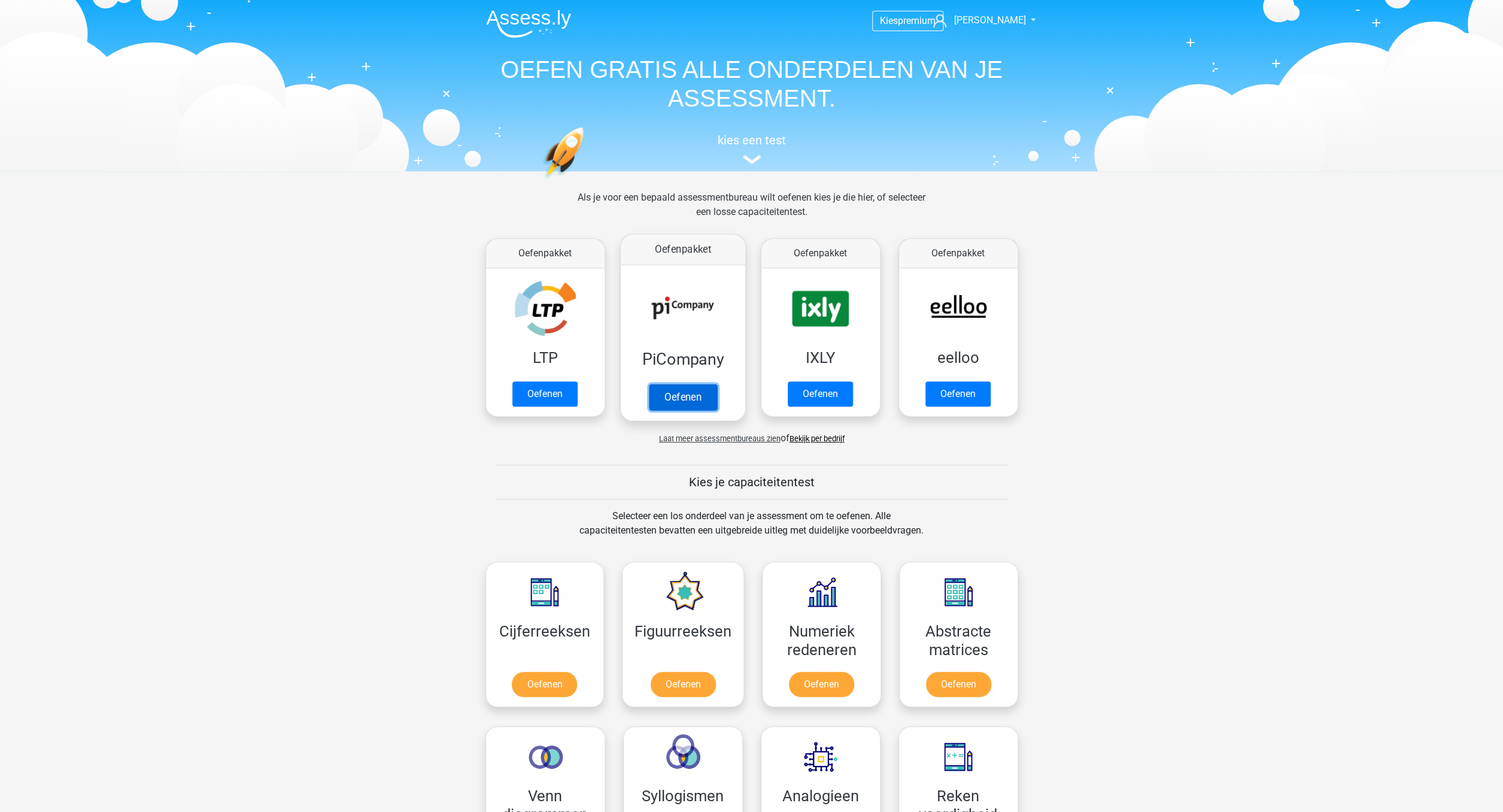
click at [672, 384] on link "Oefenen" at bounding box center [682, 396] width 68 height 26
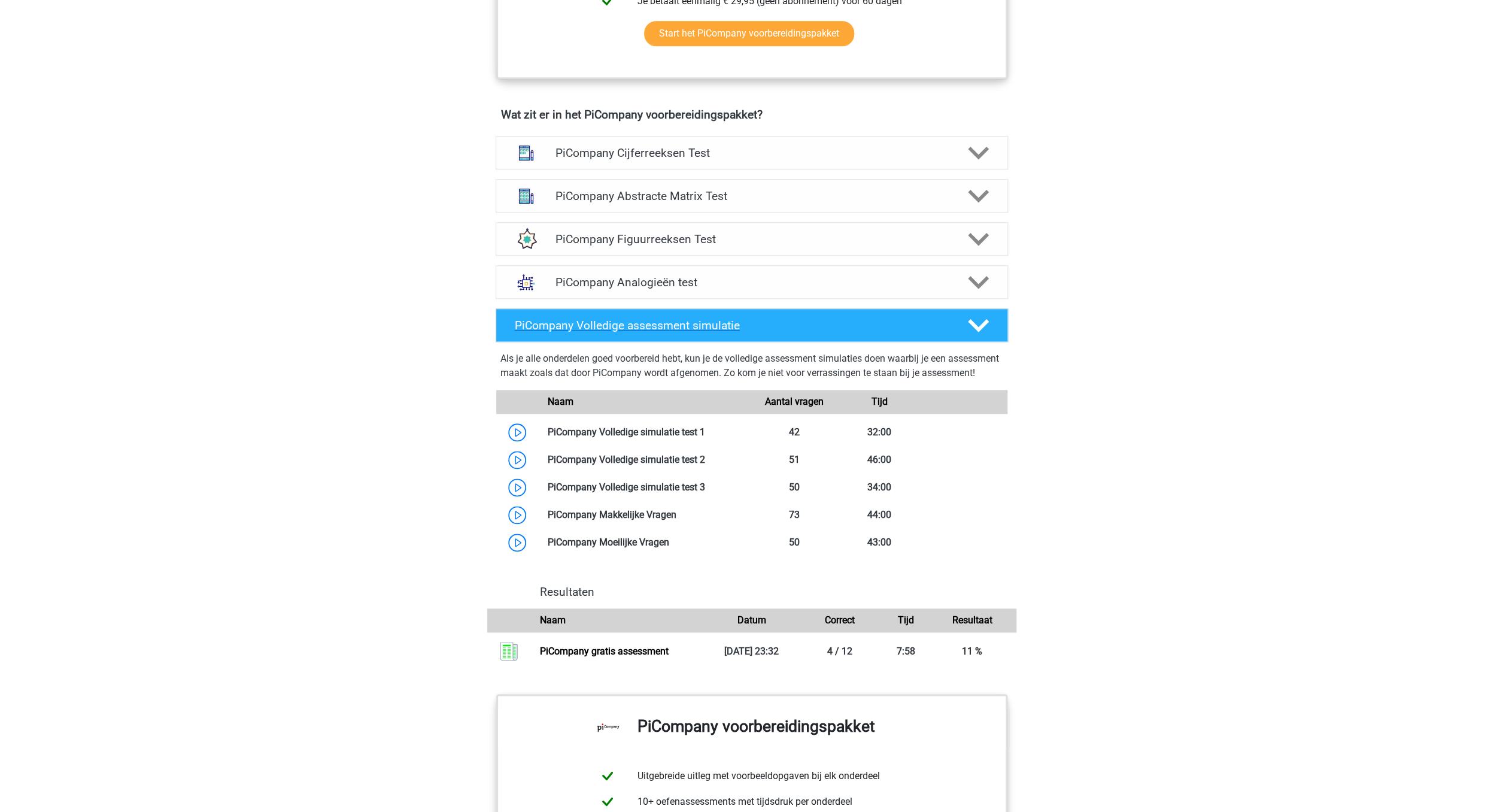
scroll to position [676, 0]
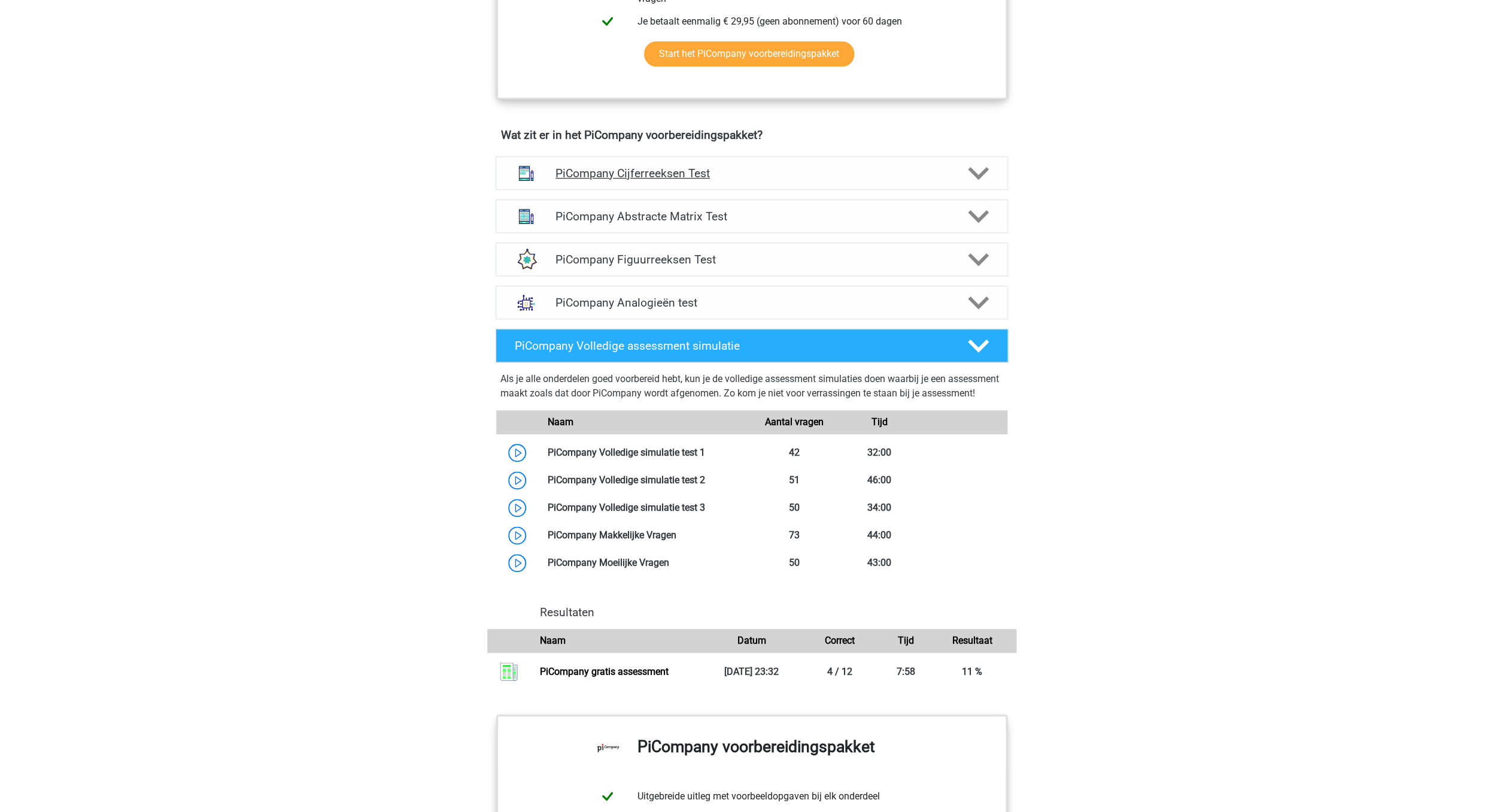
click at [762, 181] on h4 "PiCompany Cijferreeksen Test" at bounding box center [752, 173] width 392 height 13
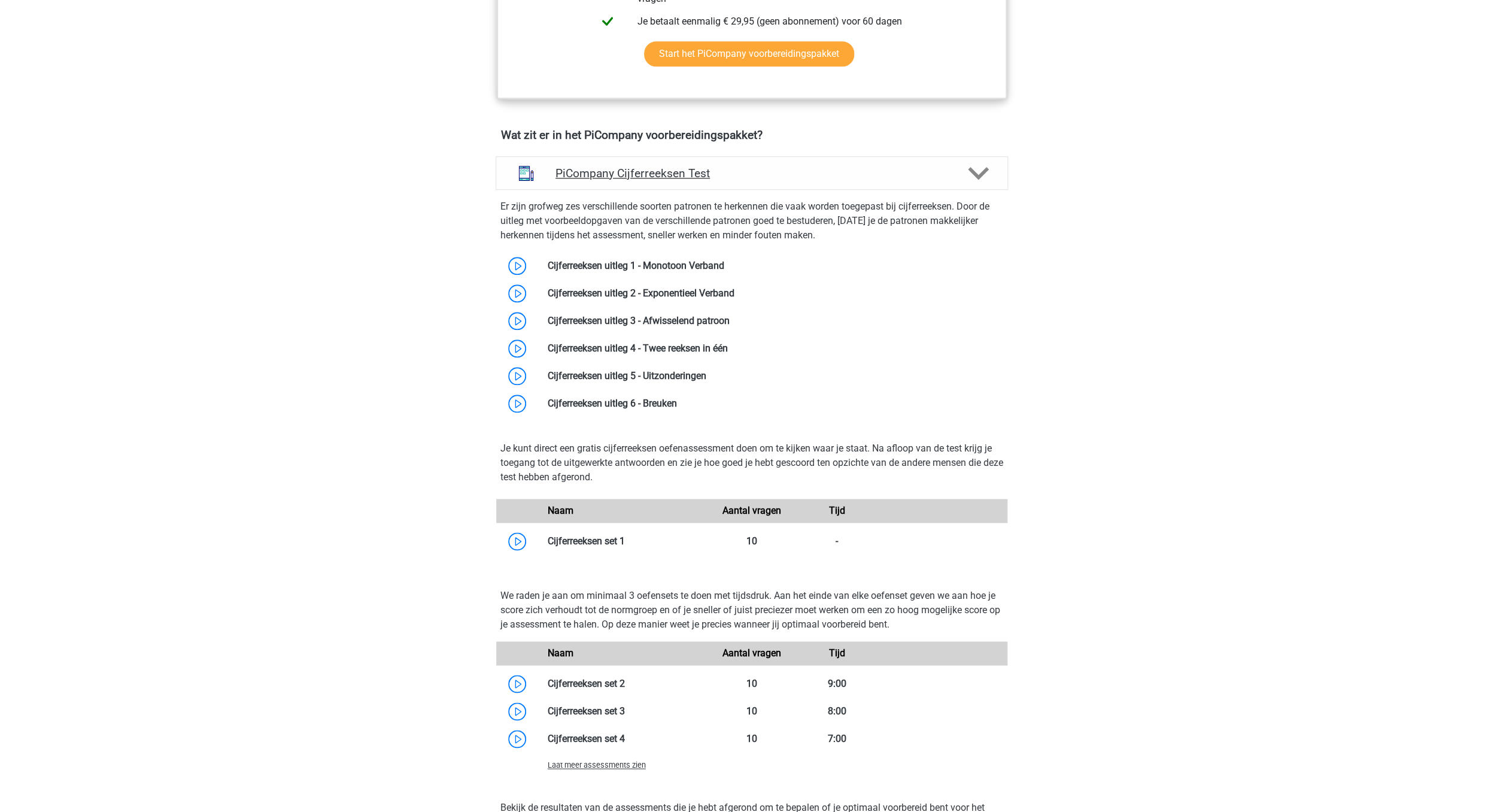
click at [762, 181] on h4 "PiCompany Cijferreeksen Test" at bounding box center [752, 173] width 392 height 13
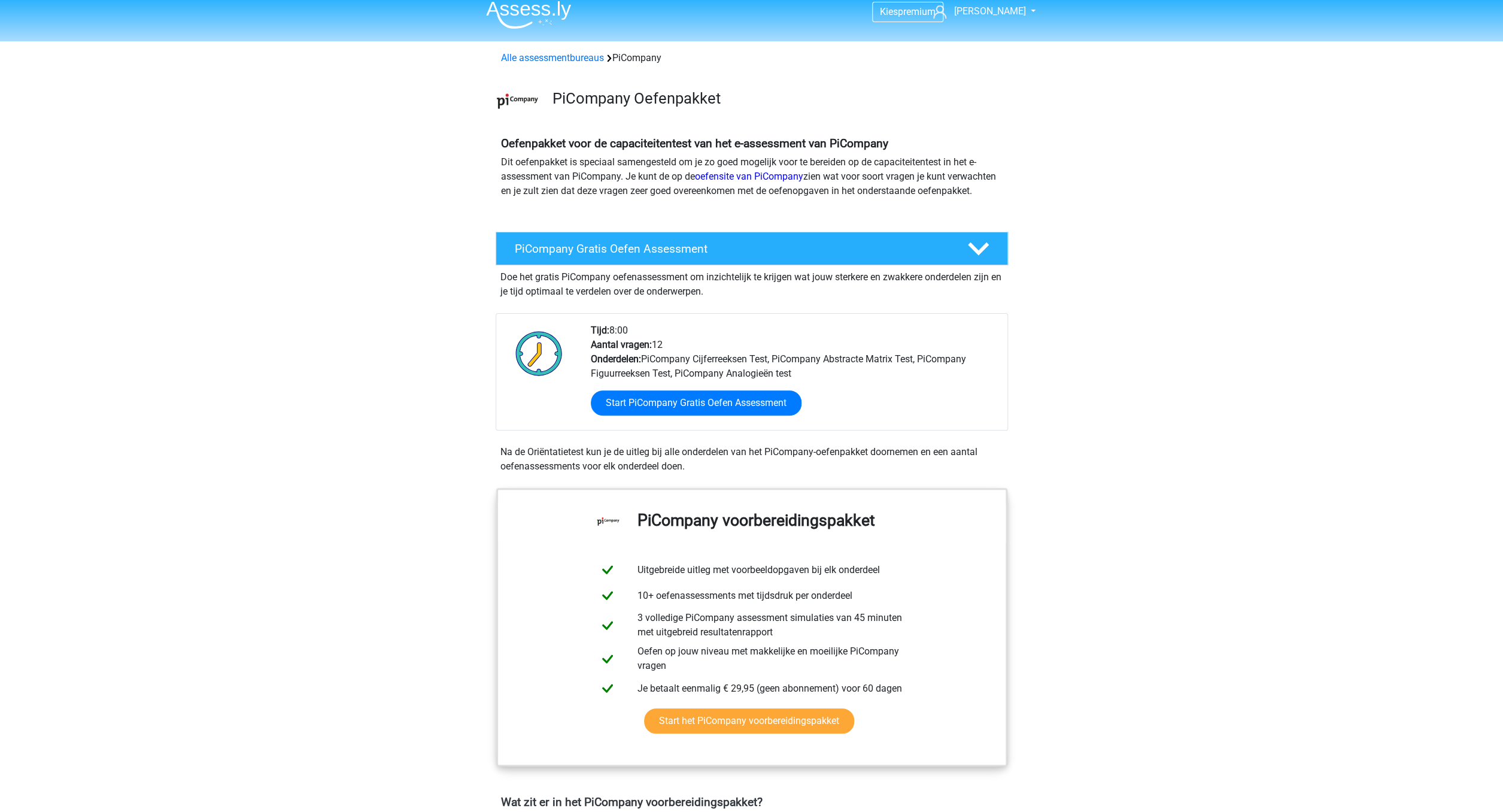
scroll to position [0, 0]
